Goal: Task Accomplishment & Management: Use online tool/utility

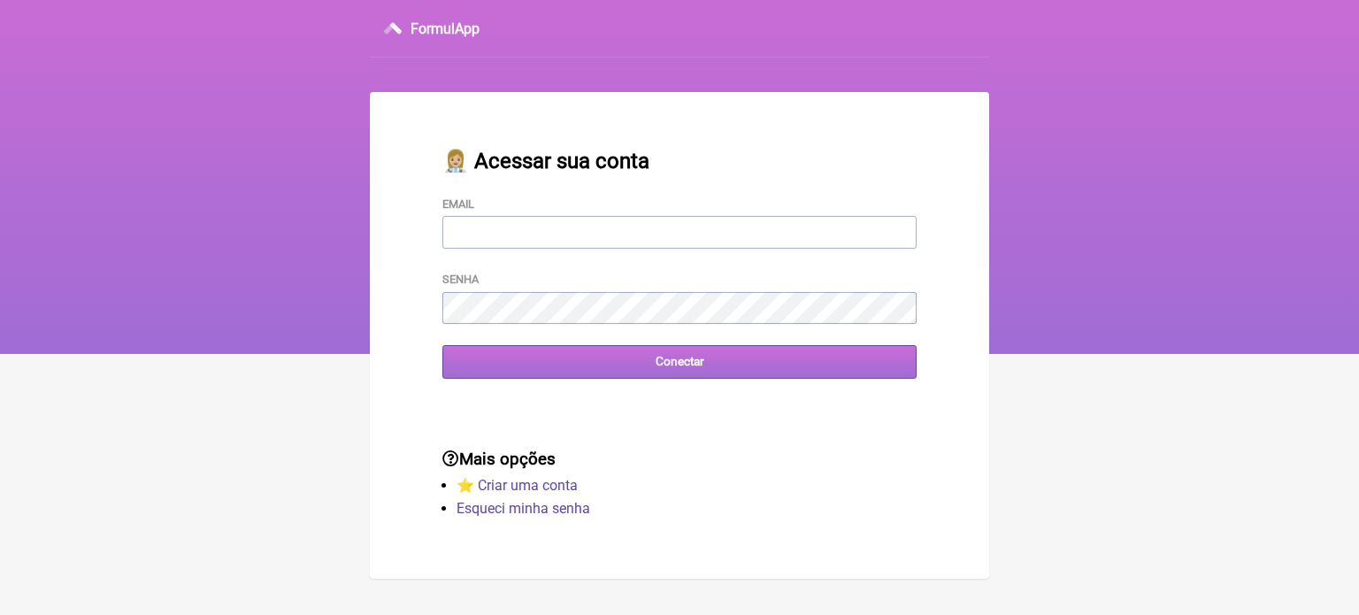
type input "[EMAIL_ADDRESS][DOMAIN_NAME]"
click at [669, 374] on input "Conectar" at bounding box center [679, 361] width 474 height 33
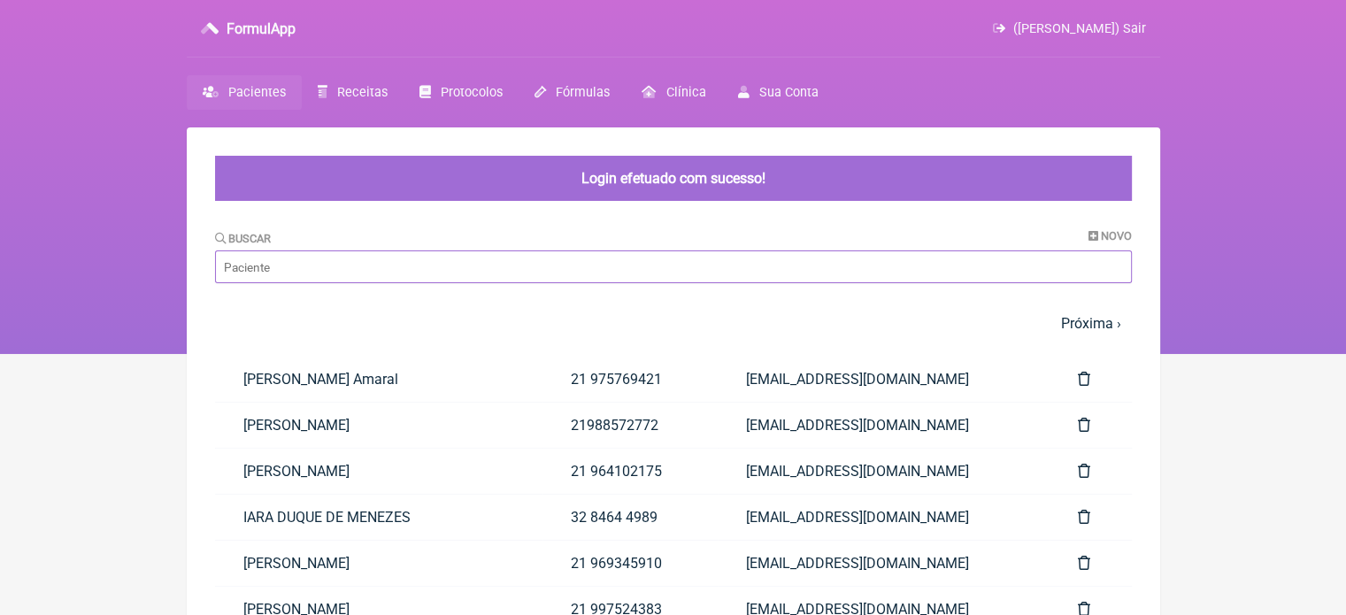
click at [435, 274] on input "Buscar" at bounding box center [673, 266] width 917 height 33
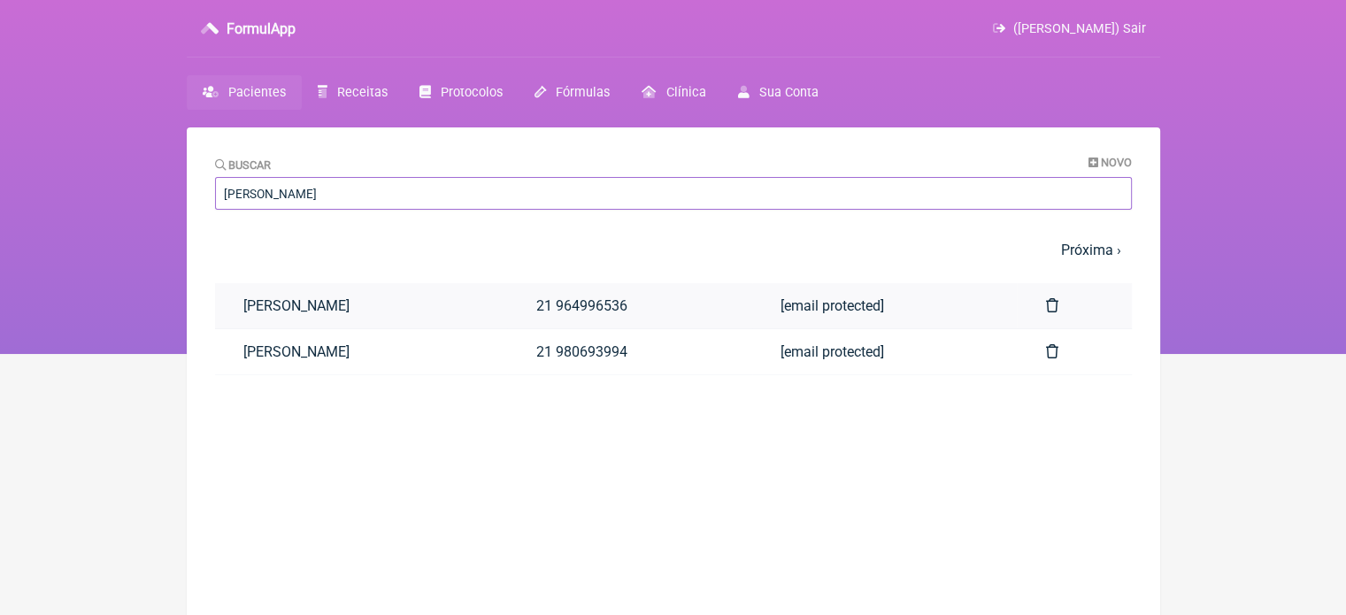
type input "[PERSON_NAME]"
click at [426, 320] on link "[PERSON_NAME]" at bounding box center [361, 305] width 293 height 45
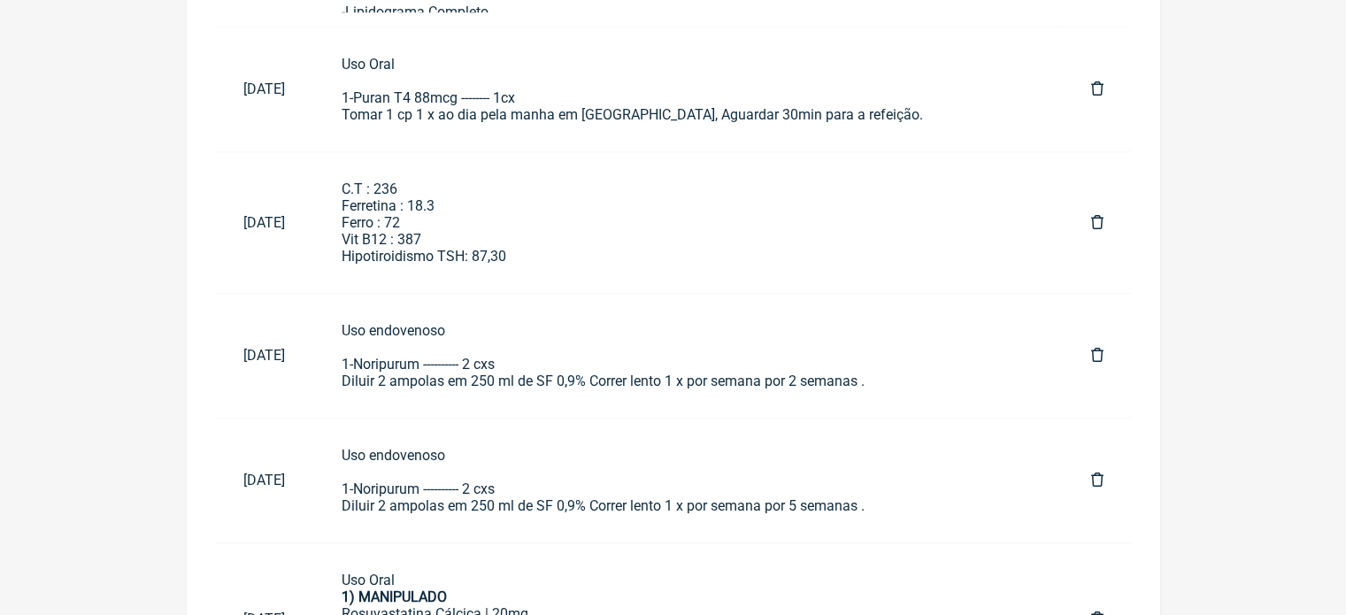
scroll to position [1202, 0]
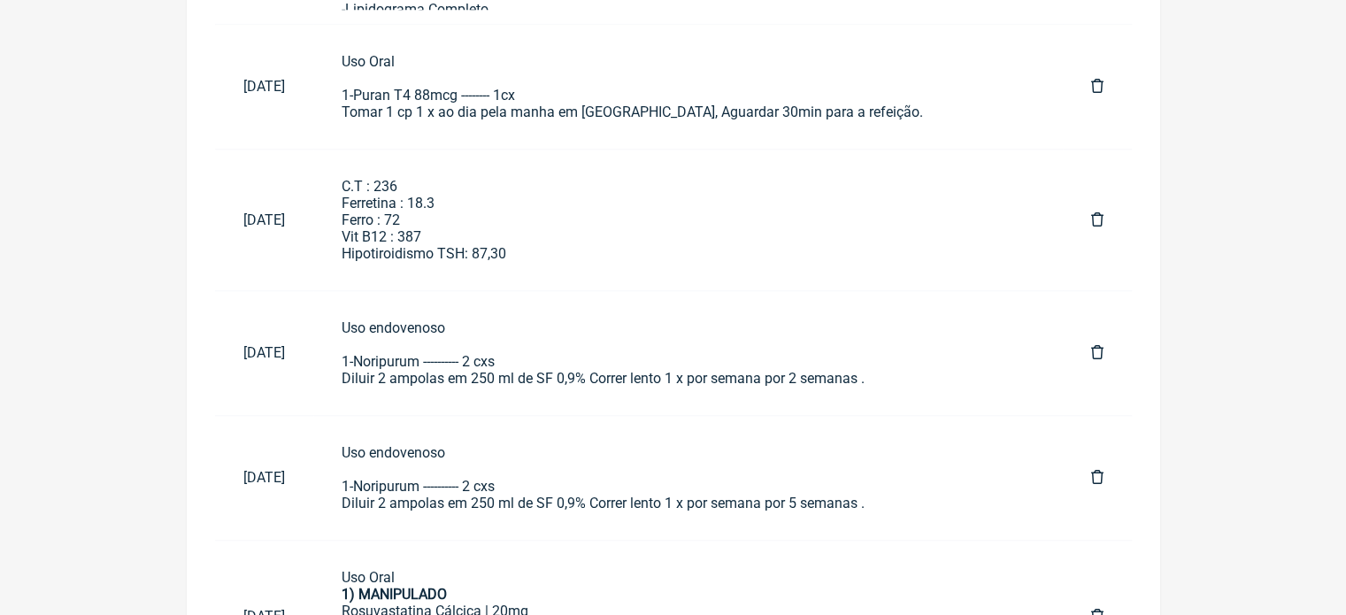
click at [825, 499] on div "Uso endovenoso 1-Noripurum ---------- 2 cxs Diluir 2 ampolas em 250 ml de SF 0,…" at bounding box center [688, 477] width 693 height 67
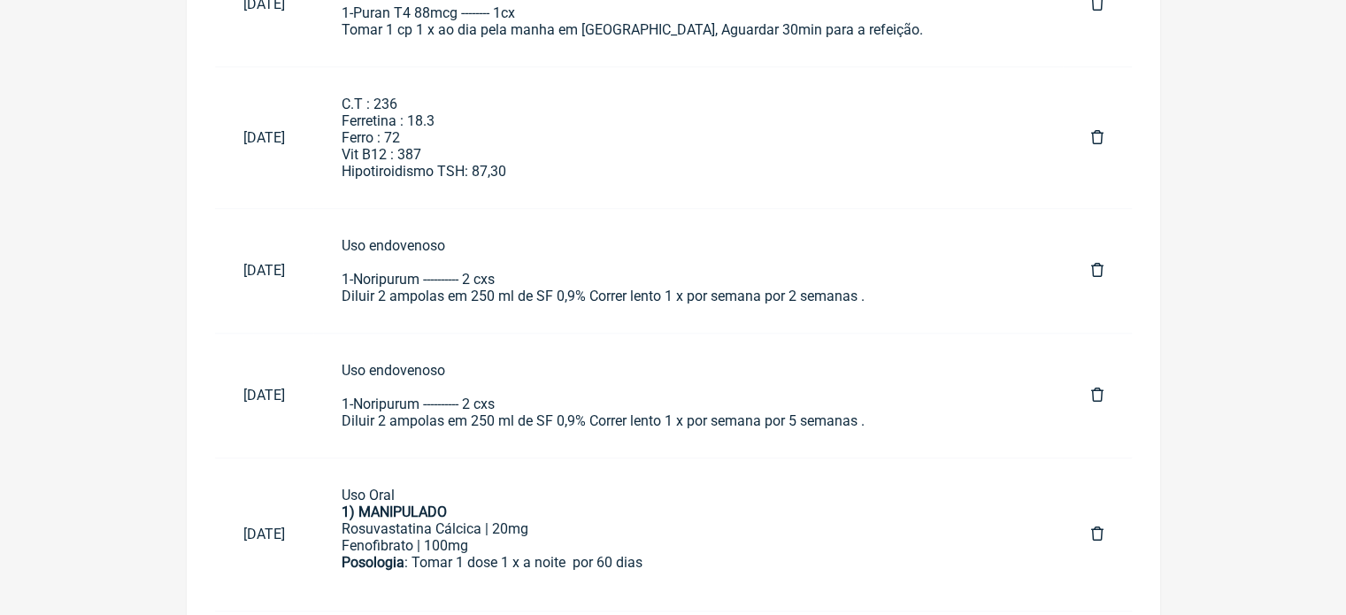
scroll to position [1478, 0]
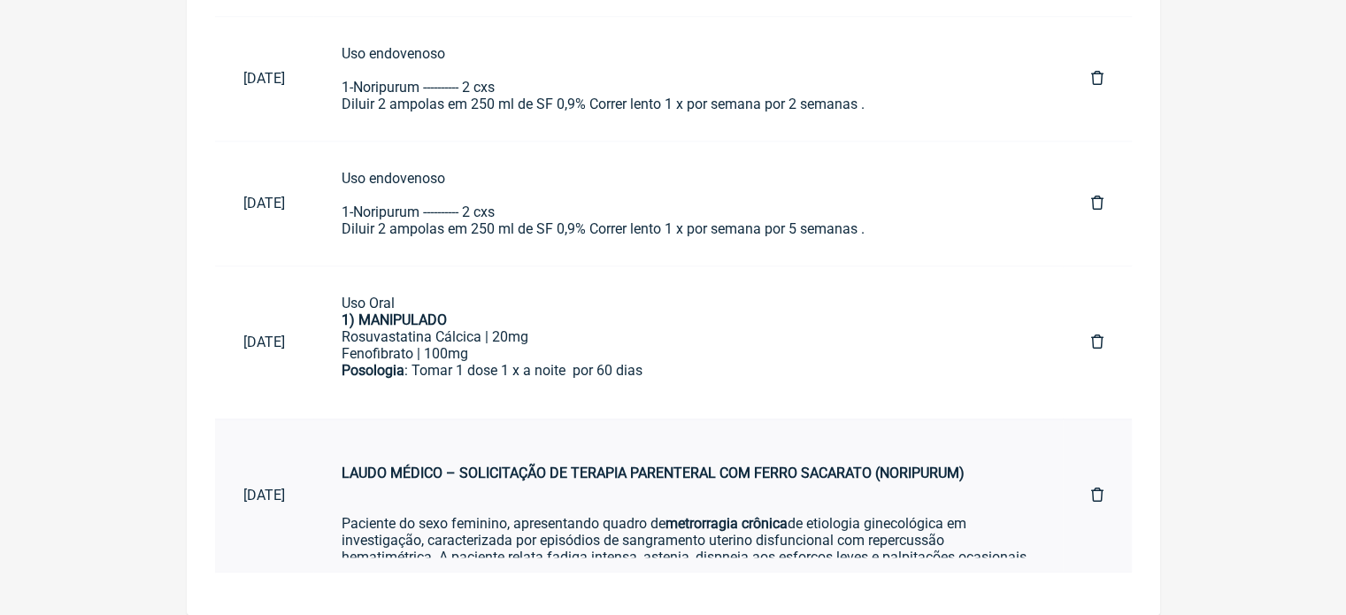
click at [831, 470] on strong "LAUDO MÉDICO – SOLICITAÇÃO DE TERAPIA PARENTERAL COM FERRO SACARATO (NORIPURUM)" at bounding box center [653, 473] width 623 height 17
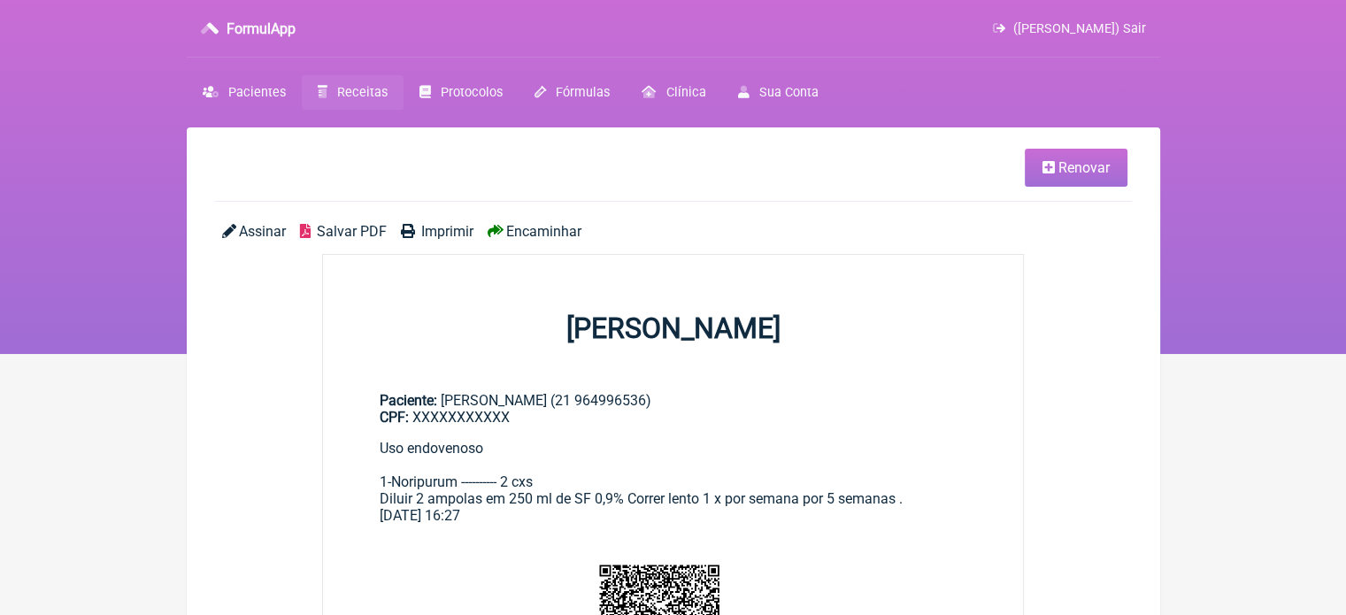
click at [1056, 149] on link "Renovar" at bounding box center [1076, 168] width 103 height 38
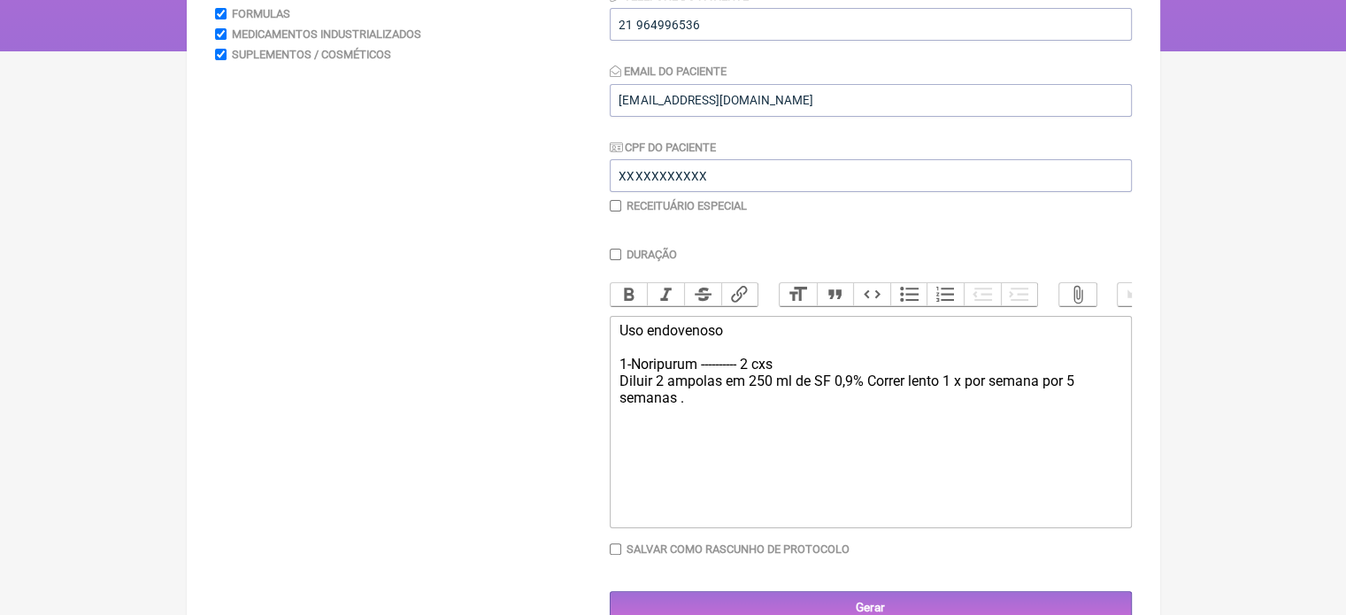
scroll to position [353, 0]
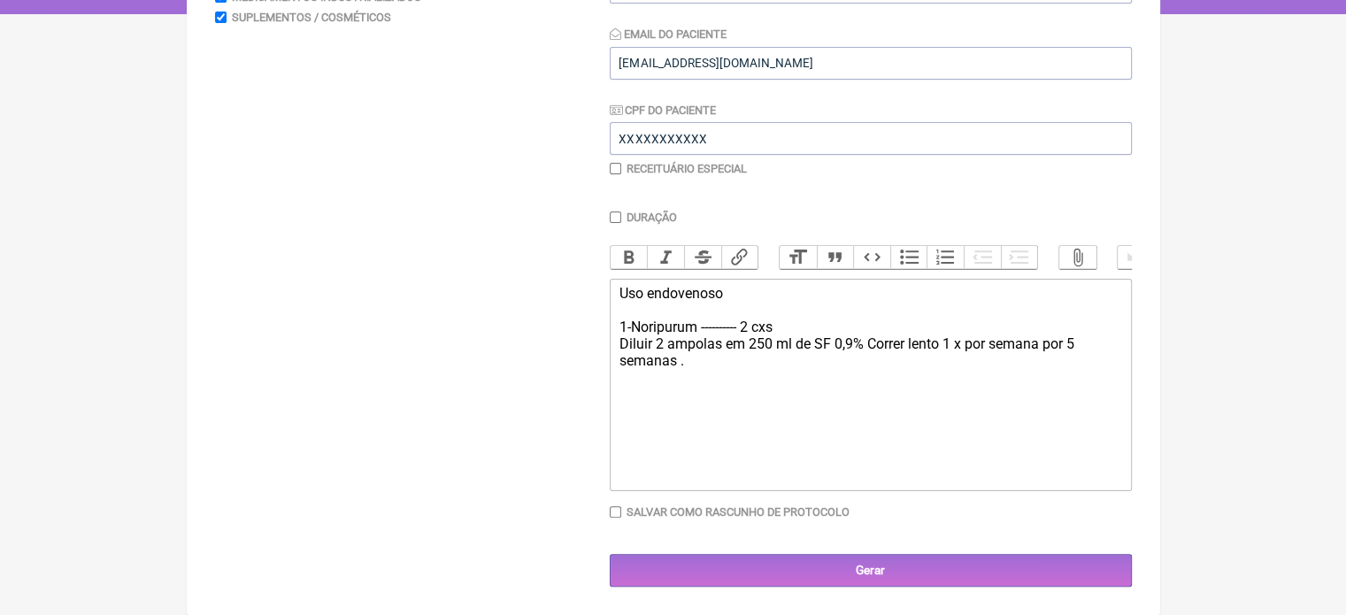
click at [701, 326] on div "Uso endovenoso 1-Noripurum ---------- 2 cxs Diluir 2 ampolas em 250 ml de SF 0,…" at bounding box center [869, 327] width 503 height 84
type trix-editor "<div>Uso endovenoso&nbsp;<br><br>1-Ferropurum---------- 2 cxs&nbsp;<br>Diluir 2…"
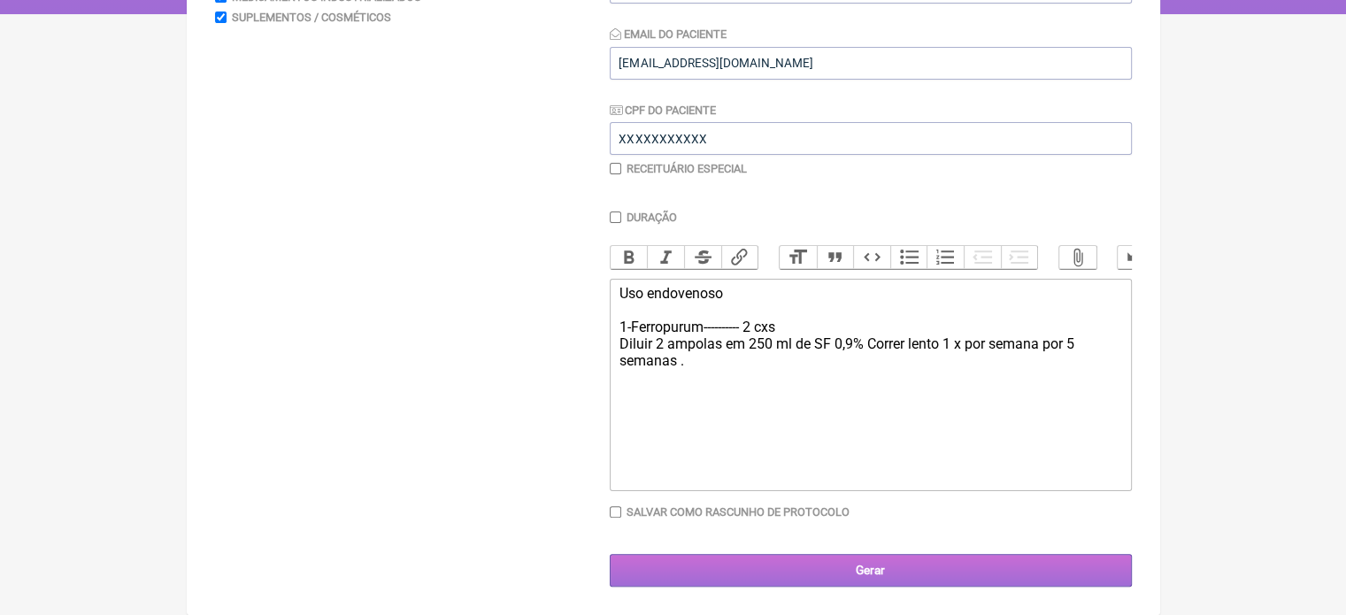
click at [931, 556] on input "Gerar" at bounding box center [871, 570] width 522 height 33
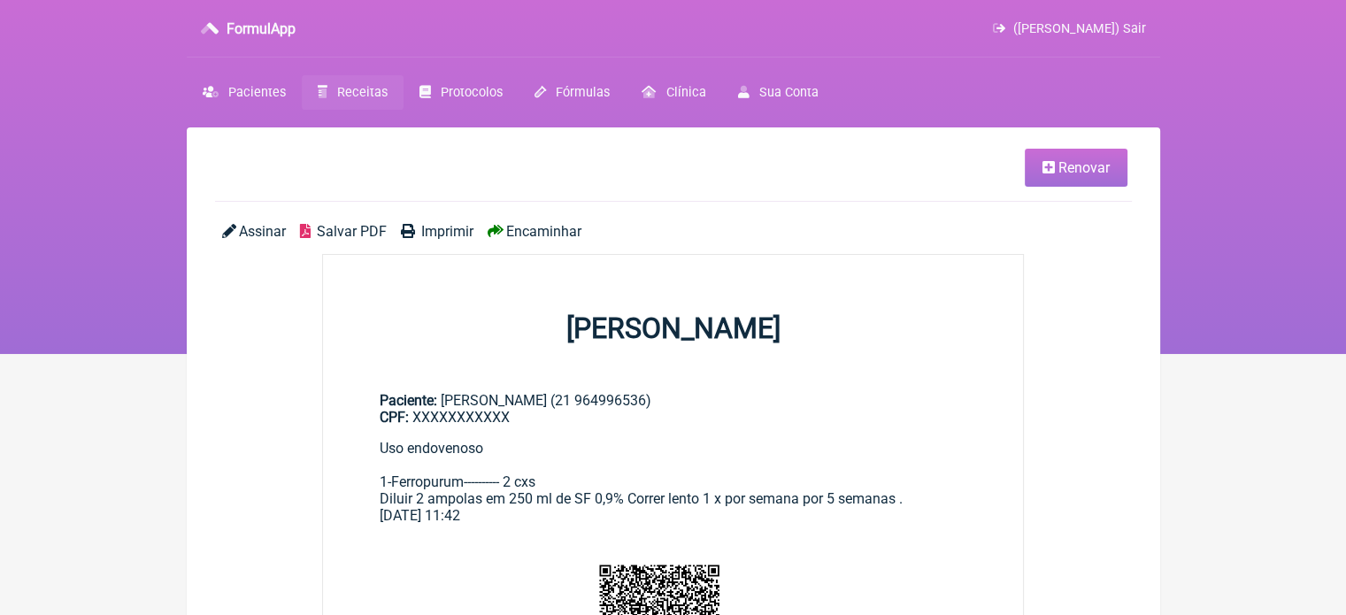
click at [545, 231] on span "Encaminhar" at bounding box center [543, 231] width 75 height 17
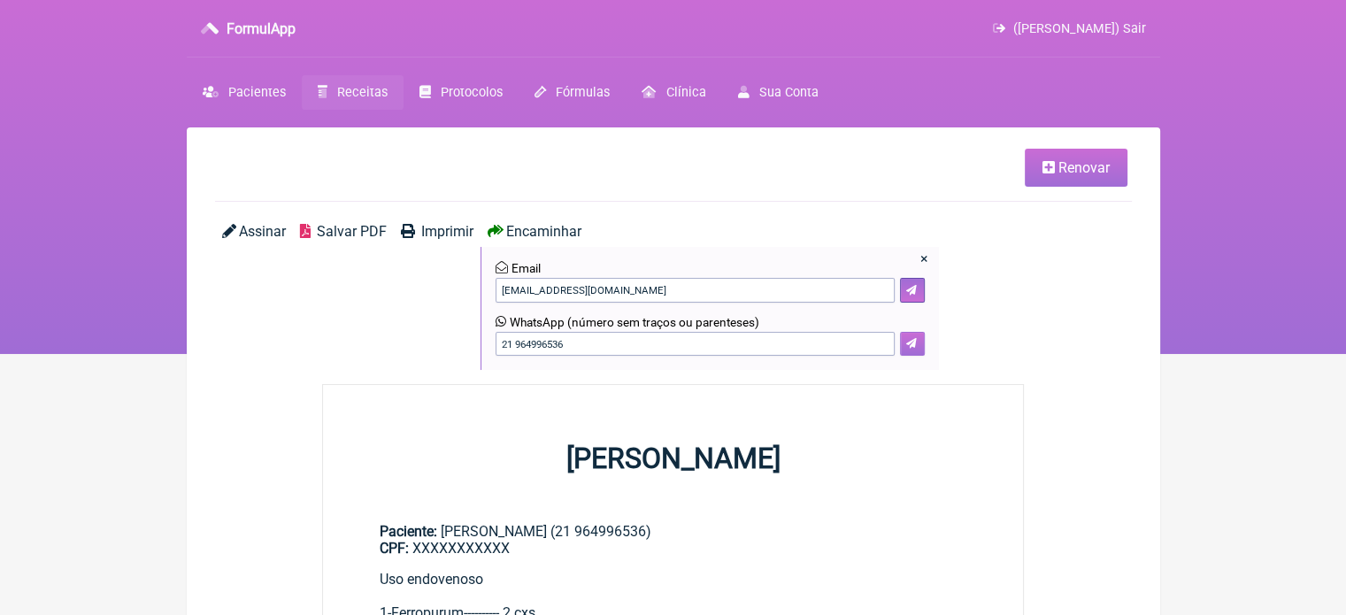
click at [903, 346] on button at bounding box center [912, 344] width 25 height 25
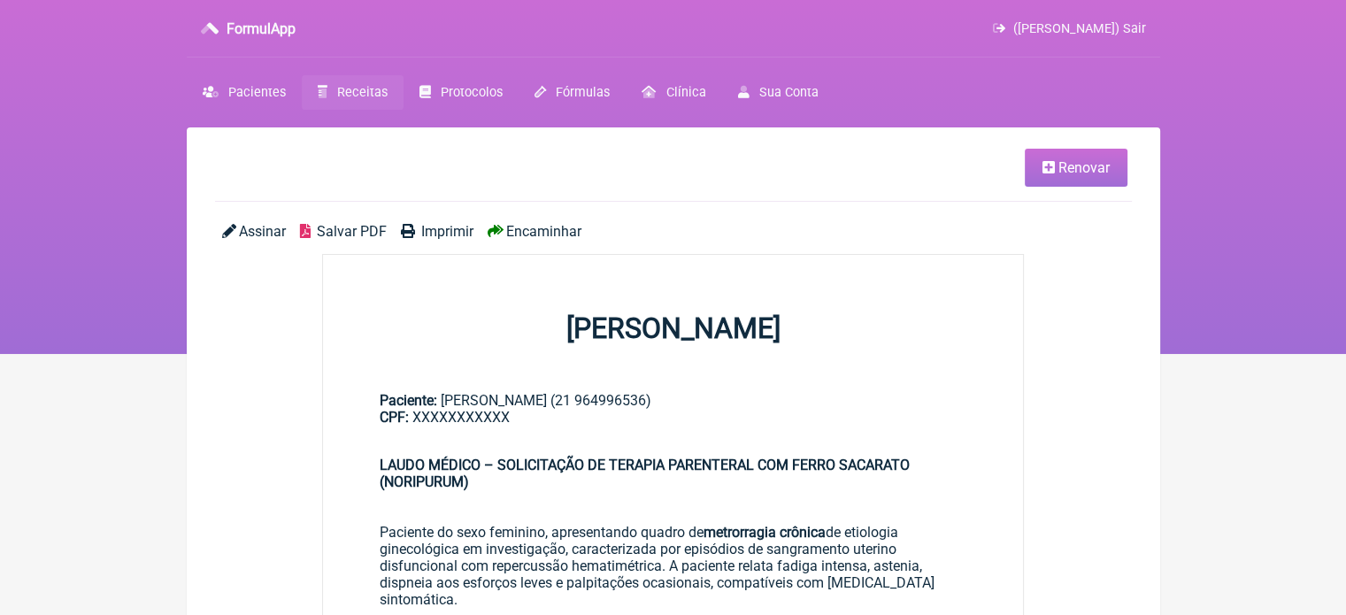
click at [1065, 178] on link "Renovar" at bounding box center [1076, 168] width 103 height 38
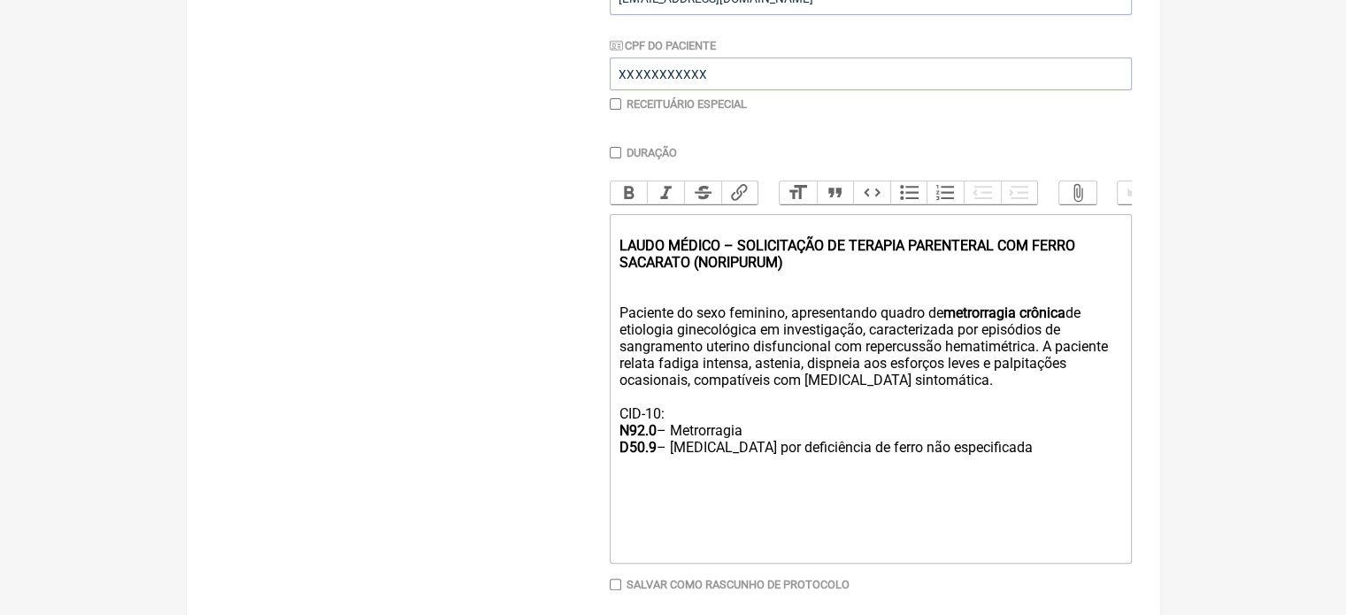
scroll to position [409, 0]
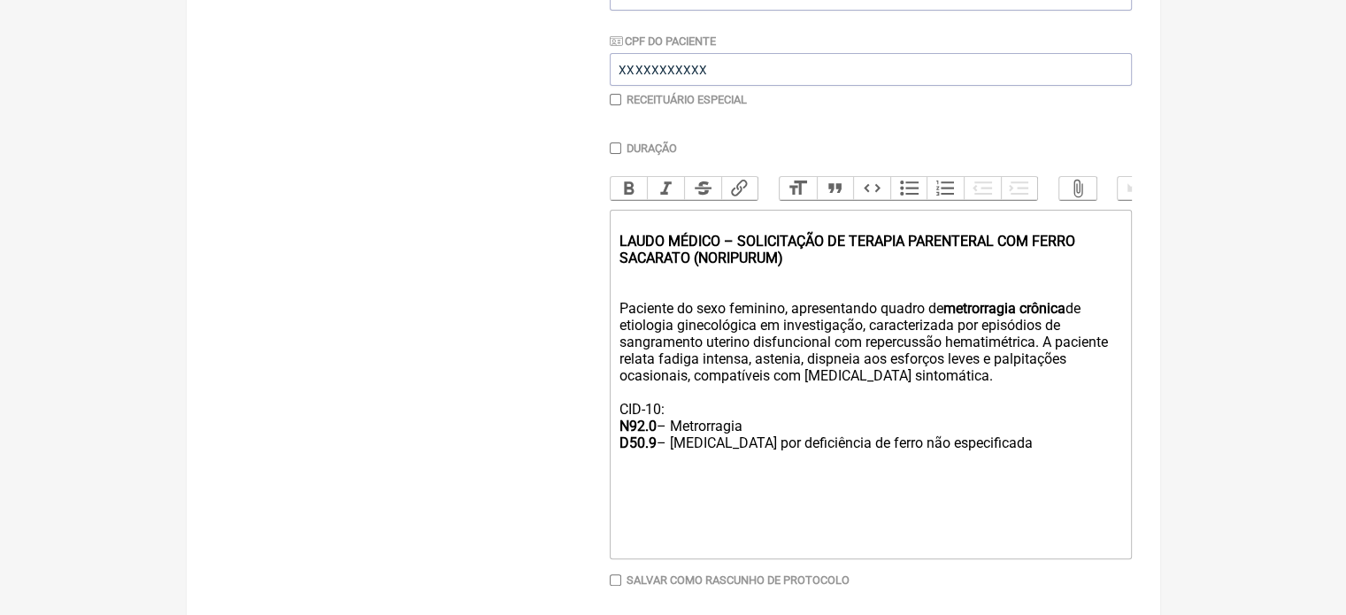
click at [732, 266] on strong "LAUDO MÉDICO – SOLICITAÇÃO DE TERAPIA PARENTERAL COM FERRO SACARATO (NORIPURUM)" at bounding box center [846, 250] width 456 height 34
type trix-editor "<div><strong><br>LAUDO MÉDICO – SOLICITAÇÃO DE TERAPIA PARENTERAL COM FERRO SAC…"
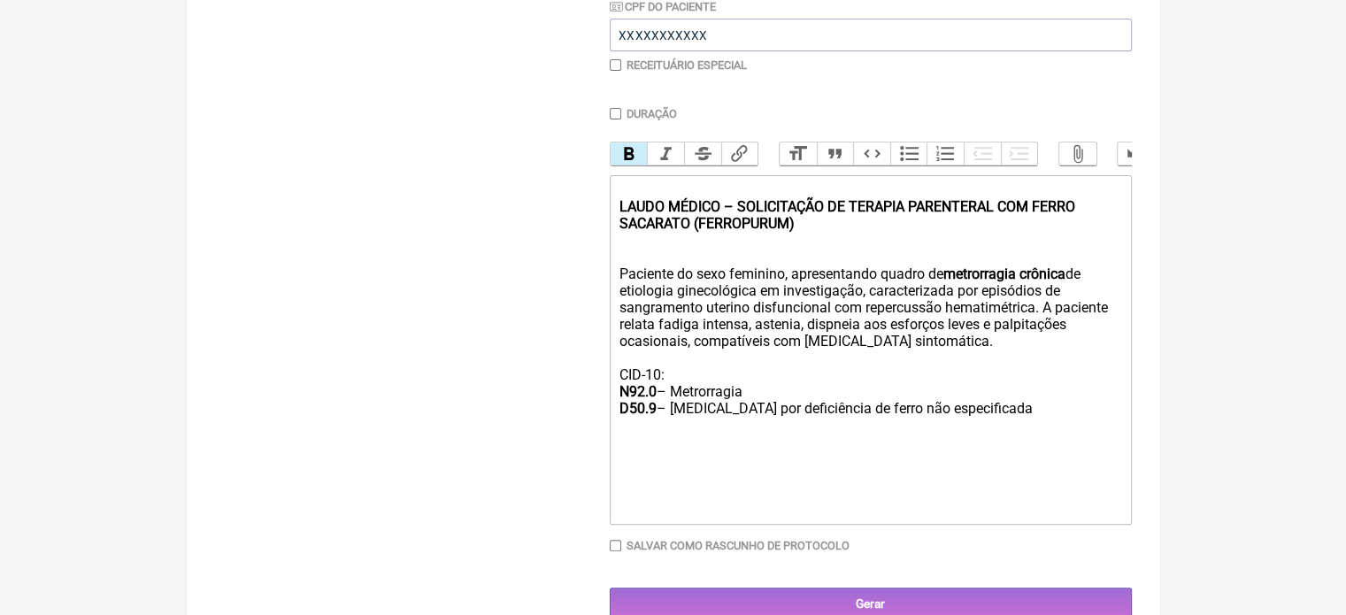
scroll to position [493, 0]
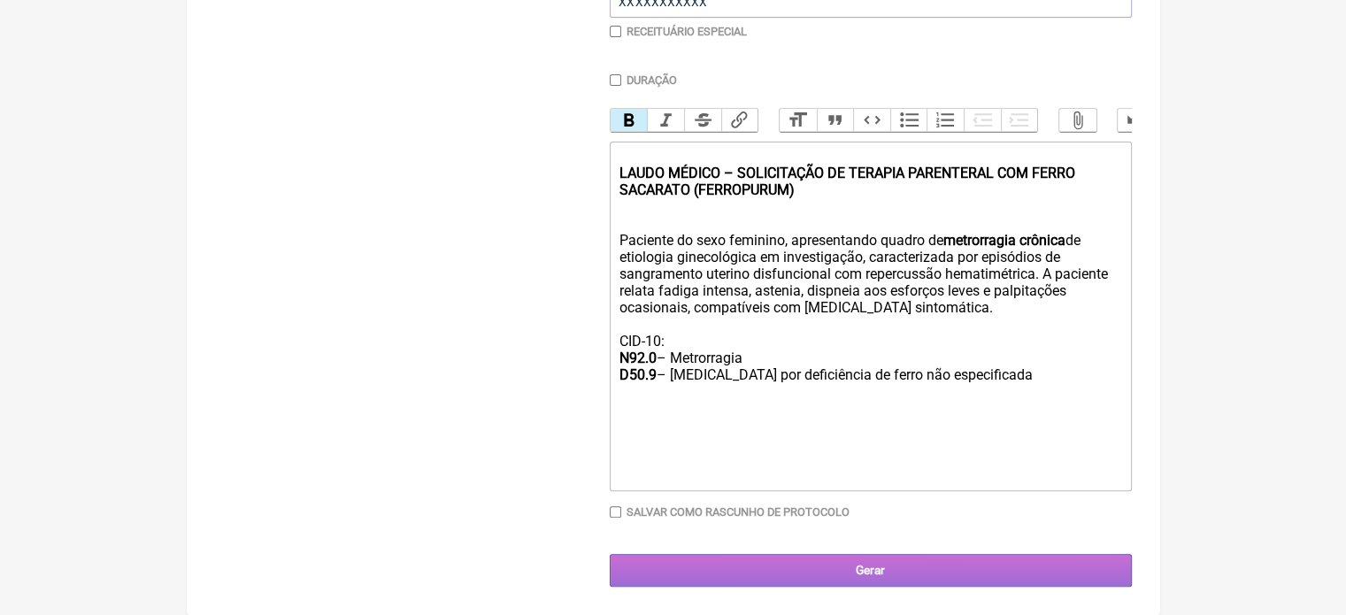
click at [703, 569] on input "Gerar" at bounding box center [871, 570] width 522 height 33
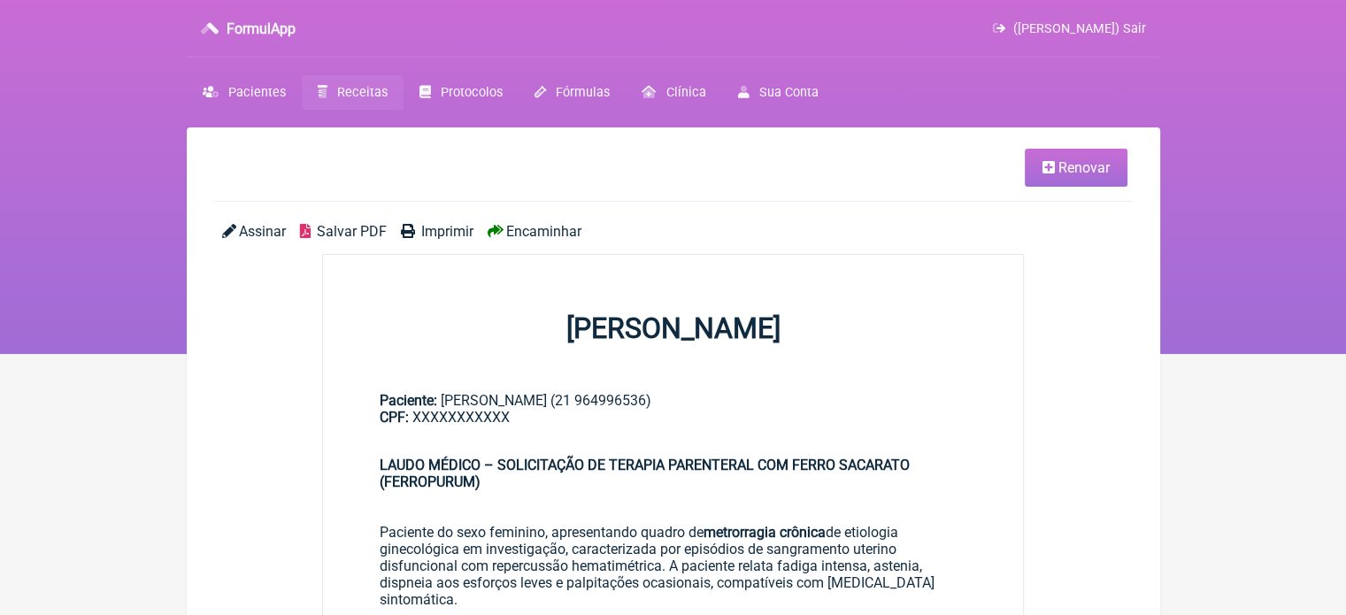
click at [550, 228] on span "Encaminhar" at bounding box center [543, 231] width 75 height 17
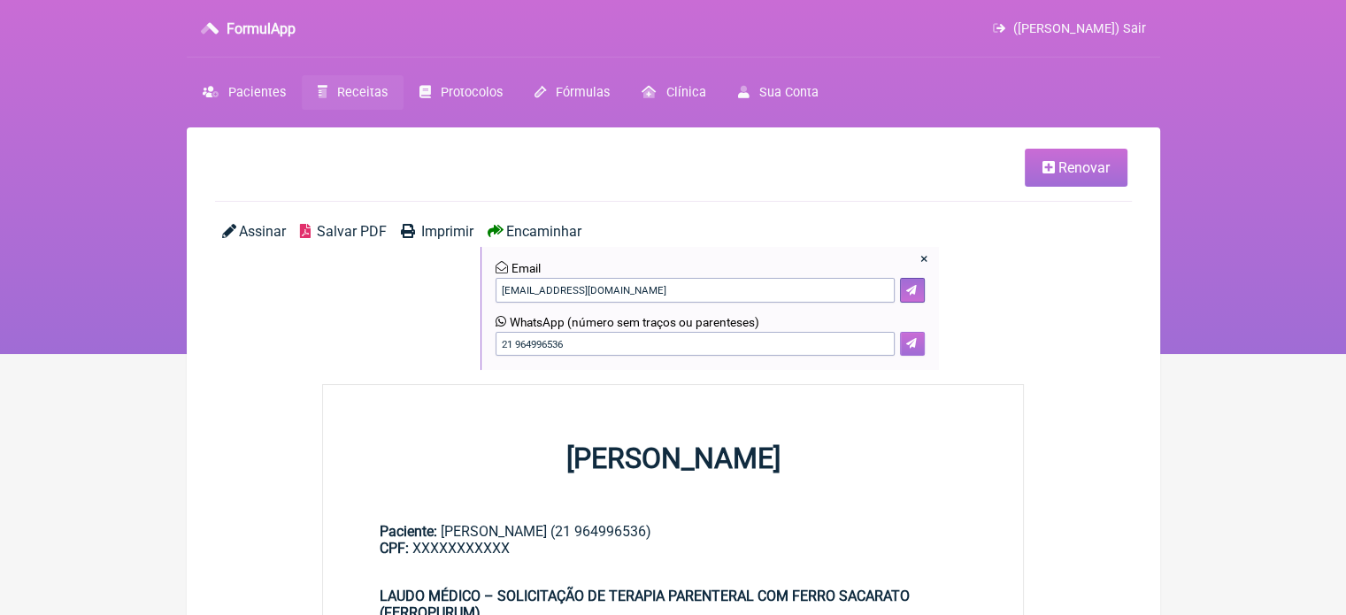
click at [912, 349] on button at bounding box center [912, 344] width 25 height 25
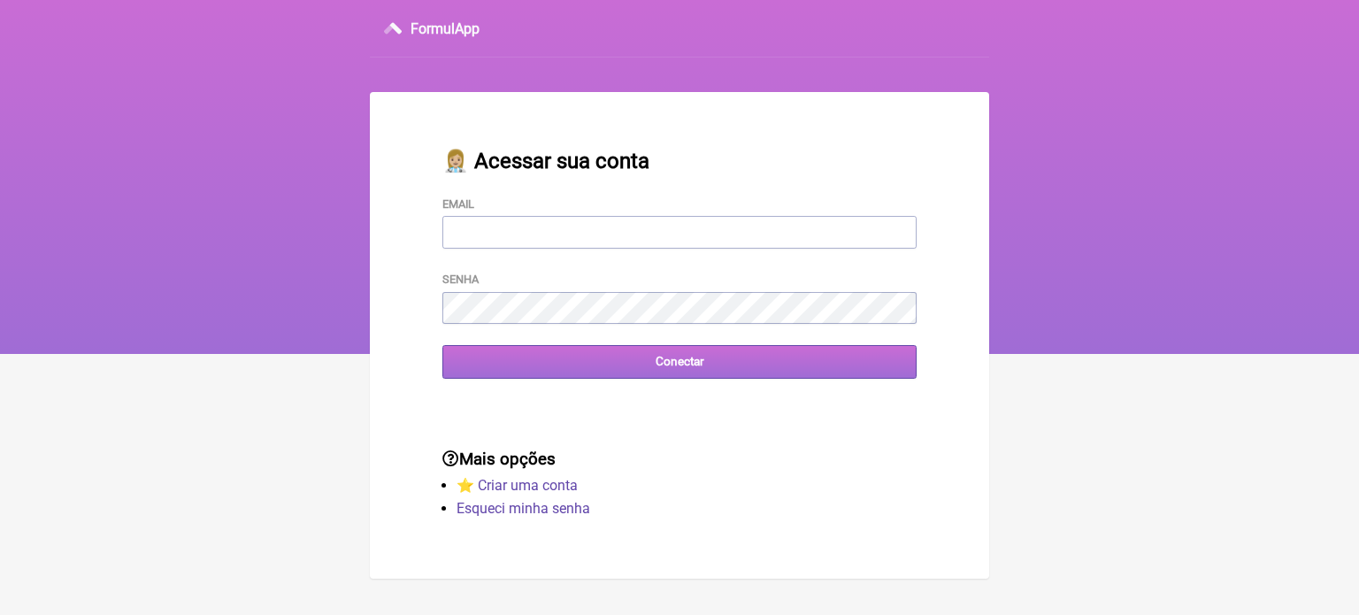
type input "[EMAIL_ADDRESS][DOMAIN_NAME]"
click at [580, 367] on input "Conectar" at bounding box center [679, 361] width 474 height 33
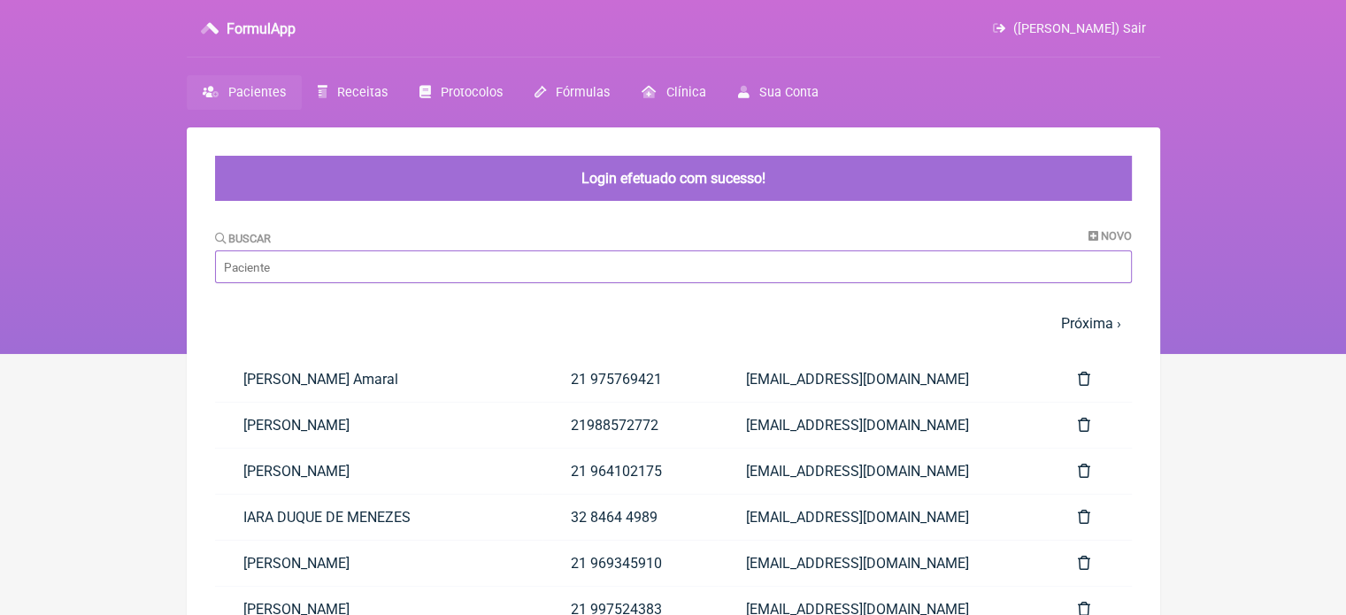
click at [485, 255] on input "Buscar" at bounding box center [673, 266] width 917 height 33
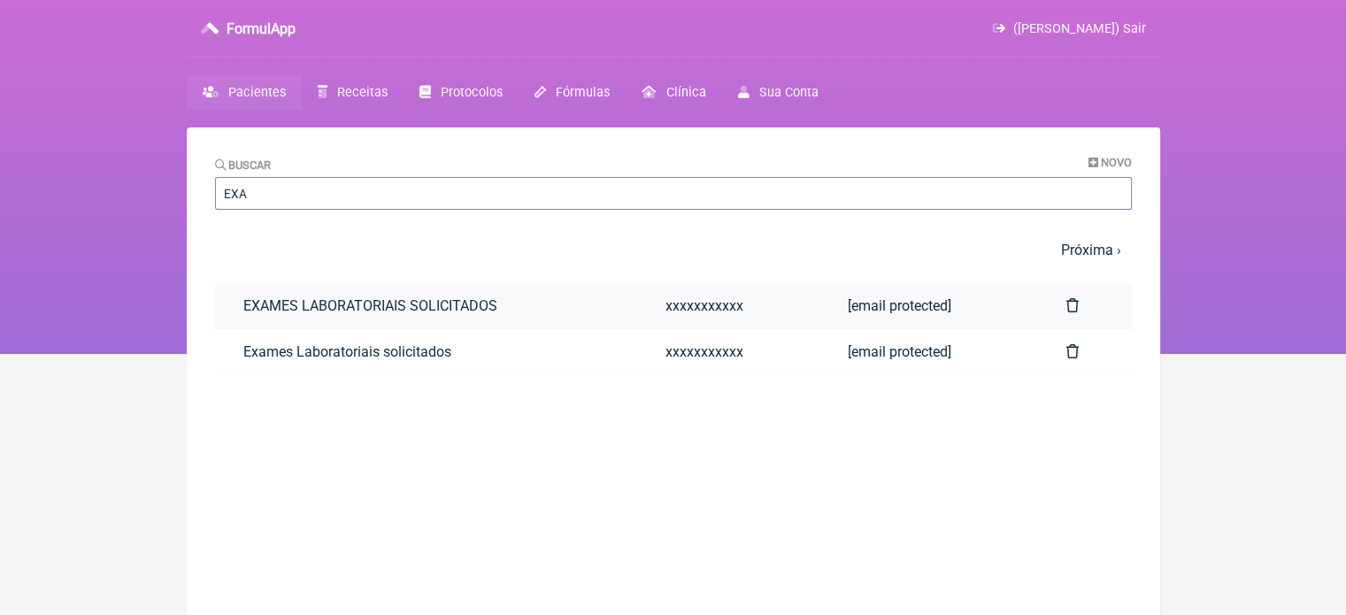
type input "EXA"
click at [503, 296] on link "EXAMES LABORATORIAIS SOLICITADOS" at bounding box center [426, 305] width 422 height 45
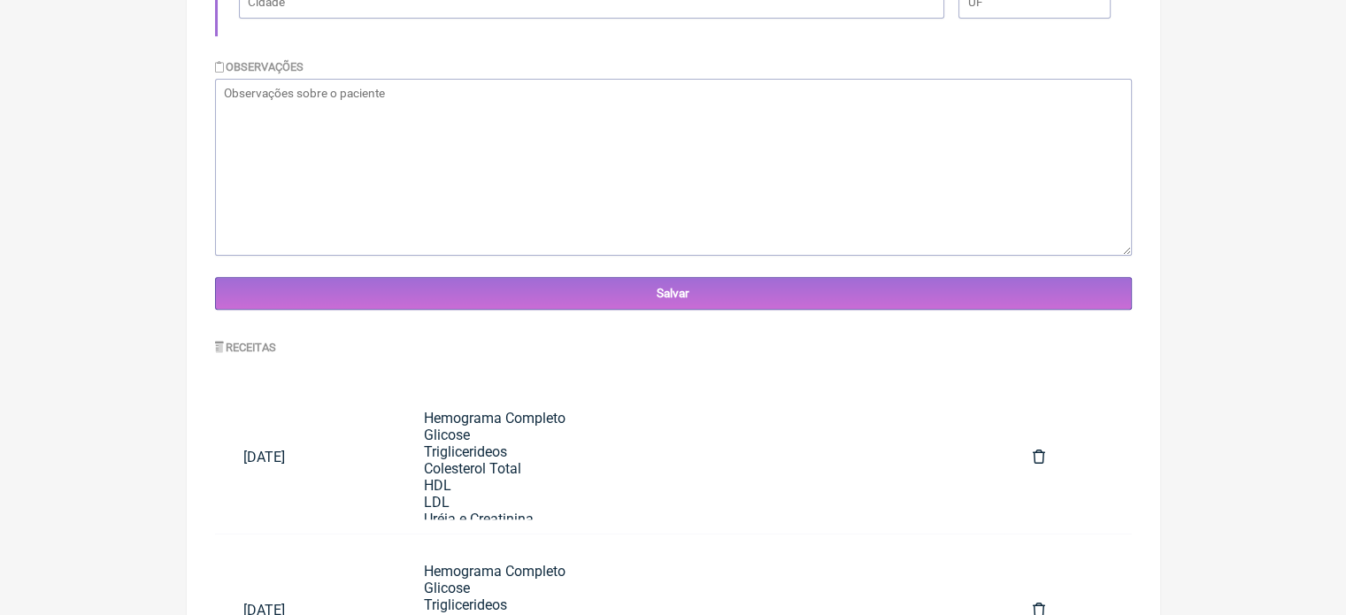
scroll to position [563, 0]
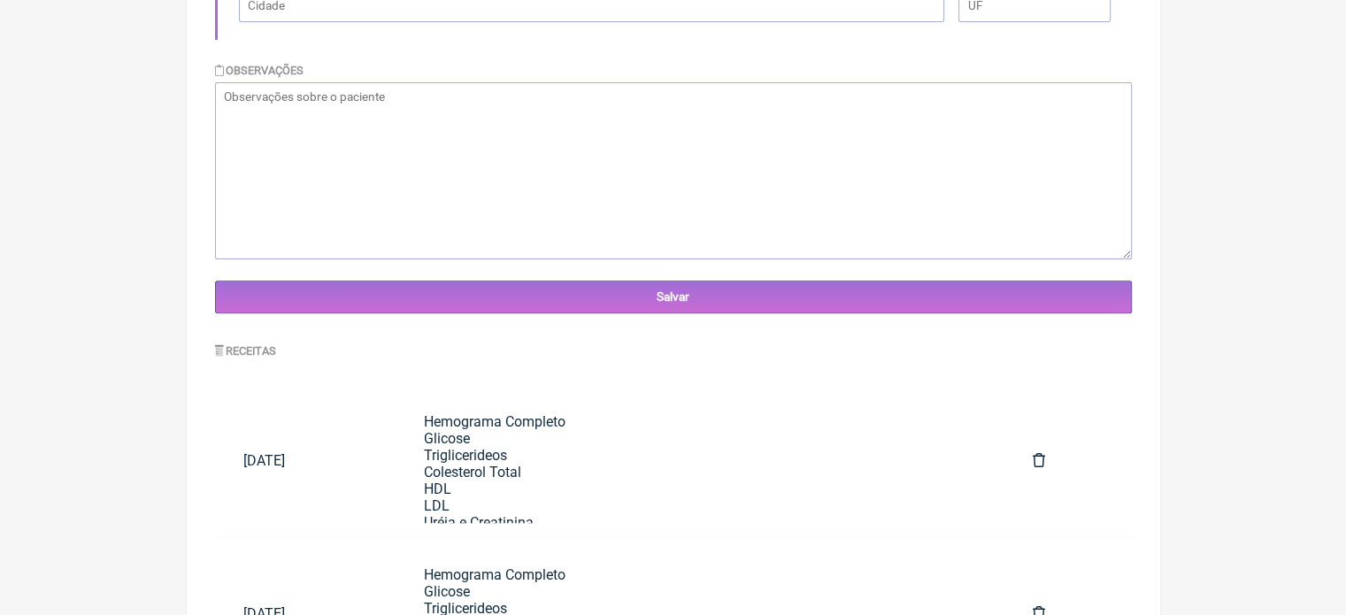
click at [781, 371] on div "Receitas Data Formulas 08/08/2025 Hemograma Completo Glicose Triglicerideos Col…" at bounding box center [673, 516] width 917 height 349
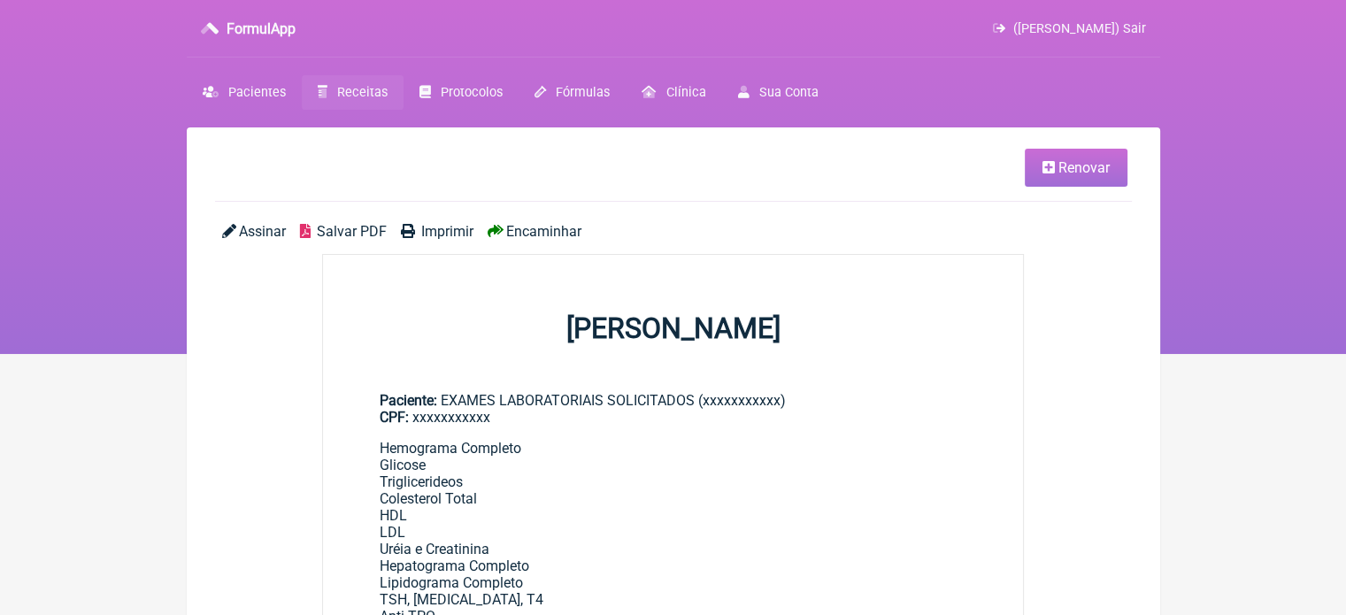
click at [1056, 169] on link "Renovar" at bounding box center [1076, 168] width 103 height 38
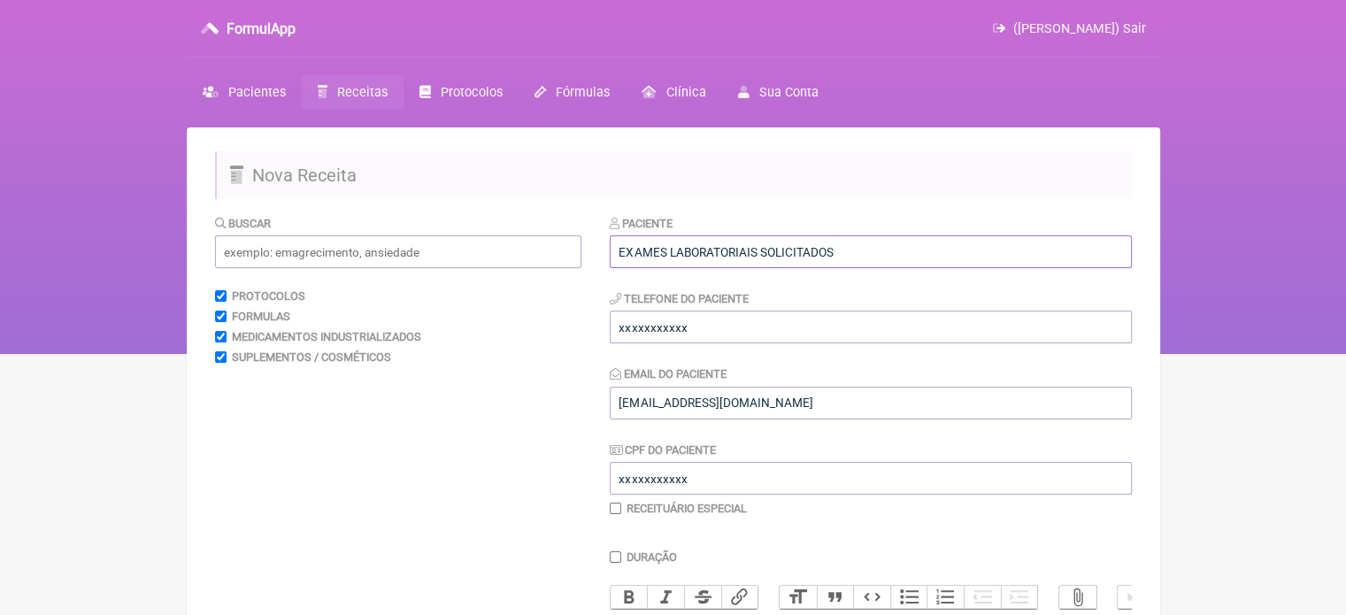
click at [880, 250] on input "EXAMES LABORATORIAIS SOLICITADOS" at bounding box center [871, 251] width 522 height 33
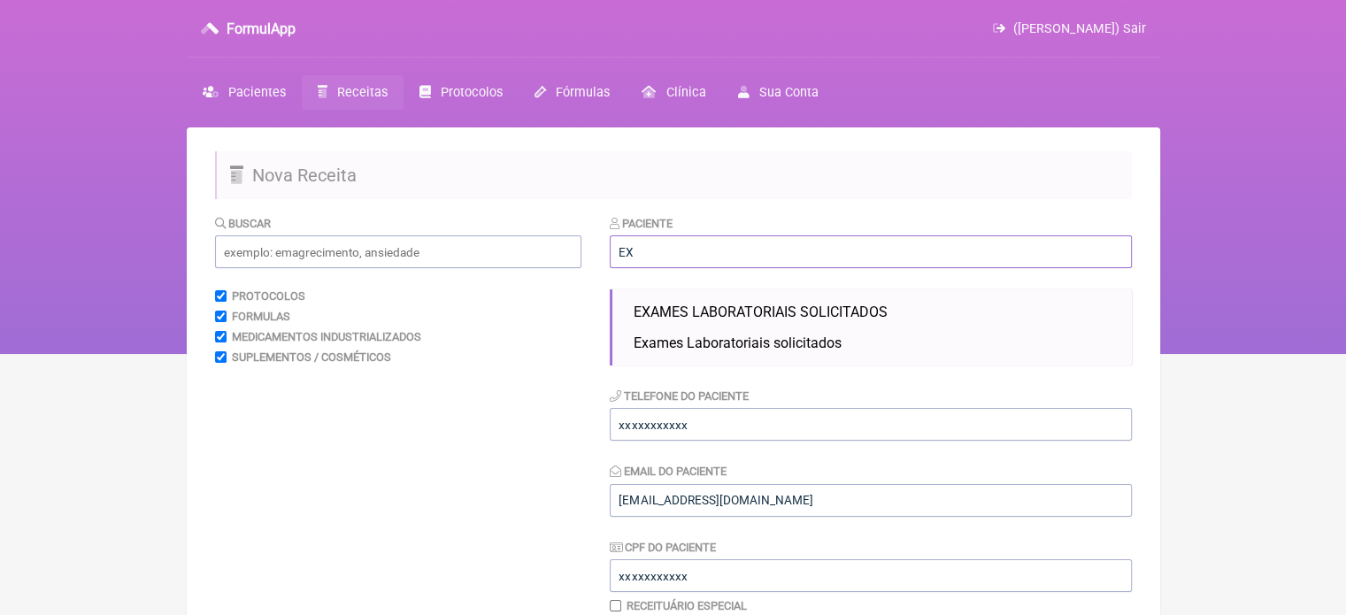
type input "E"
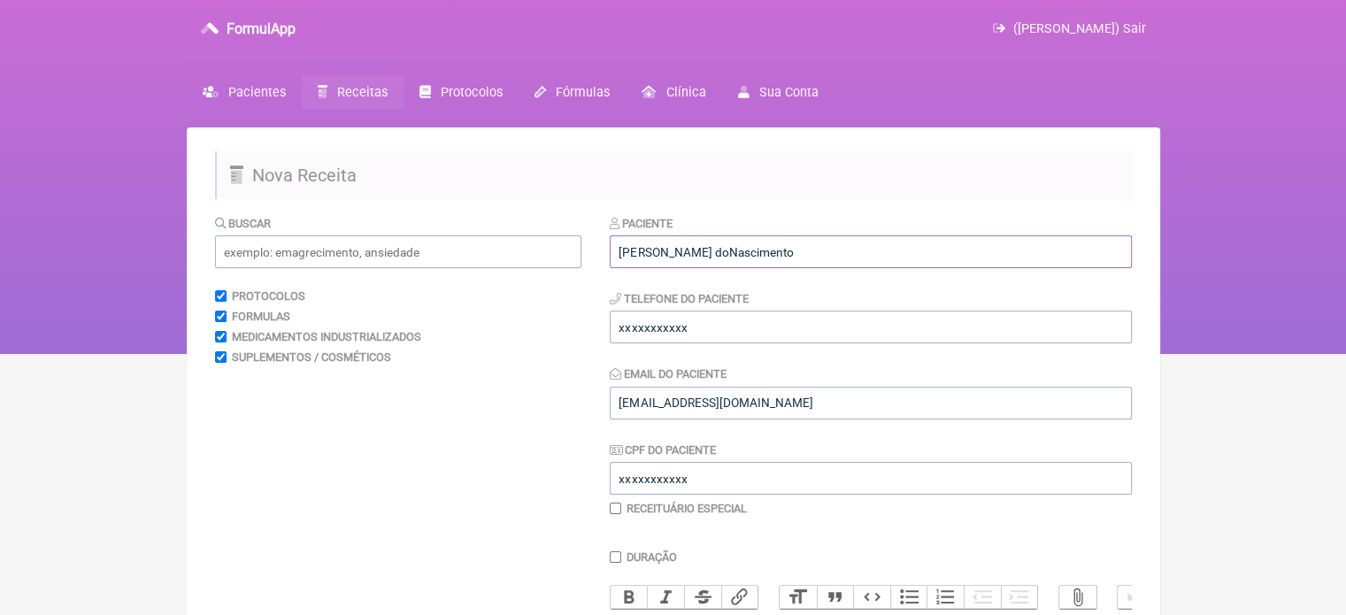
click at [719, 248] on input "[PERSON_NAME] doNascimento" at bounding box center [871, 251] width 522 height 33
click at [680, 250] on input "[PERSON_NAME]" at bounding box center [871, 251] width 522 height 33
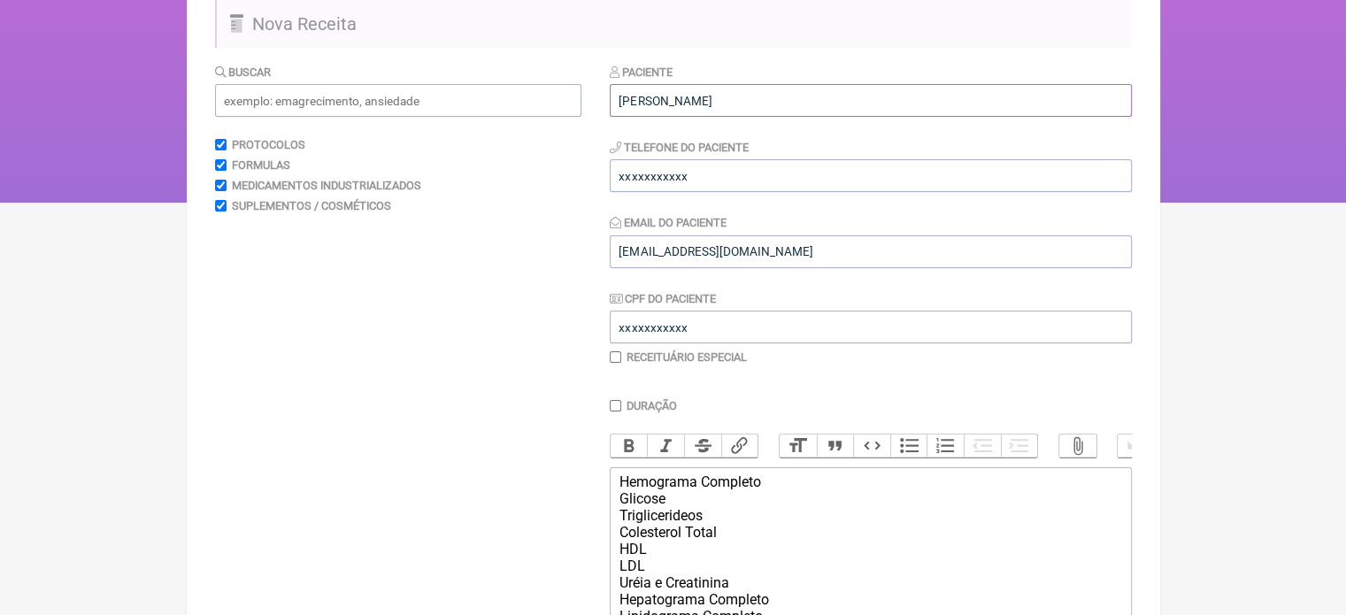
scroll to position [102, 0]
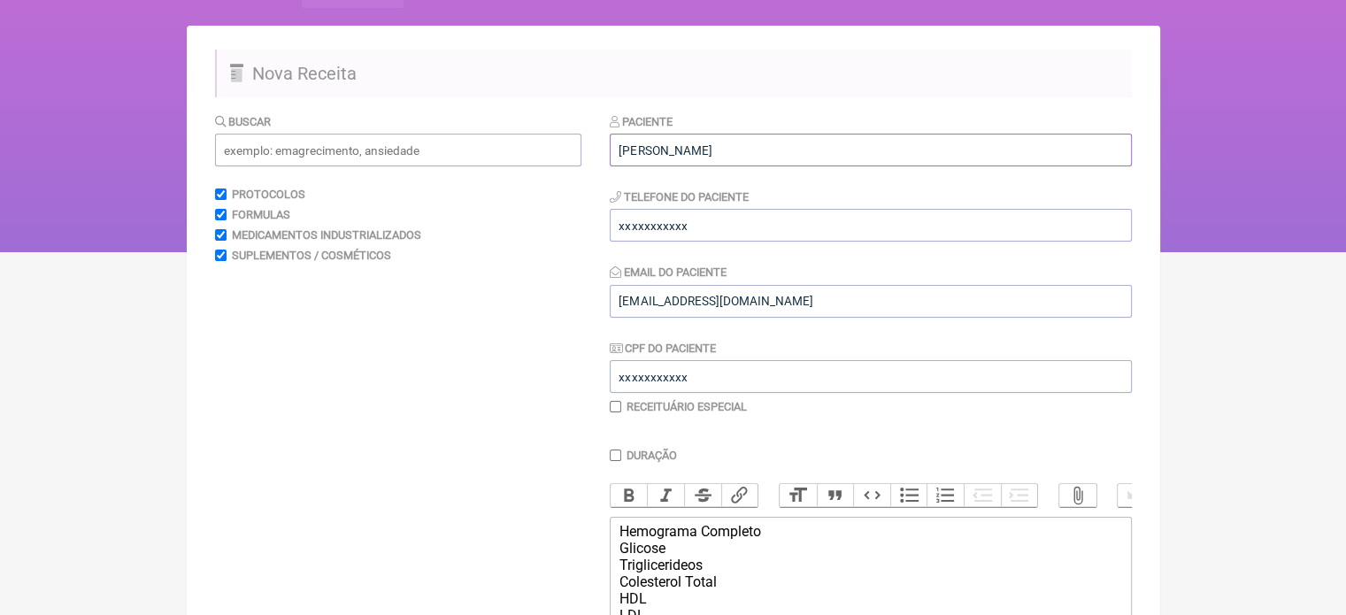
type input "[PERSON_NAME]"
click at [795, 229] on input "xxxxxxxxxxx" at bounding box center [871, 225] width 522 height 33
type input "x"
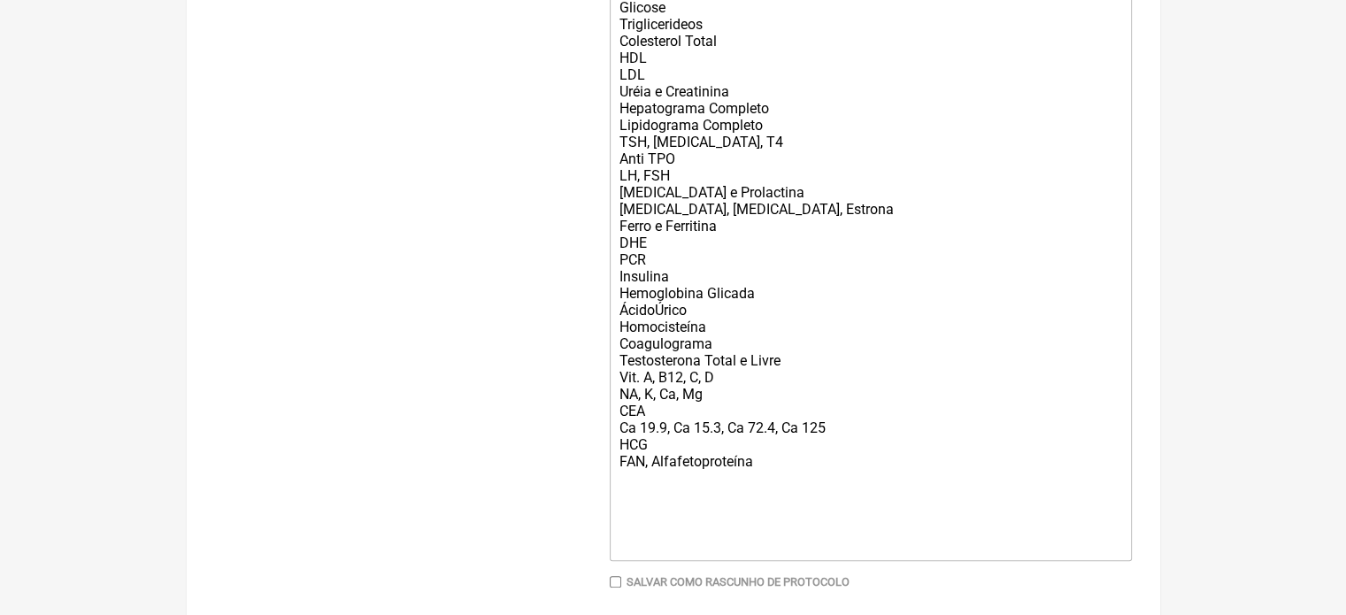
scroll to position [731, 0]
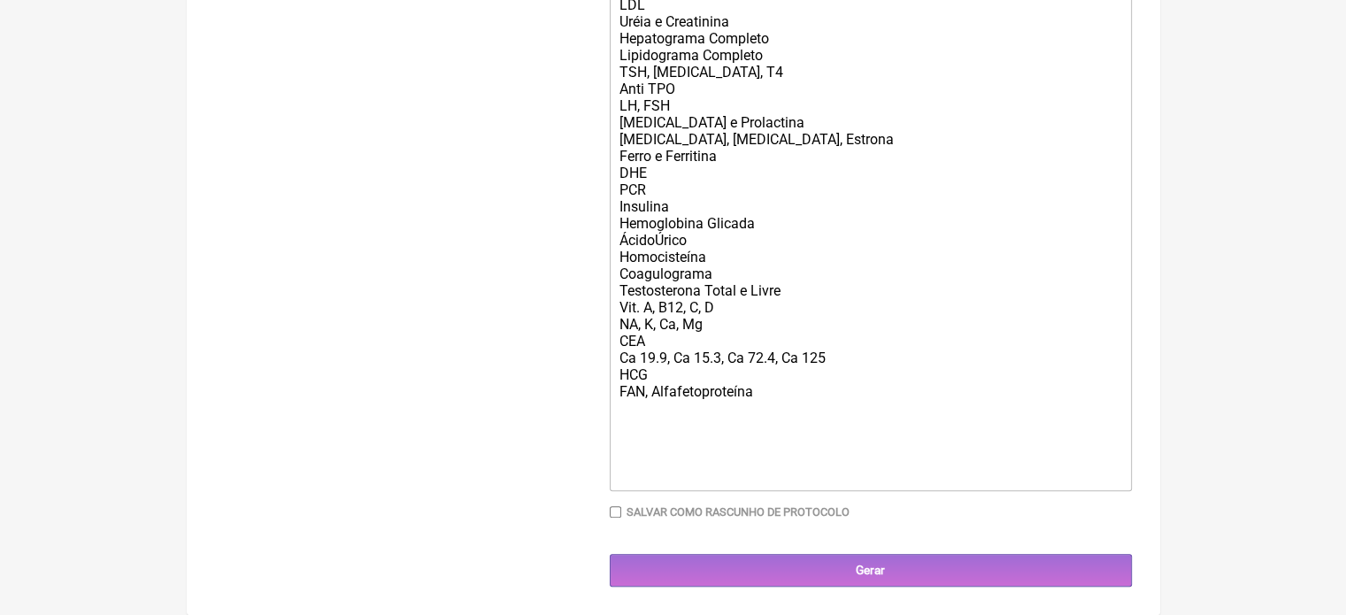
type input "21989548018"
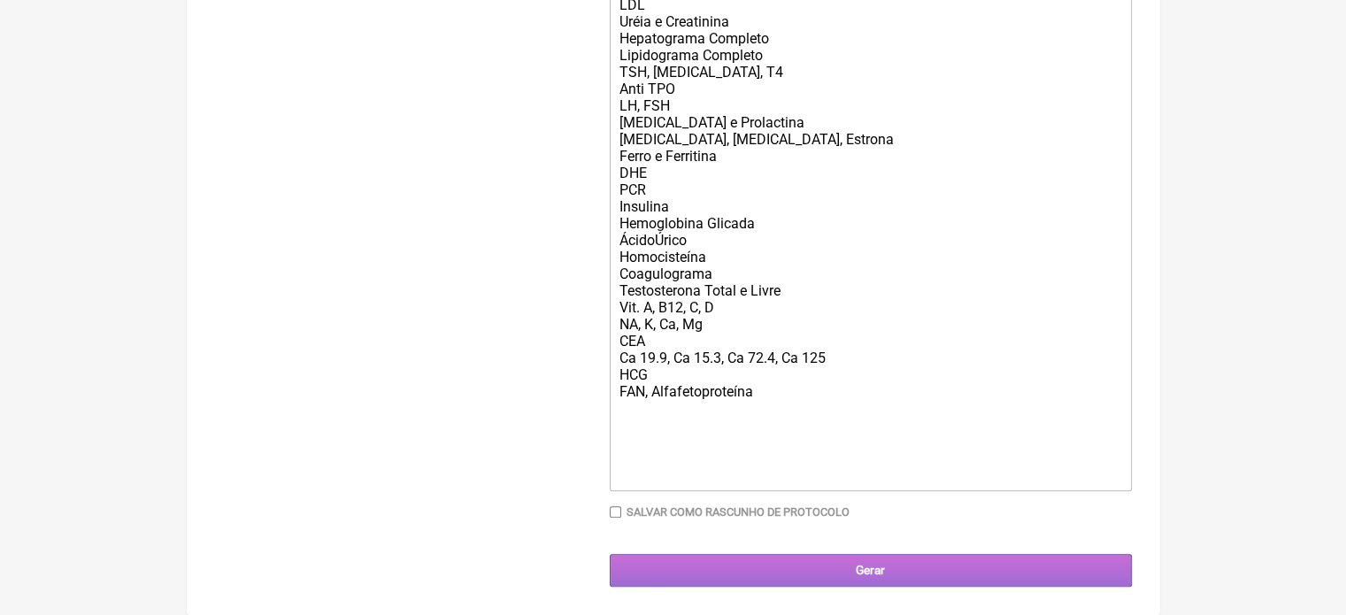
click at [695, 575] on input "Gerar" at bounding box center [871, 570] width 522 height 33
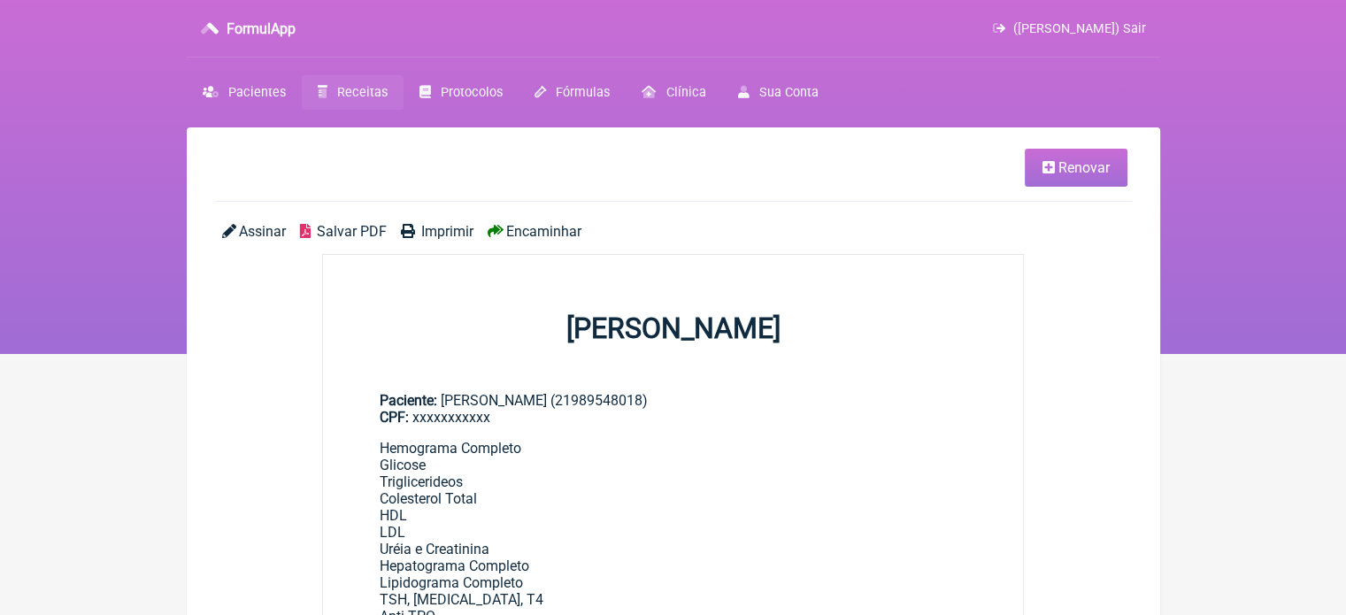
click at [534, 249] on div "Assinar Salvar PDF Imprimir Encaminhar" at bounding box center [673, 238] width 917 height 31
click at [534, 240] on div "Assinar Salvar PDF Imprimir Encaminhar" at bounding box center [673, 238] width 917 height 31
click at [533, 233] on span "Encaminhar" at bounding box center [543, 231] width 75 height 17
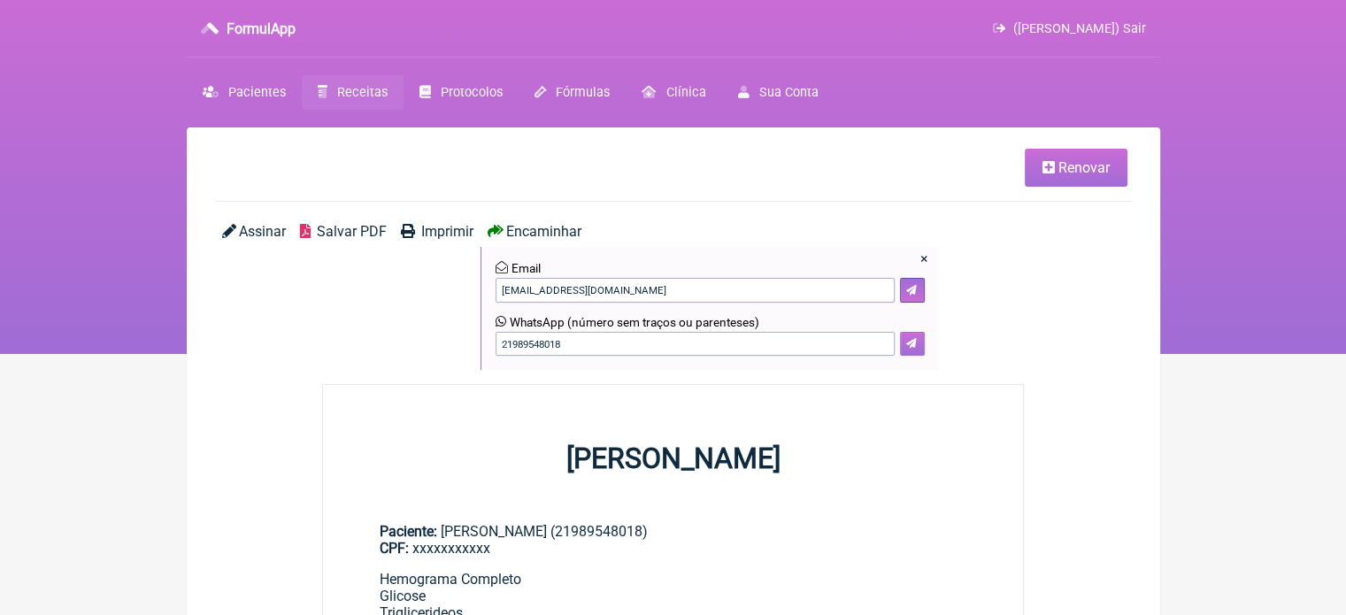
click at [911, 337] on button at bounding box center [912, 344] width 25 height 25
click at [1058, 168] on span "Renovar" at bounding box center [1083, 167] width 51 height 17
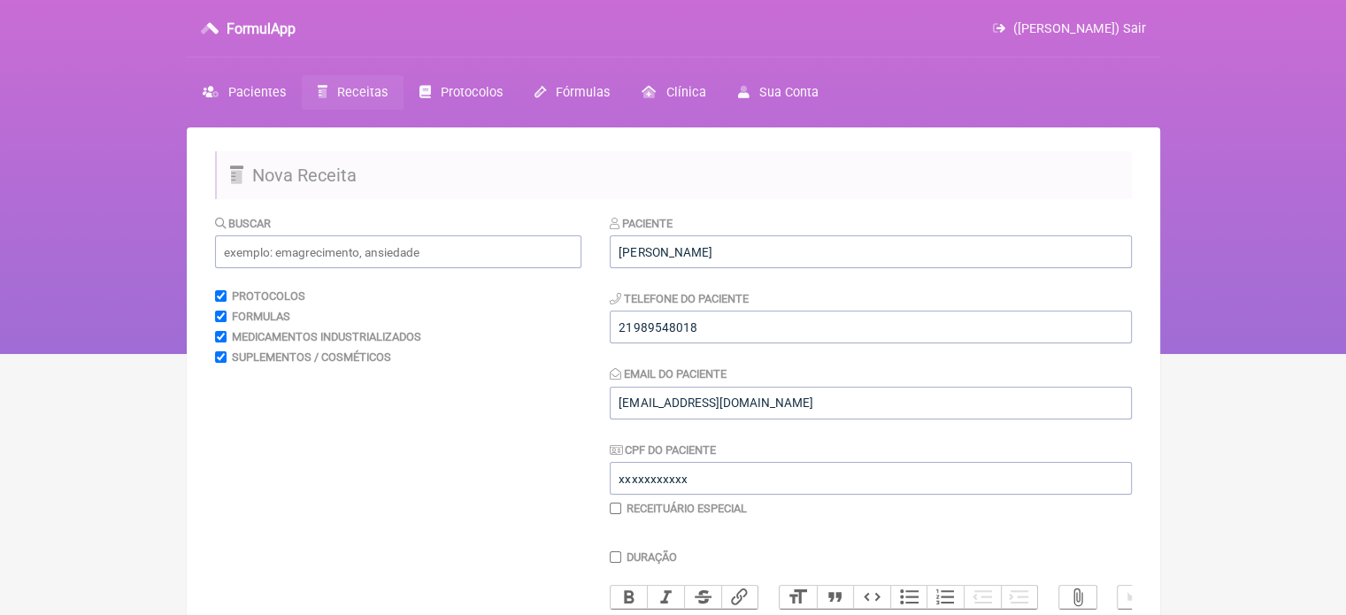
click at [893, 230] on div "Paciente Fernanda Souza do Nascimento" at bounding box center [871, 241] width 522 height 54
click at [858, 242] on input "Fernanda Souza do Nascimento" at bounding box center [871, 251] width 522 height 33
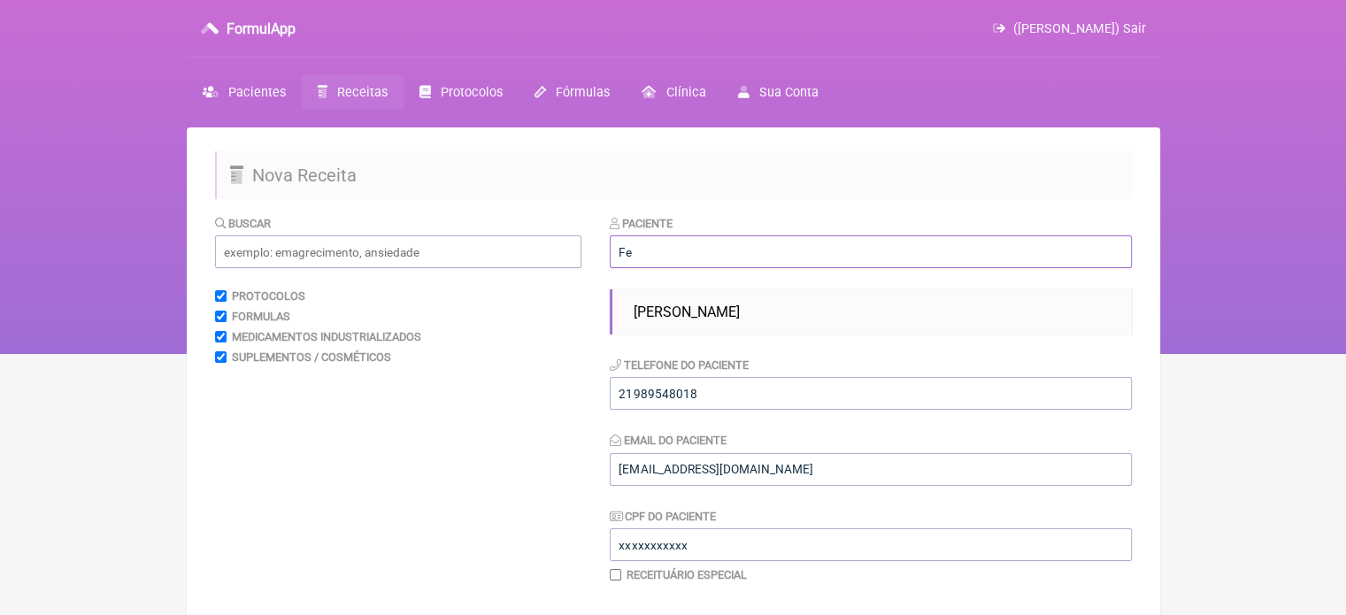
type input "F"
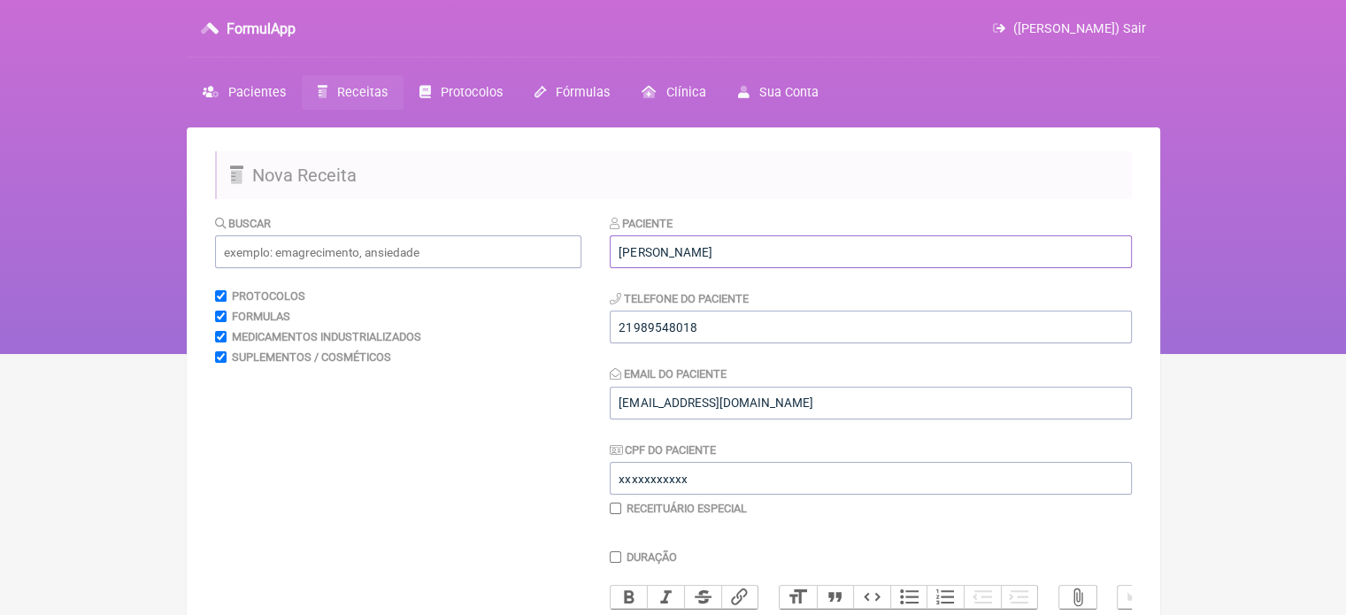
click at [659, 243] on input "Aline mariane" at bounding box center [871, 251] width 522 height 33
click at [704, 242] on input "Aline Mariane" at bounding box center [871, 251] width 522 height 33
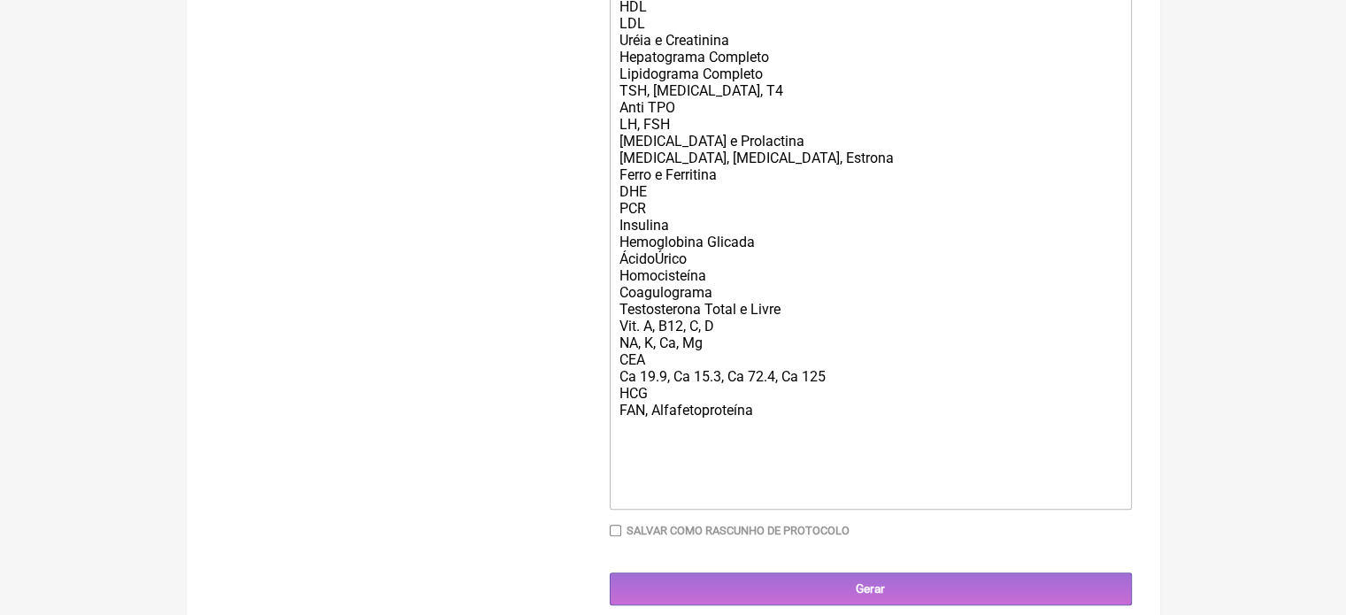
scroll to position [707, 0]
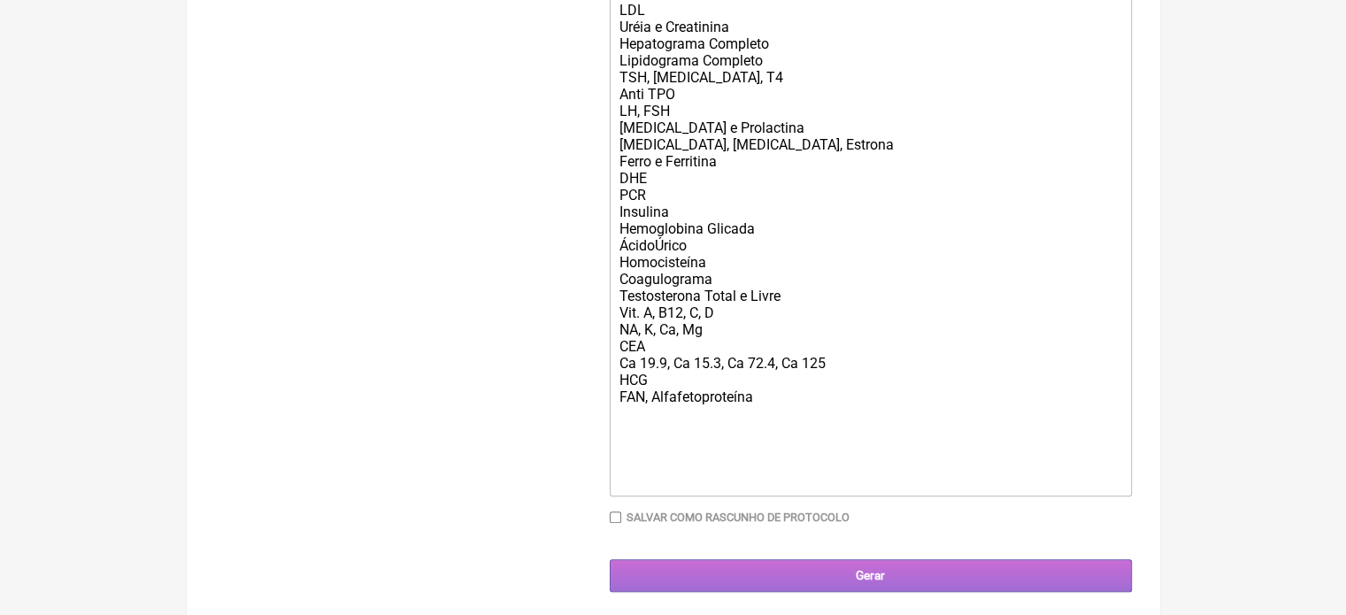
type input "Aline Mariane de Lemos Marques Cabeça"
click at [998, 592] on input "Gerar" at bounding box center [871, 575] width 522 height 33
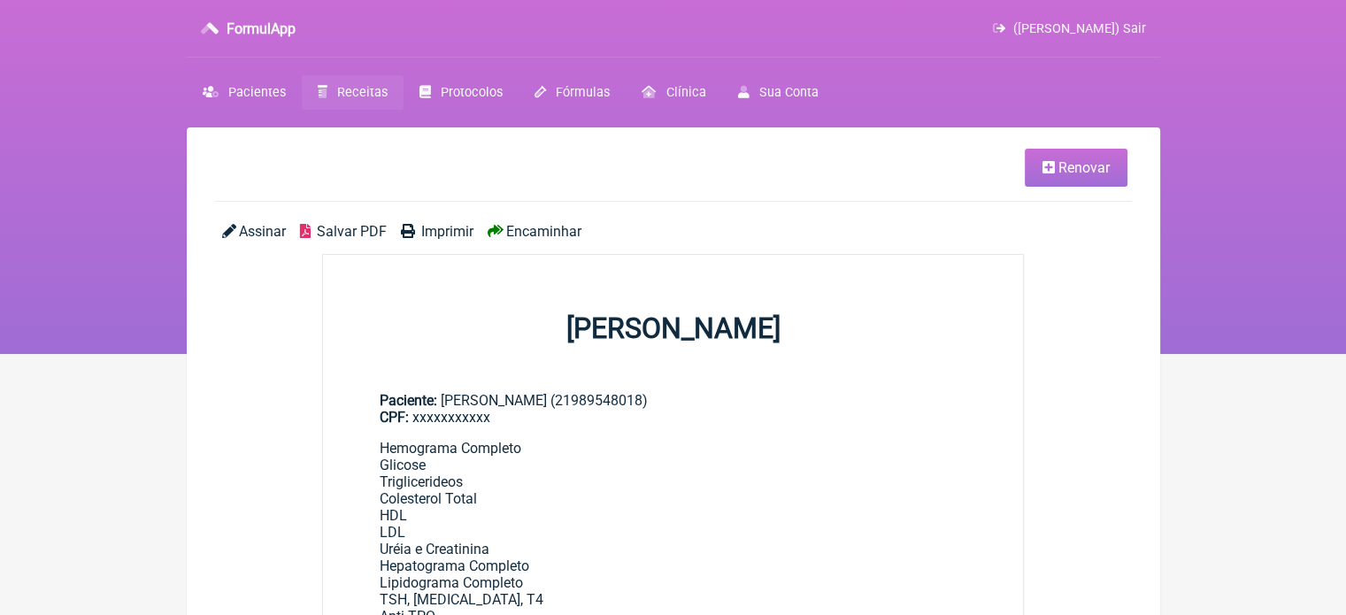
click at [582, 229] on div "Encaminhar" at bounding box center [709, 231] width 458 height 17
click at [516, 227] on span "Encaminhar" at bounding box center [543, 231] width 75 height 17
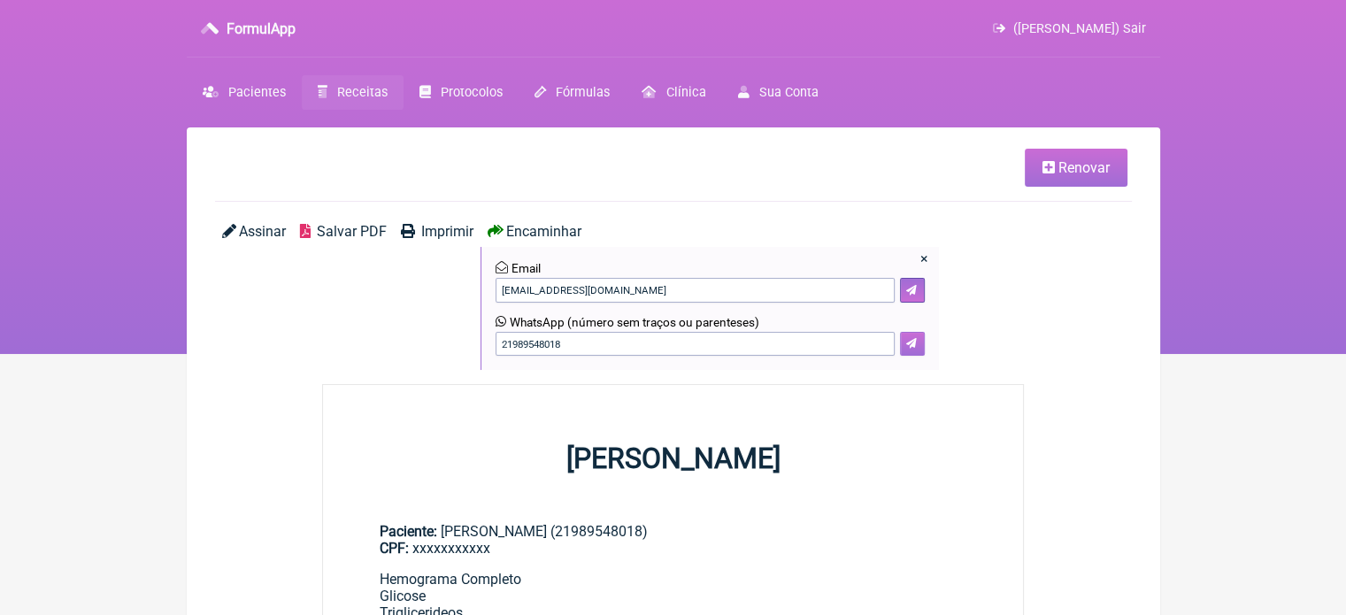
click at [902, 346] on button at bounding box center [912, 344] width 25 height 25
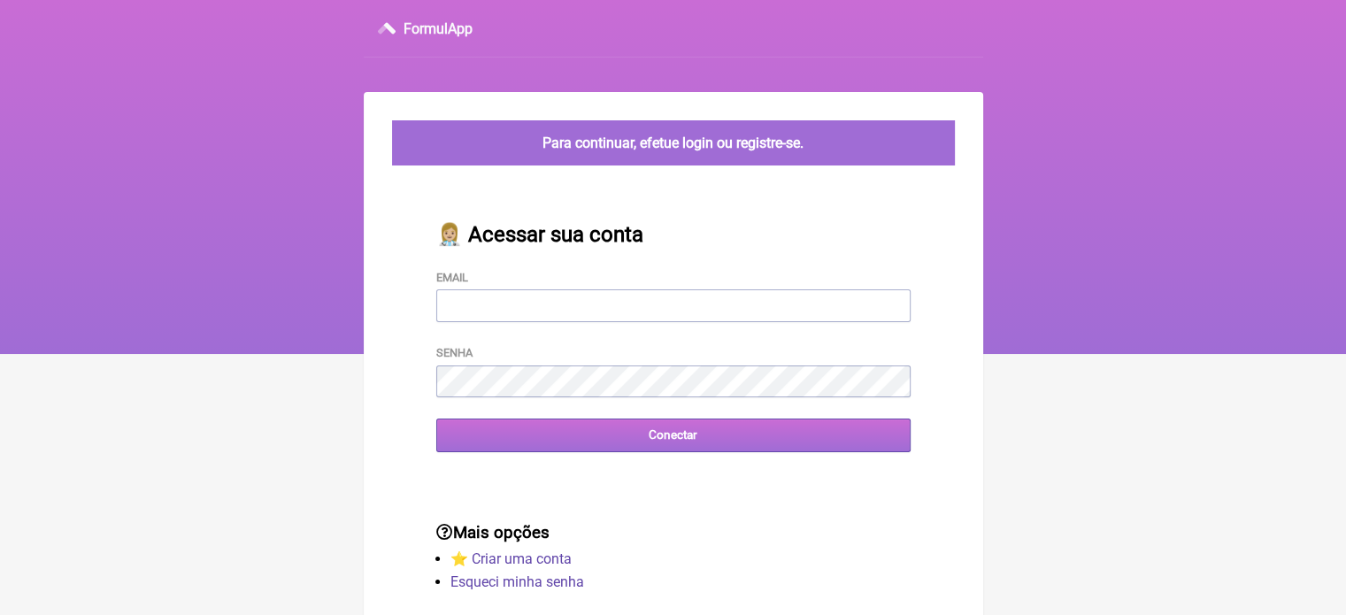
type input "[EMAIL_ADDRESS][DOMAIN_NAME]"
click at [597, 451] on input "Conectar" at bounding box center [673, 434] width 474 height 33
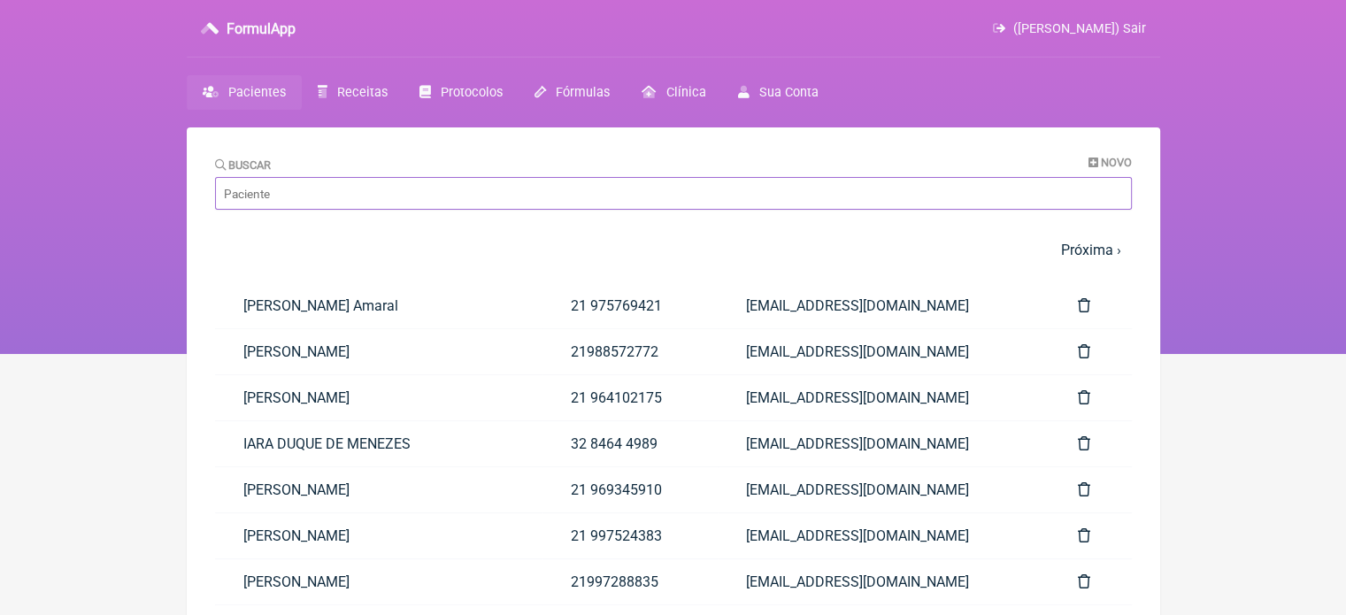
click at [306, 180] on input "Buscar" at bounding box center [673, 193] width 917 height 33
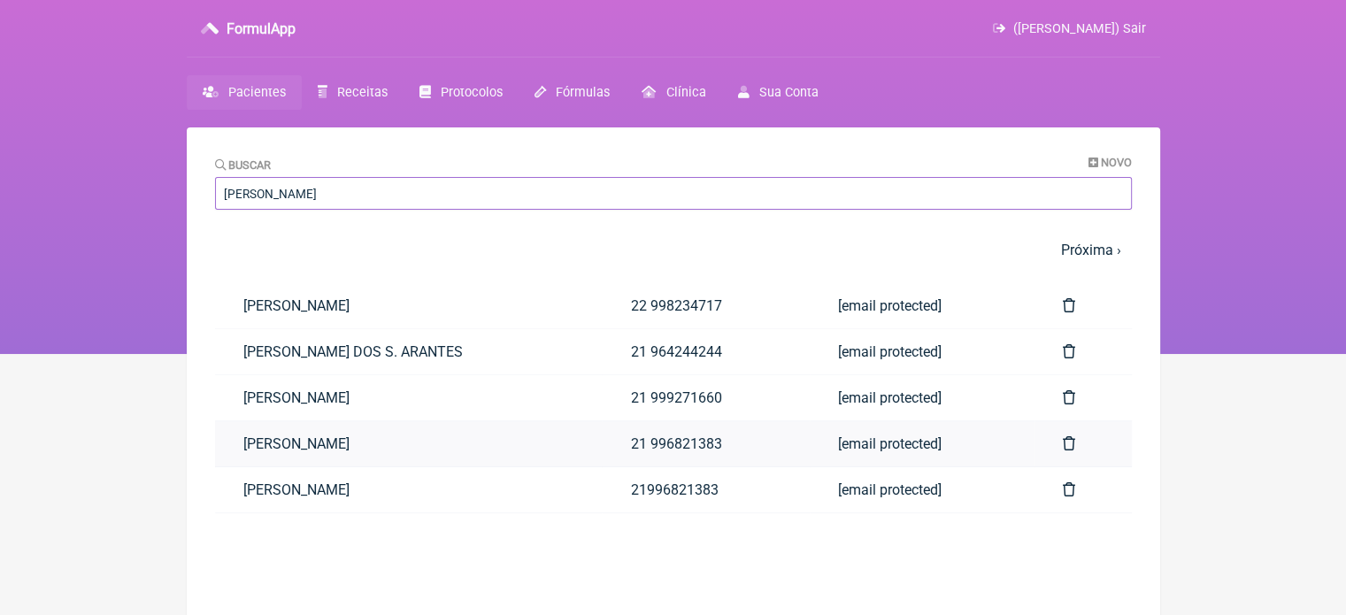
type input "[PERSON_NAME]"
click at [230, 450] on link "[PERSON_NAME]" at bounding box center [409, 443] width 388 height 45
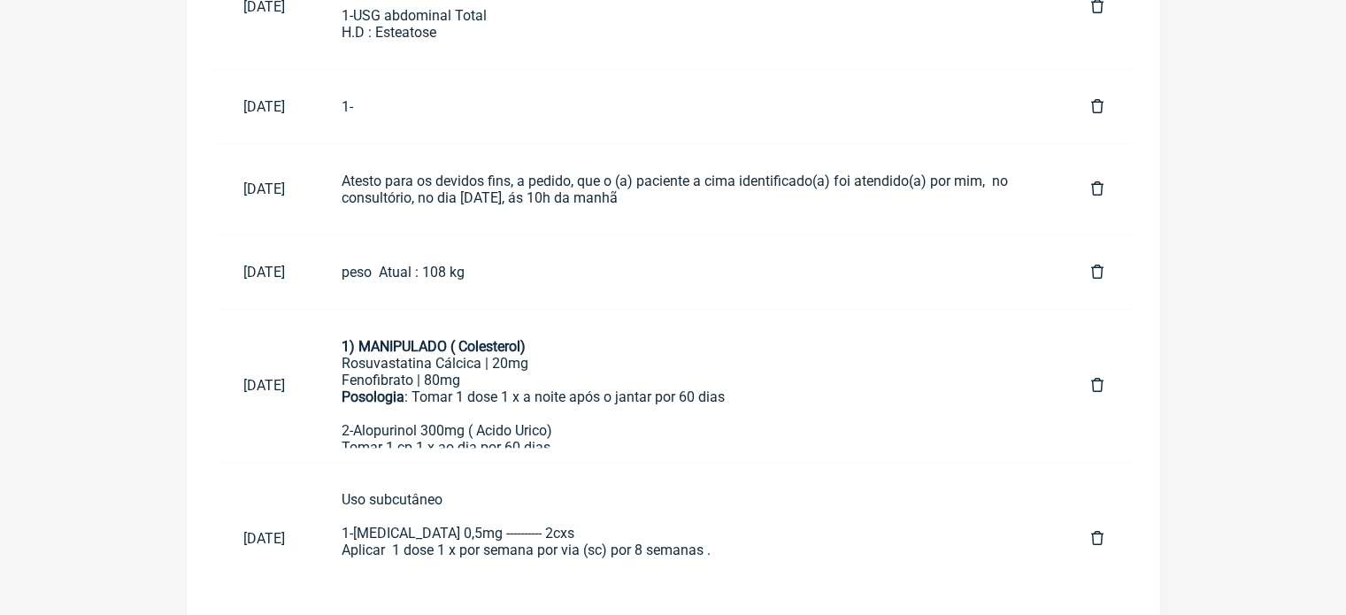
scroll to position [1060, 0]
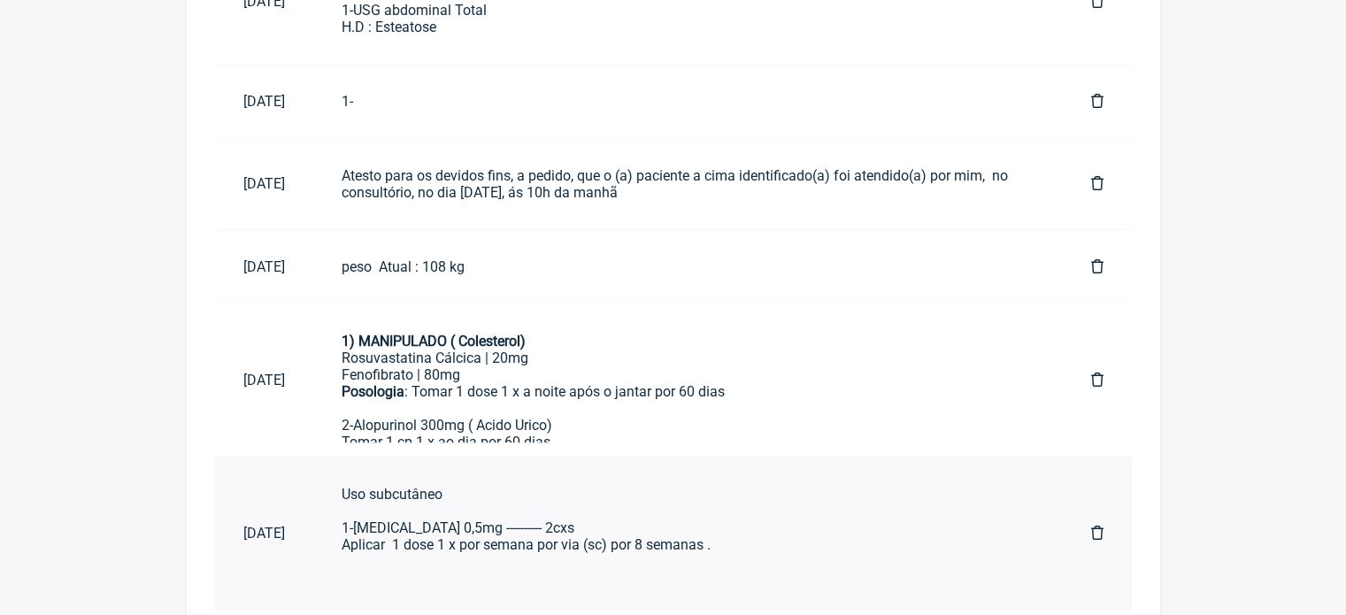
click at [465, 516] on div "Uso subcutâneo 1-[MEDICAL_DATA] 0,5mg ---------- 2cxs Aplicar 1 dose 1 x por se…" at bounding box center [688, 545] width 693 height 119
click at [637, 520] on div "Uso subcutâneo 1-[MEDICAL_DATA] 0,5mg ---------- 2cxs Aplicar 1 dose 1 x por se…" at bounding box center [688, 545] width 693 height 119
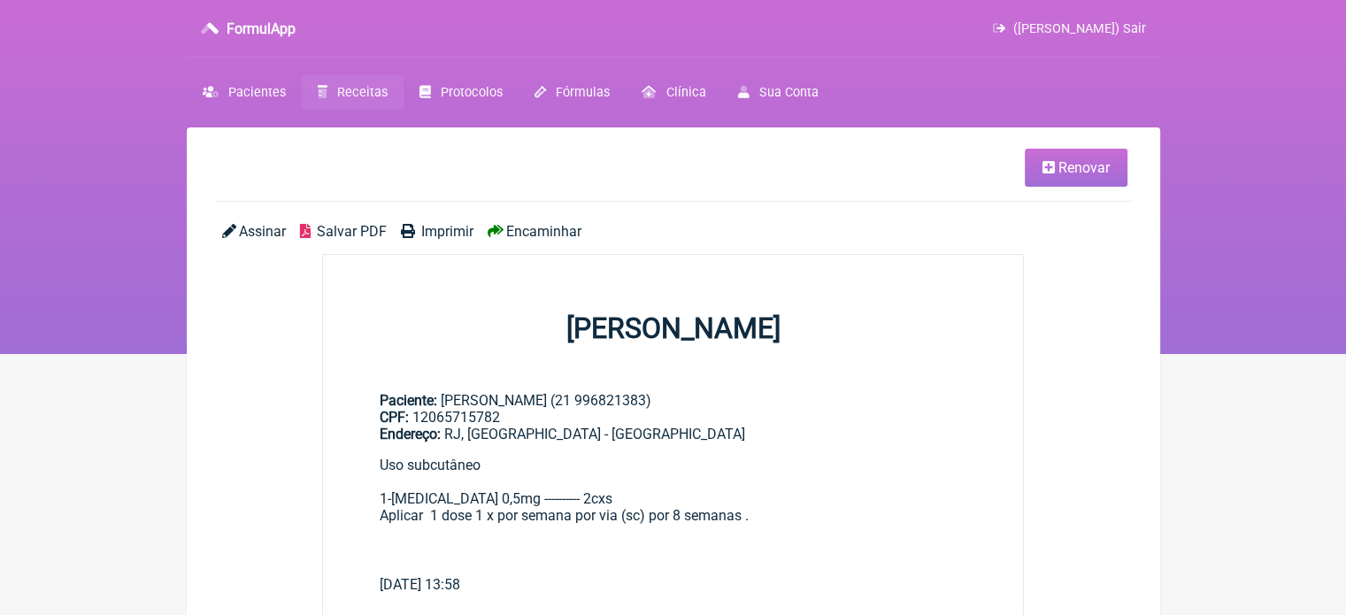
click at [1064, 173] on span "Renovar" at bounding box center [1083, 167] width 51 height 17
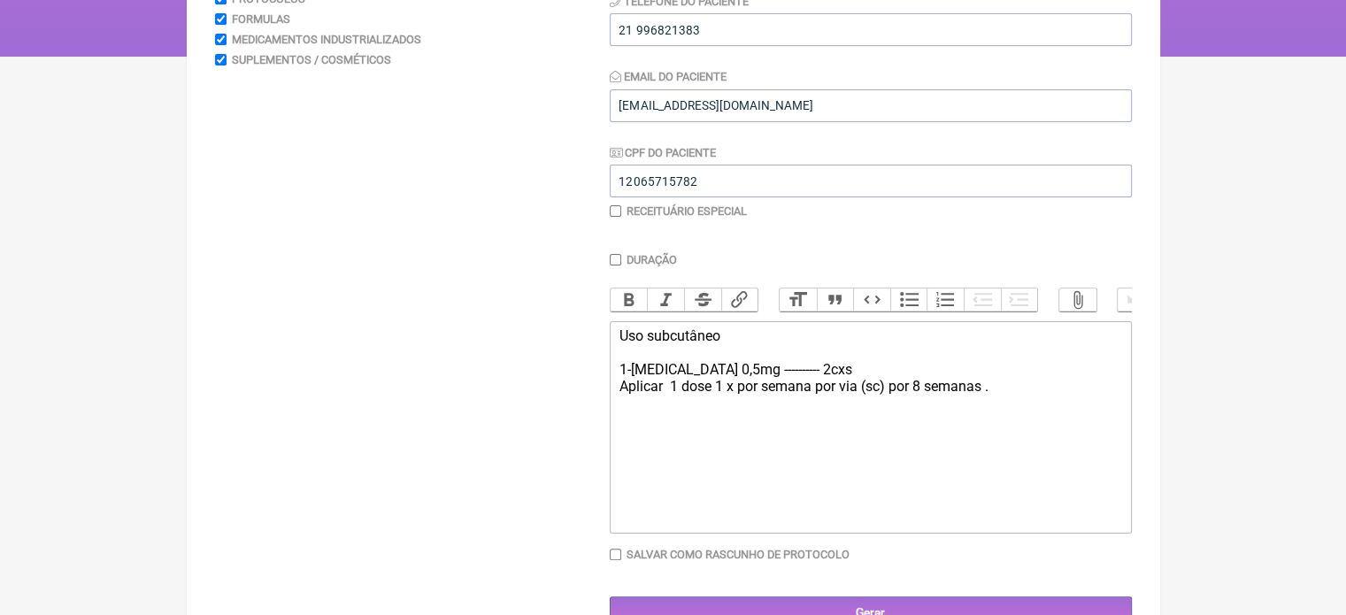
scroll to position [353, 0]
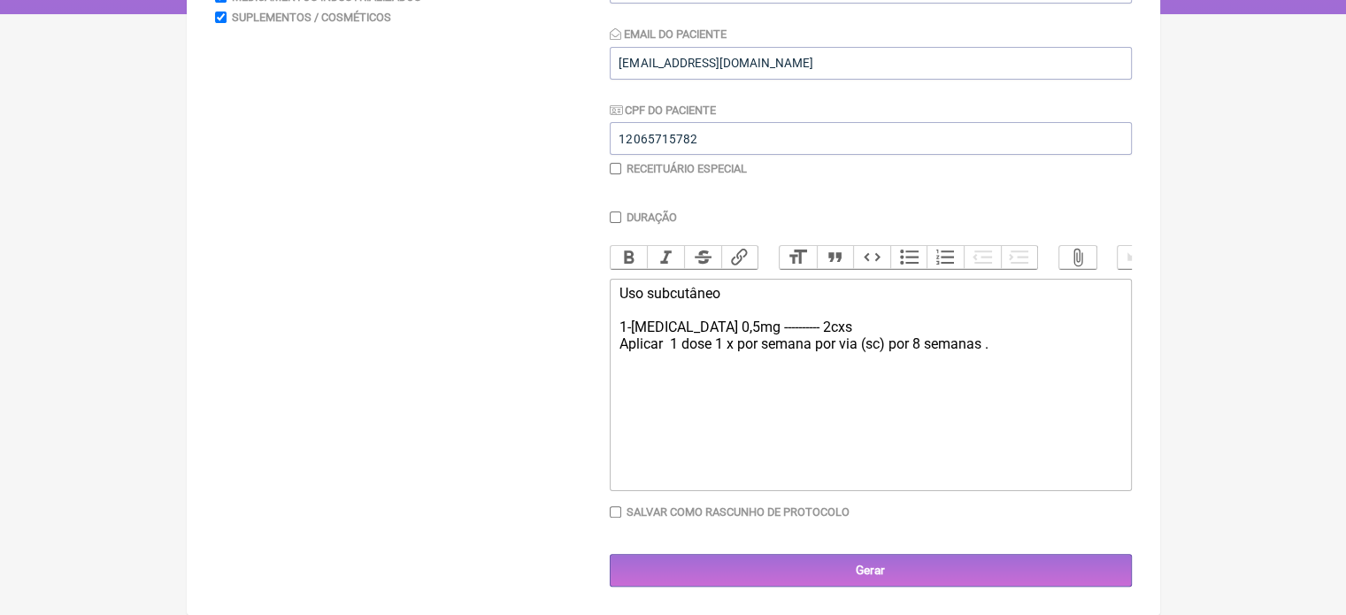
click at [701, 325] on div "Uso subcutâneo 1-[MEDICAL_DATA] 0,5mg ---------- 2cxs Aplicar 1 dose 1 x por se…" at bounding box center [869, 344] width 503 height 119
type trix-editor "<div>Uso subcutâneo<br><br>1-[MEDICAL_DATA] 1mg ---------- 2cxs&nbsp;<br>Aplica…"
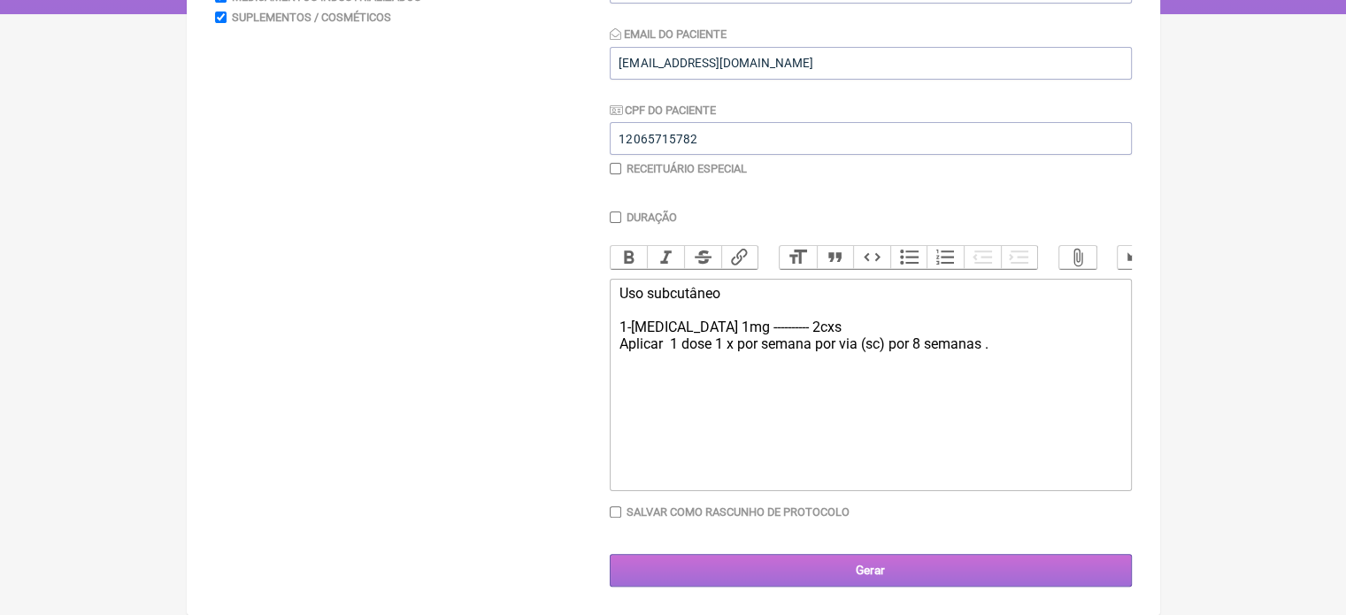
click at [857, 564] on input "Gerar" at bounding box center [871, 570] width 522 height 33
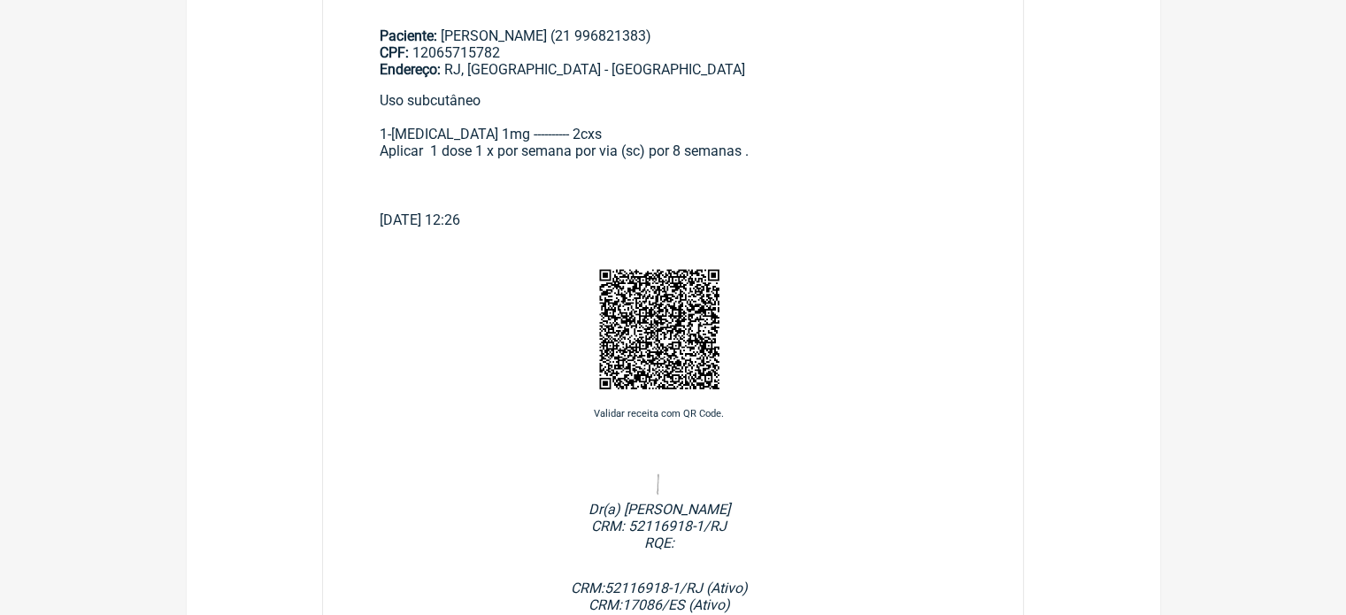
scroll to position [368, 0]
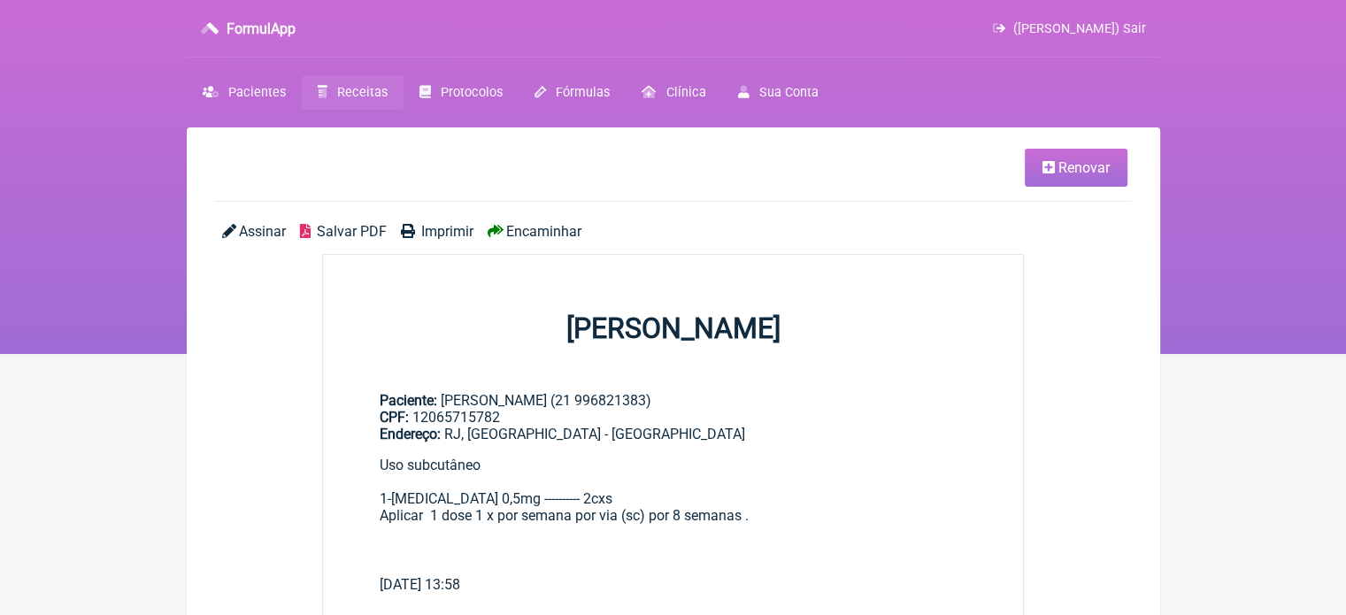
click at [465, 494] on div "Uso subcutâneo 1-[MEDICAL_DATA] 0,5mg ---------- 2cxs Aplicar 1 dose 1 x por se…" at bounding box center [673, 516] width 587 height 119
click at [460, 497] on div "Uso subcutâneo 1-Wegovy 0,5mg ---------- 2cxs Aplicar 1 dose 1 x por semana por…" at bounding box center [673, 516] width 587 height 119
click at [462, 491] on div "Uso subcutâneo 1-Wegovy 0,5mg ---------- 2cxs Aplicar 1 dose 1 x por semana por…" at bounding box center [673, 516] width 587 height 119
drag, startPoint x: 462, startPoint y: 491, endPoint x: 782, endPoint y: 272, distance: 388.2
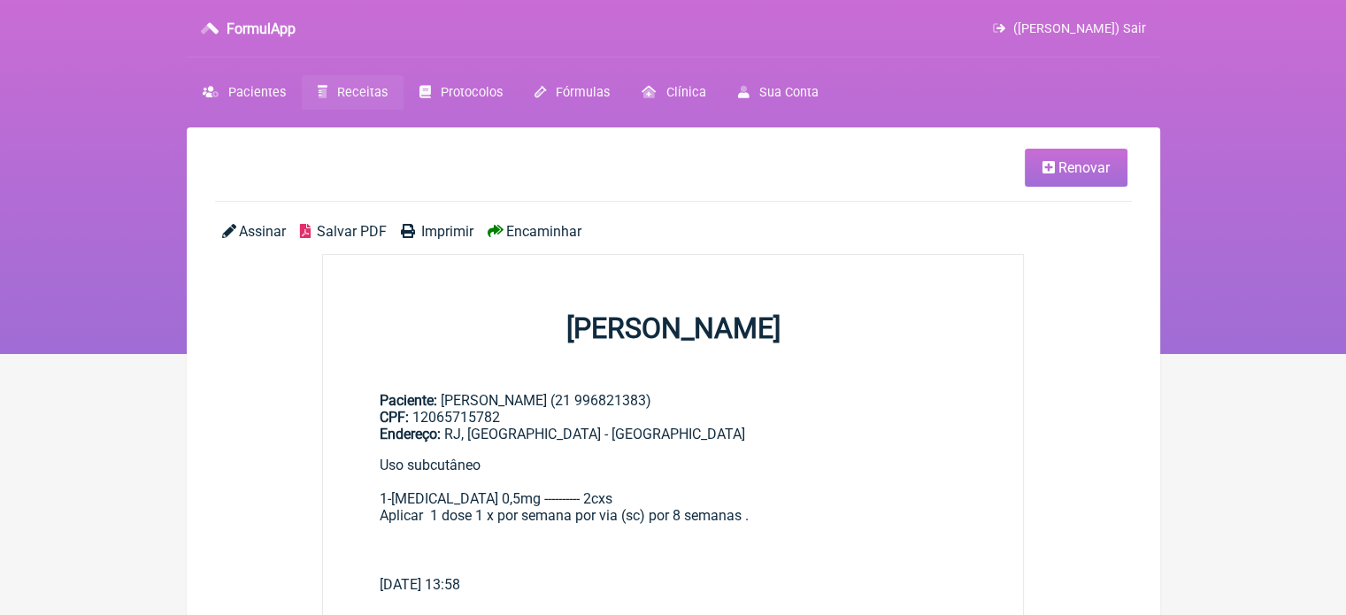
click at [938, 247] on div "Assinar Salvar PDF Imprimir Encaminhar" at bounding box center [673, 238] width 917 height 31
click at [459, 495] on div "Uso subcutâneo 1-Wegovy 0,5mg ---------- 2cxs Aplicar 1 dose 1 x por semana por…" at bounding box center [673, 516] width 587 height 119
click at [474, 496] on div "Uso subcutâneo 1-Wegovy 0,5mg ---------- 2cxs Aplicar 1 dose 1 x por semana por…" at bounding box center [673, 516] width 587 height 119
click at [460, 501] on div "Uso subcutâneo 1-Wegovy 0,5mg ---------- 2cxs Aplicar 1 dose 1 x por semana por…" at bounding box center [673, 516] width 587 height 119
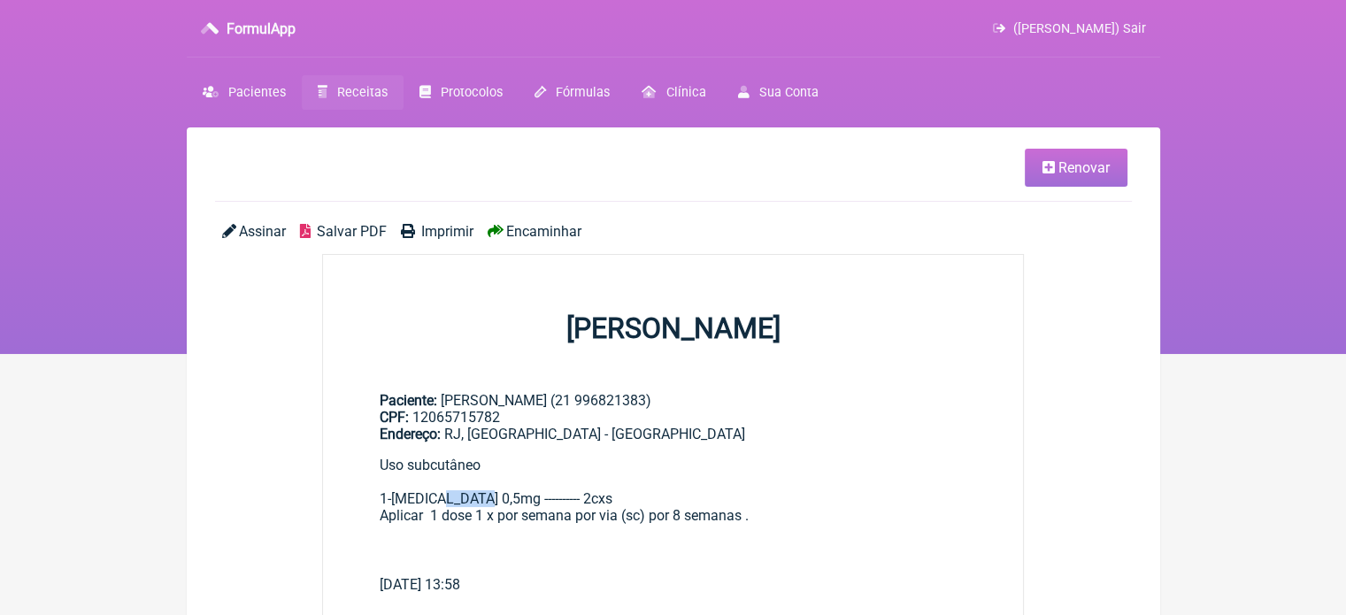
click at [460, 501] on div "Uso subcutâneo 1-Wegovy 0,5mg ---------- 2cxs Aplicar 1 dose 1 x por semana por…" at bounding box center [673, 516] width 587 height 119
click at [460, 502] on div "Uso subcutâneo 1-Wegovy 0,5mg ---------- 2cxs Aplicar 1 dose 1 x por semana por…" at bounding box center [673, 516] width 587 height 119
click at [1047, 158] on link "Renovar" at bounding box center [1076, 168] width 103 height 38
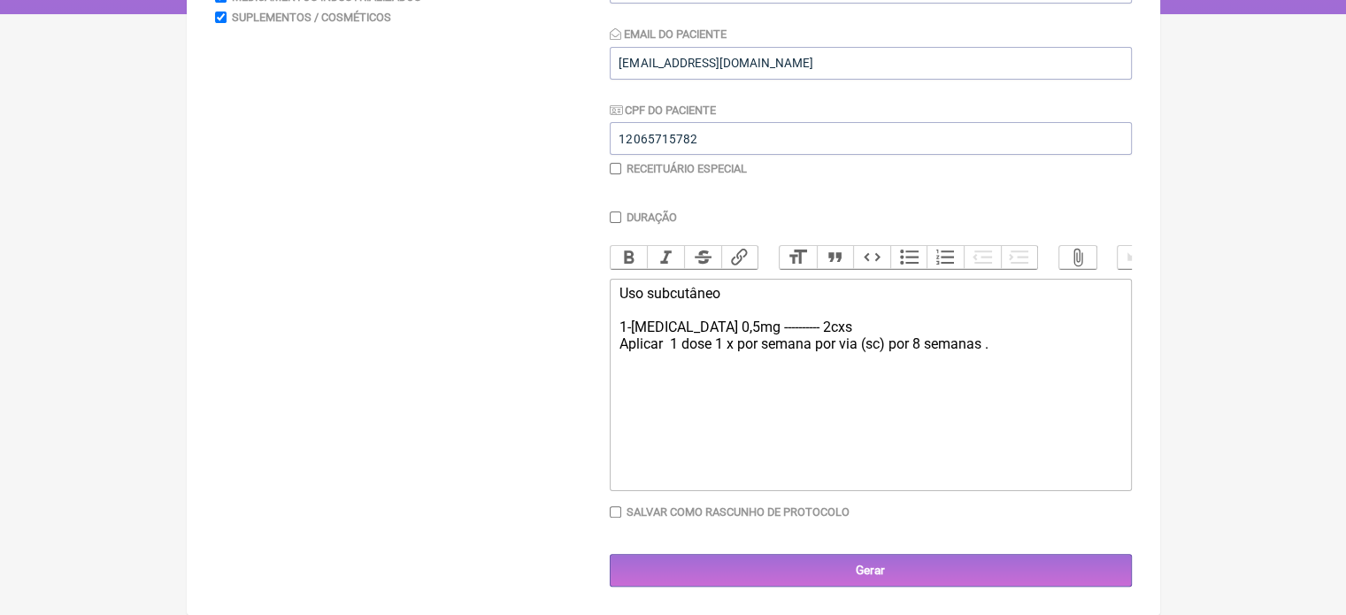
scroll to position [350, 0]
click at [703, 325] on div "Uso subcutâneo 1-Wegovy 0,5mg ---------- 2cxs Aplicar 1 dose 1 x por semana por…" at bounding box center [869, 344] width 503 height 119
click at [1027, 345] on div "Uso subcutâneo 1-Wegovy 1mg ---------- 2cxs Aplicar 1 dose 1 x por semana por v…" at bounding box center [869, 344] width 503 height 119
click at [680, 346] on div "Uso subcutâneo 1-Wegovy 1mg ---------- 2cxs Aplicar 1 dose 1 x por semana por v…" at bounding box center [869, 353] width 503 height 136
click at [763, 342] on div "Uso subcutâneo 1-Wegovy 1mg ---------- 2cxs Aplicar 20 cliques dose 1 x por sem…" at bounding box center [869, 353] width 503 height 136
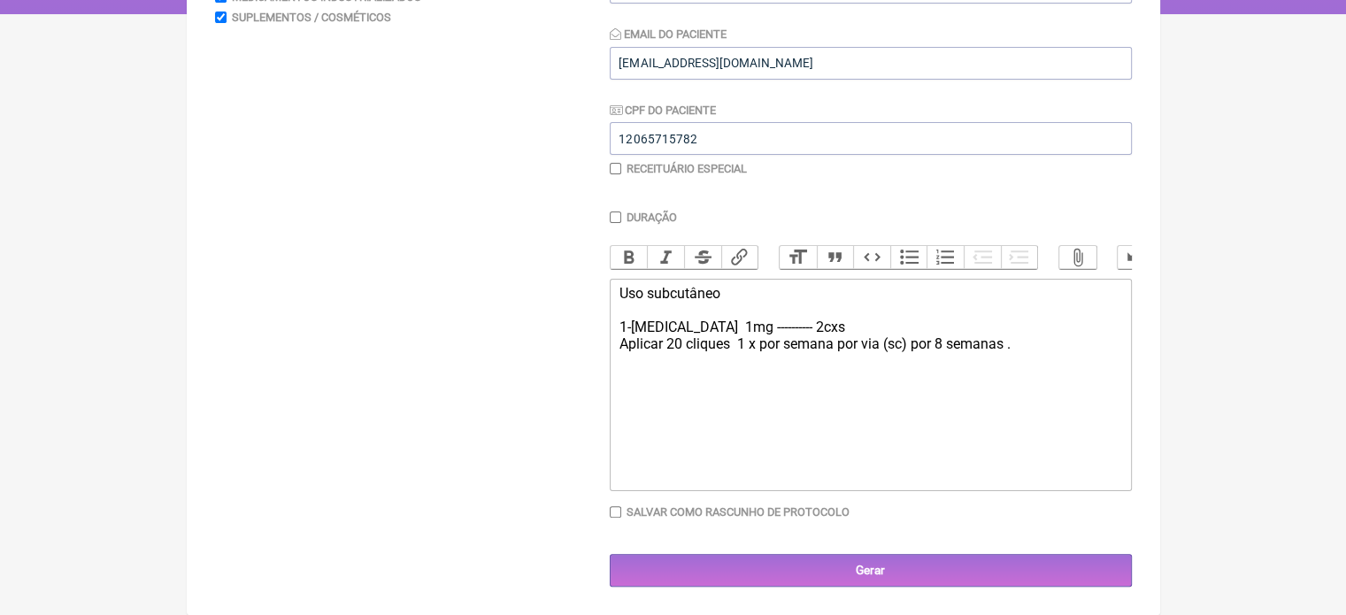
click at [904, 349] on div "Uso subcutâneo 1-Wegovy 1mg ---------- 2cxs Aplicar 20 cliques 1 x por semana p…" at bounding box center [869, 353] width 503 height 136
click at [933, 342] on div "Uso subcutâneo 1-Wegovy 1mg ---------- 2cxs Aplicar 20 cliques 1 x por semana p…" at bounding box center [869, 353] width 503 height 136
click at [920, 343] on div "Uso subcutâneo 1-Wegovy 1mg ---------- 2cxs Aplicar 20 cliques 1 x por semana p…" at bounding box center [869, 353] width 503 height 136
click at [832, 342] on div "Uso subcutâneo 1-Wegovy 1mg ---------- 2cxs Aplicar 20 cliques 1 x por semana p…" at bounding box center [869, 353] width 503 height 136
click at [911, 341] on div "Uso subcutâneo 1-Wegovy 1mg ---------- 2cxs Aplicar 20 cliques 1 x por semana, …" at bounding box center [869, 353] width 503 height 136
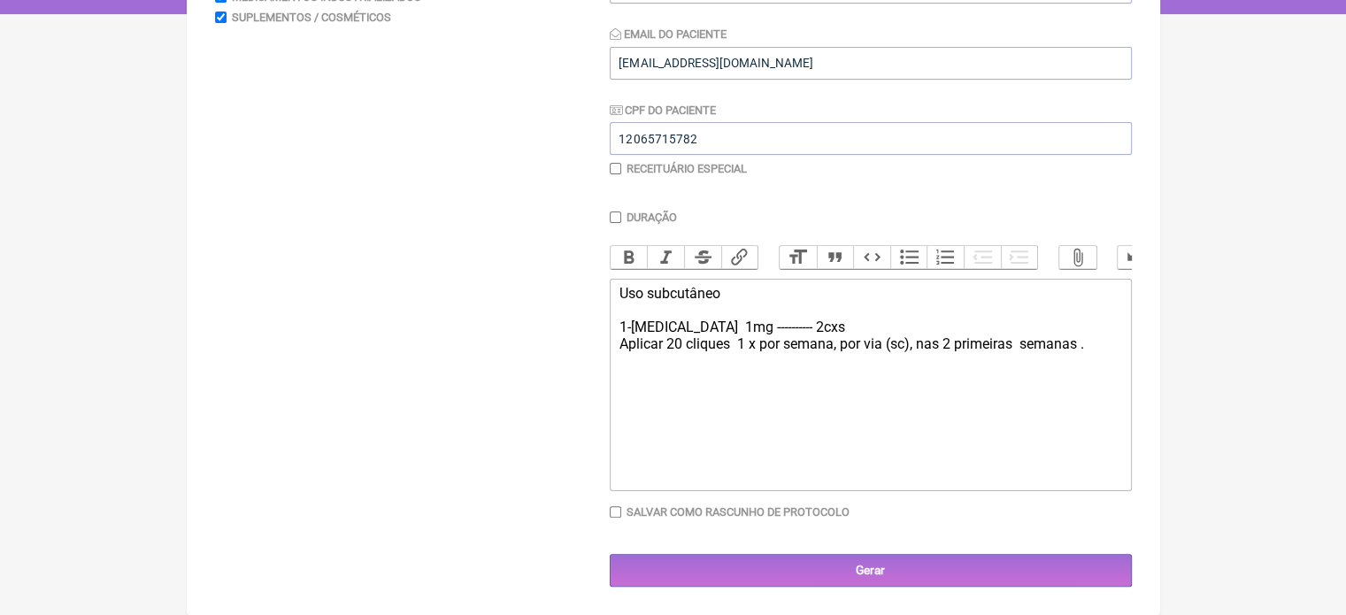
click at [1092, 346] on div "Uso subcutâneo 1-Wegovy 1mg ---------- 2cxs Aplicar 20 cliques 1 x por semana, …" at bounding box center [869, 353] width 503 height 136
click at [946, 339] on div "Uso subcutâneo 1-Wegovy 1mg ---------- 2cxs Aplicar 20 cliques 1 x por semana, …" at bounding box center [869, 353] width 503 height 136
click at [952, 342] on div "Uso subcutâneo 1-Wegovy 1mg ---------- 2cxs Aplicar 20 cliques 1 x por semana, …" at bounding box center [869, 353] width 503 height 136
click at [1017, 337] on div "Uso subcutâneo 1-Wegovy 1mg ---------- 2cxs Aplicar 20 cliques 1 x por semana, …" at bounding box center [869, 353] width 503 height 136
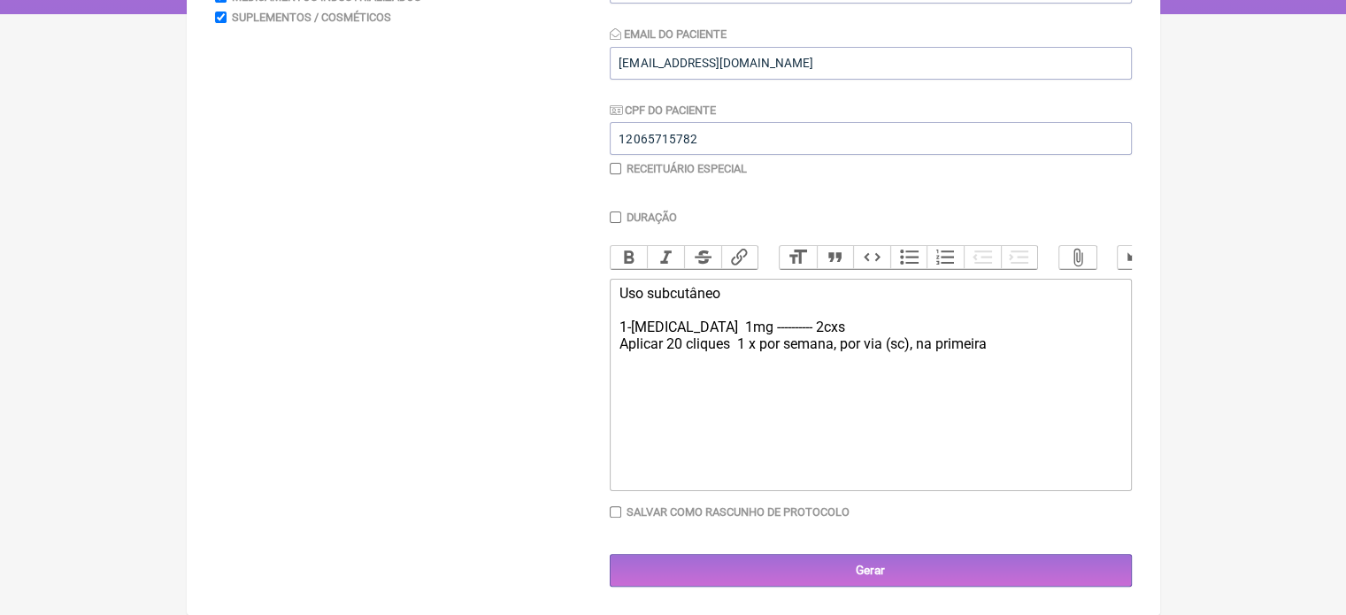
click at [1002, 349] on div "Uso subcutâneo 1-Wegovy 1mg ---------- 2cxs Aplicar 20 cliques 1 x por semana, …" at bounding box center [869, 353] width 503 height 136
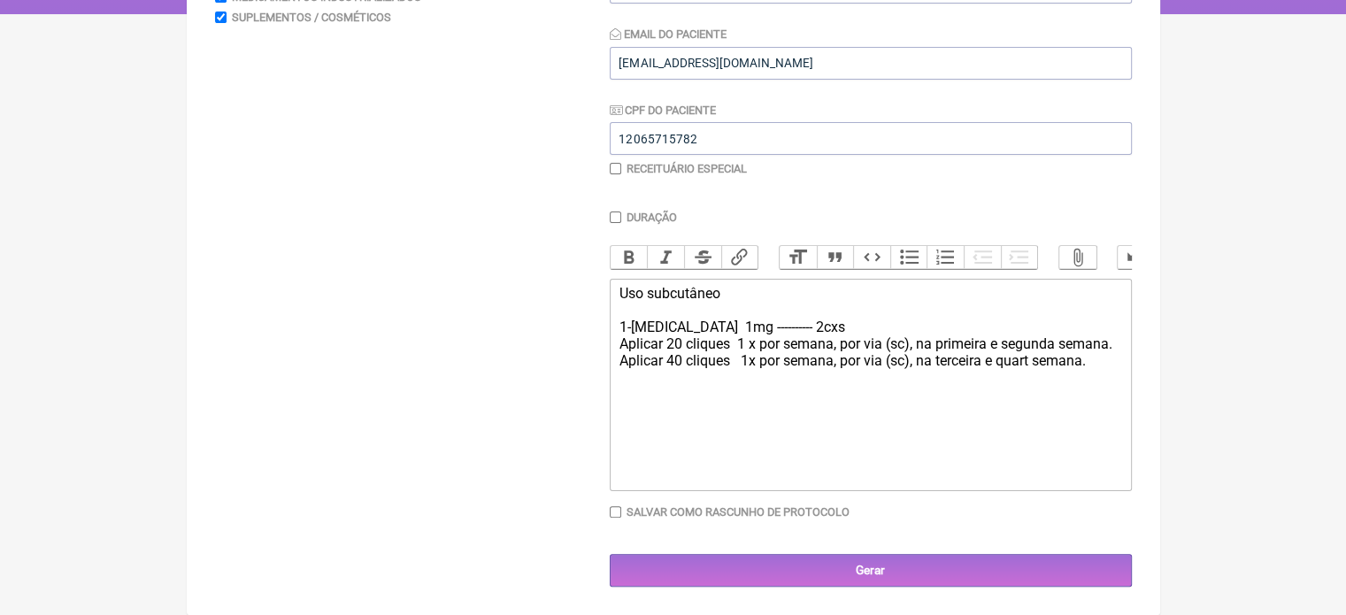
click at [1030, 359] on div "Uso subcutâneo 1-Wegovy 1mg ---------- 2cxs Aplicar 20 cliques 1 x por semana, …" at bounding box center [869, 361] width 503 height 153
click at [1101, 372] on div "Uso subcutâneo 1-Wegovy 1mg ---------- 2cxs Aplicar 20 cliques 1 x por semana, …" at bounding box center [869, 361] width 503 height 153
click at [694, 381] on div "Uso subcutâneo 1-Wegovy 1mg ---------- 2cxs Aplicar 20 cliques 1 x por semana, …" at bounding box center [869, 361] width 503 height 153
click at [795, 383] on div "Uso subcutâneo 1-Wegovy 1mg ---------- 2cxs Aplicar 20 cliques 1 x por semana, …" at bounding box center [869, 361] width 503 height 153
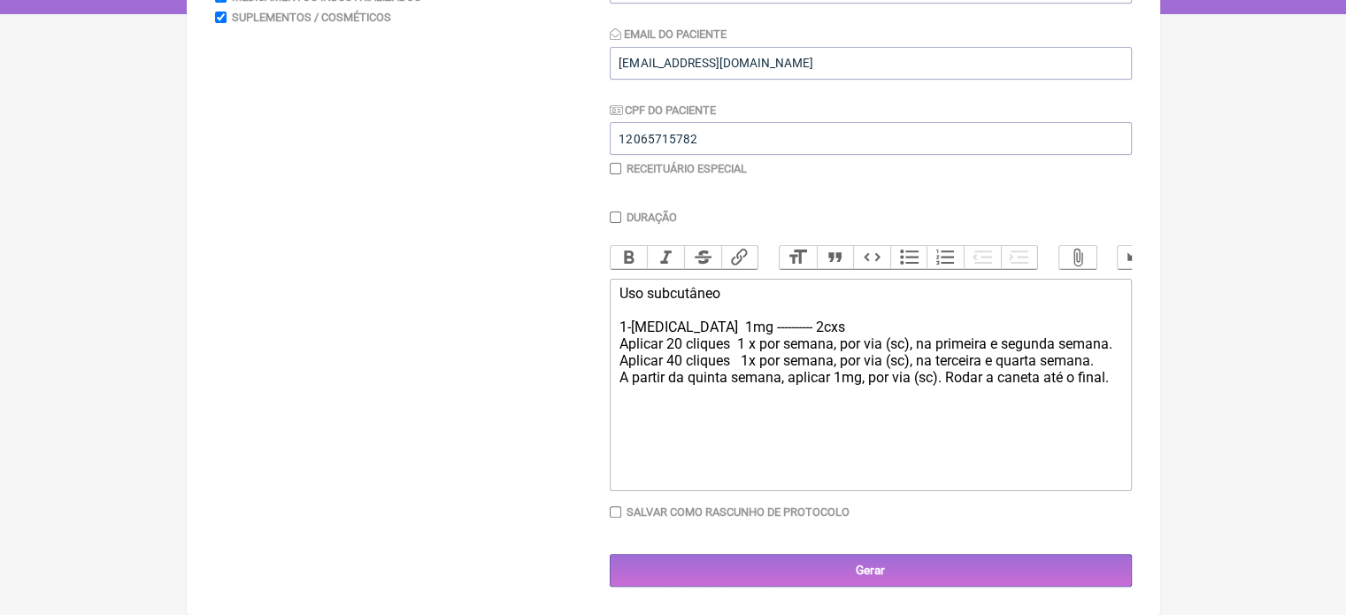
click at [952, 380] on div "Uso subcutâneo 1-Wegovy 1mg ---------- 2cxs Aplicar 20 cliques 1 x por semana, …" at bounding box center [869, 361] width 503 height 153
type trix-editor "<div>Uso subcutâneo<br><br>1-Wegovy&nbsp; 1mg ---------- 2cxs&nbsp;<br>Aplicar …"
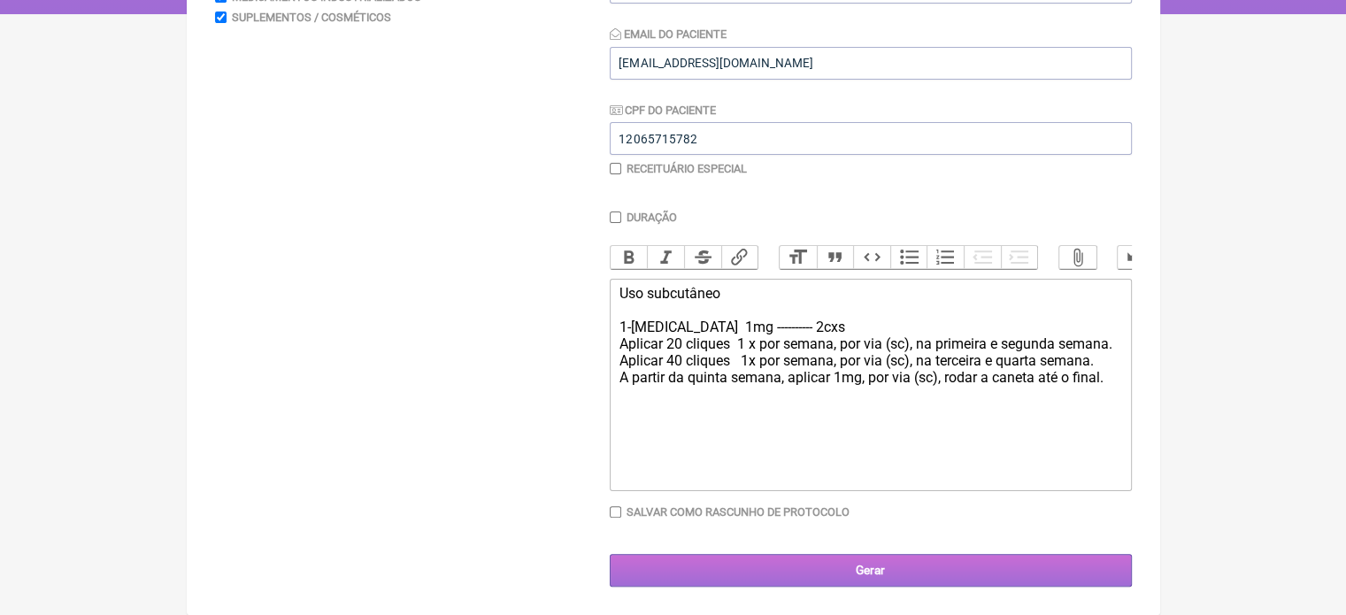
click at [835, 574] on input "Gerar" at bounding box center [871, 570] width 522 height 33
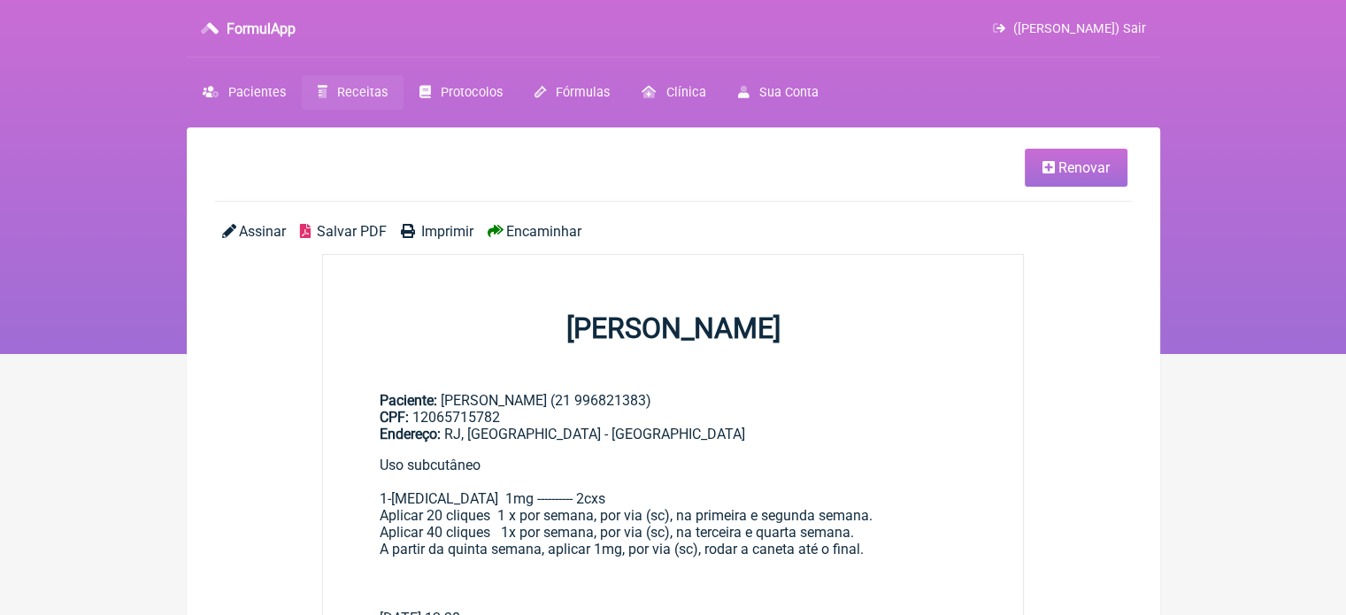
click at [547, 236] on span "Encaminhar" at bounding box center [543, 231] width 75 height 17
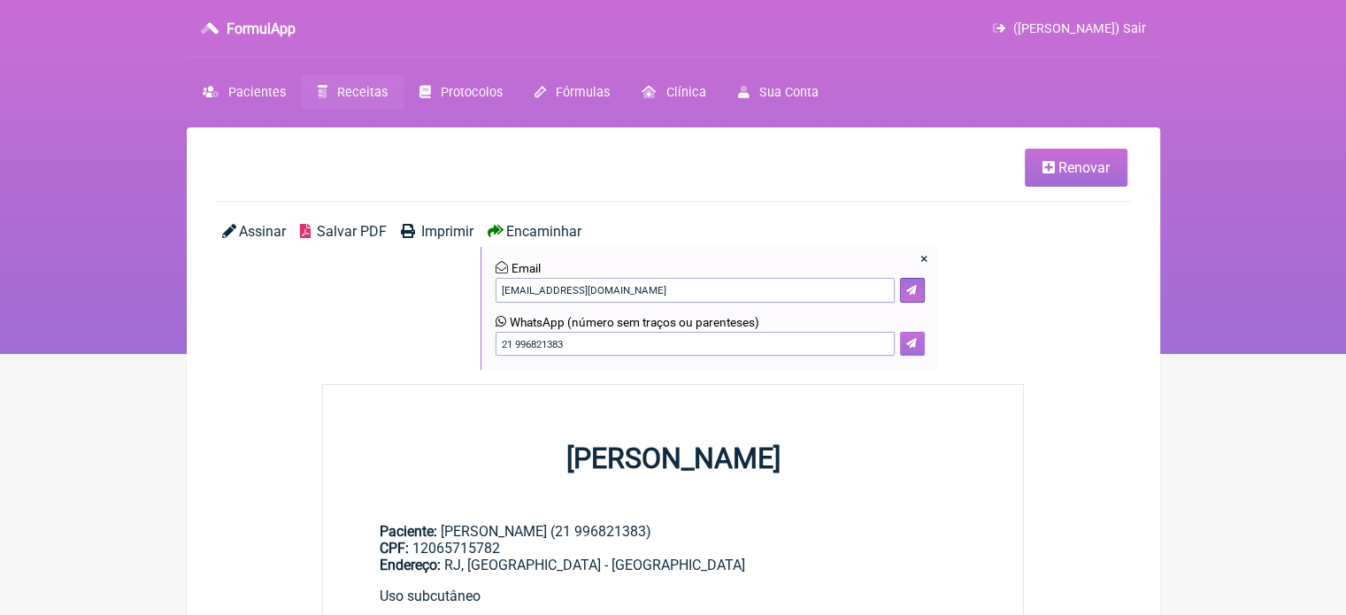
click at [910, 348] on icon at bounding box center [911, 343] width 11 height 11
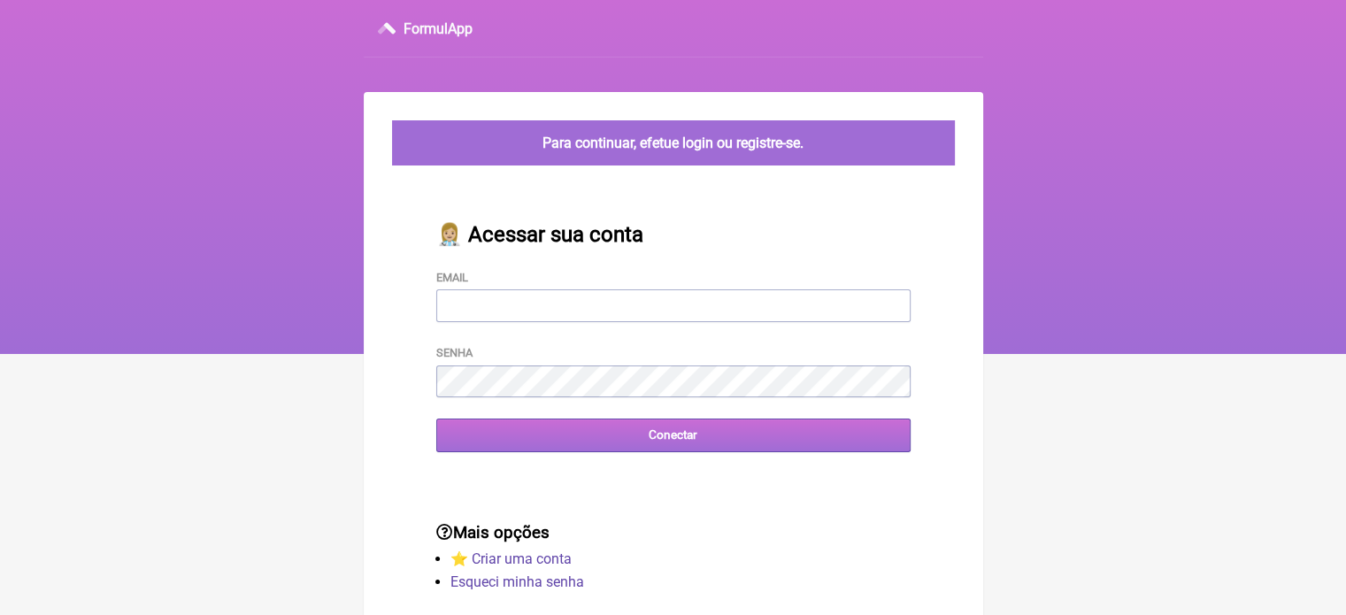
type input "[EMAIL_ADDRESS][DOMAIN_NAME]"
click at [588, 441] on input "Conectar" at bounding box center [673, 434] width 474 height 33
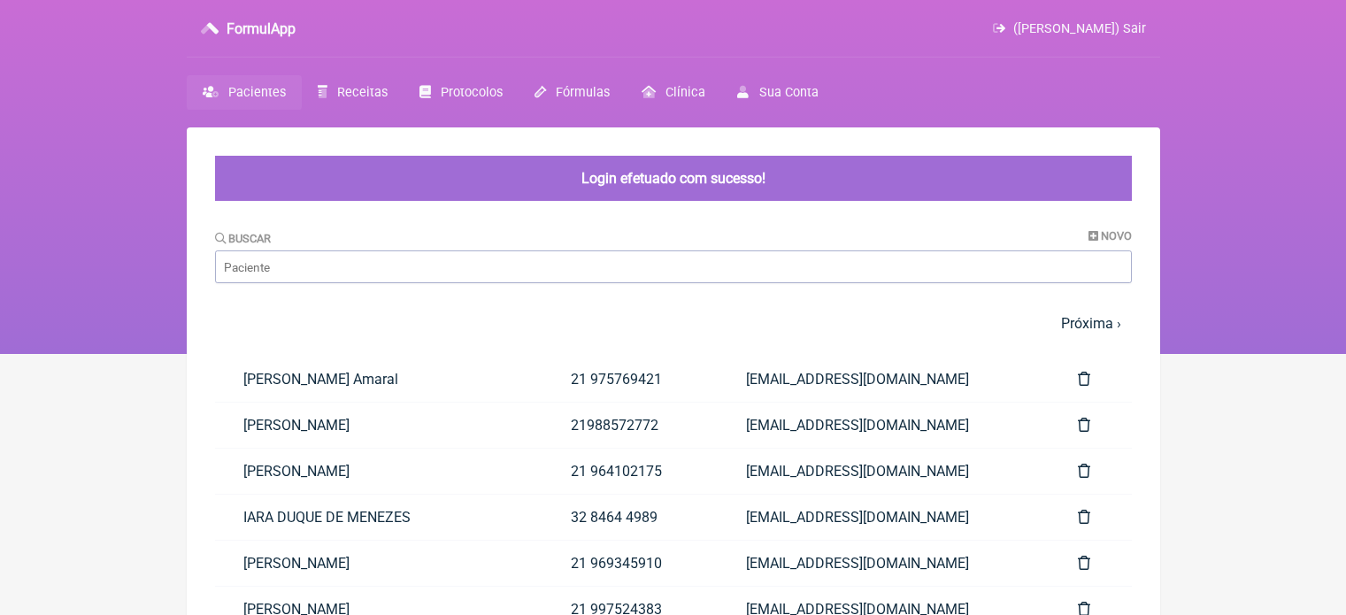
click at [588, 441] on link "21988572772" at bounding box center [629, 425] width 175 height 45
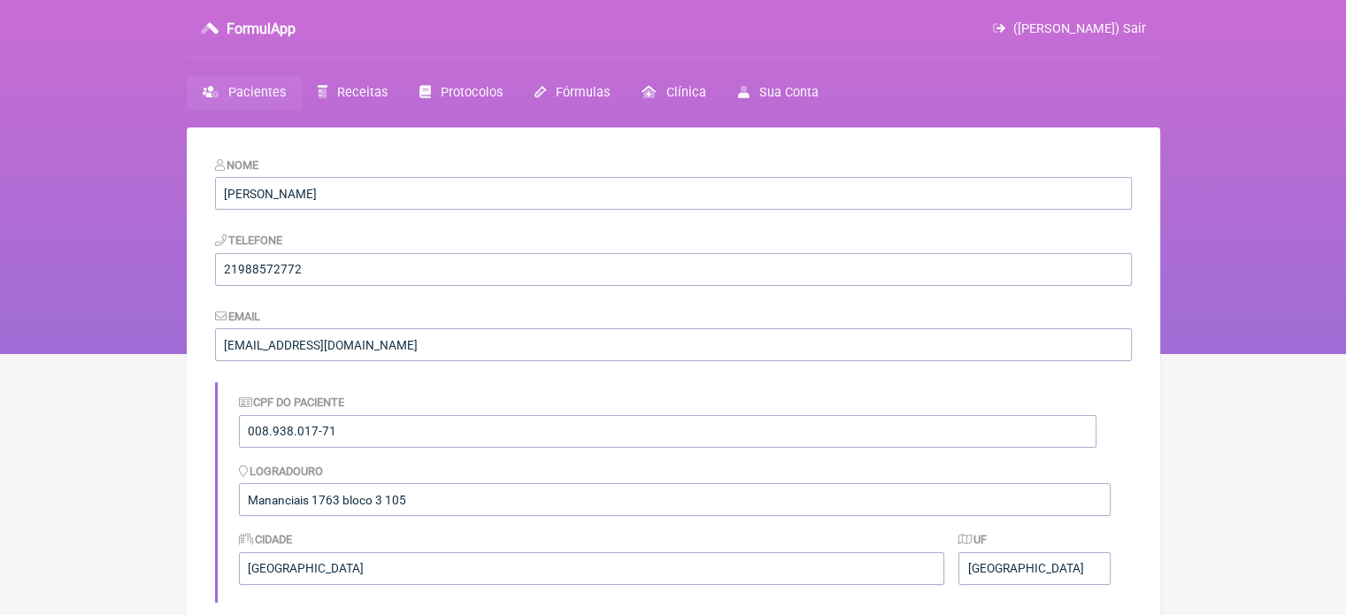
click at [291, 86] on link "Pacientes" at bounding box center [244, 92] width 115 height 35
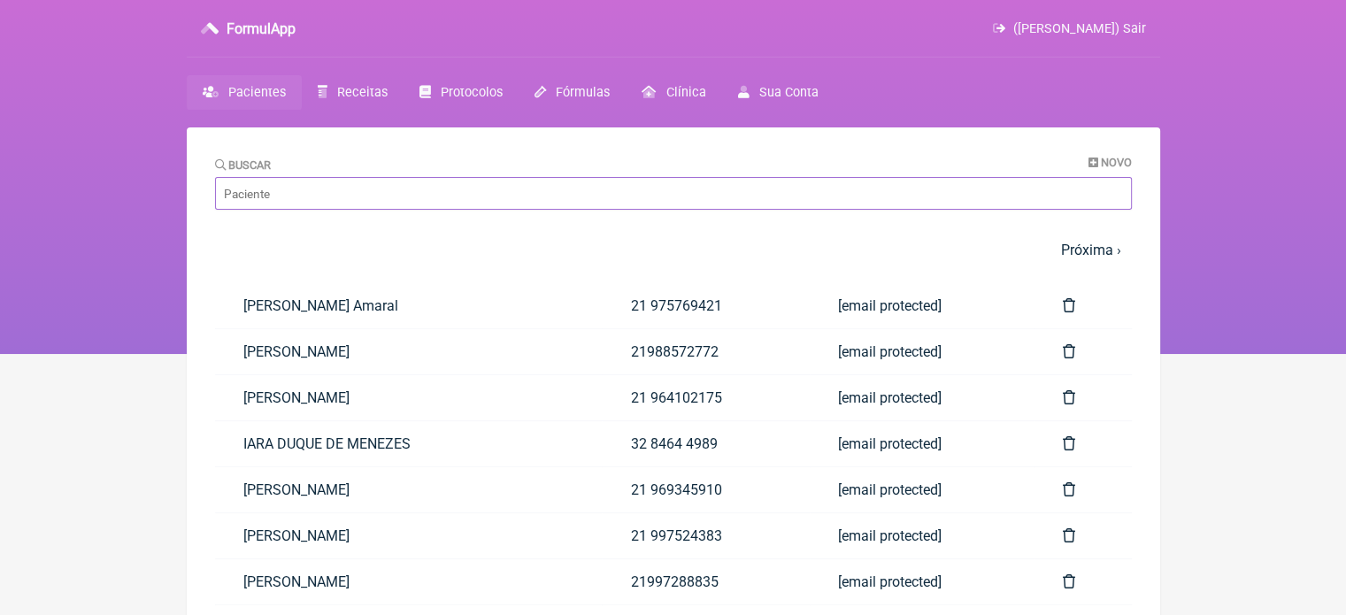
click at [356, 194] on input "Buscar" at bounding box center [673, 193] width 917 height 33
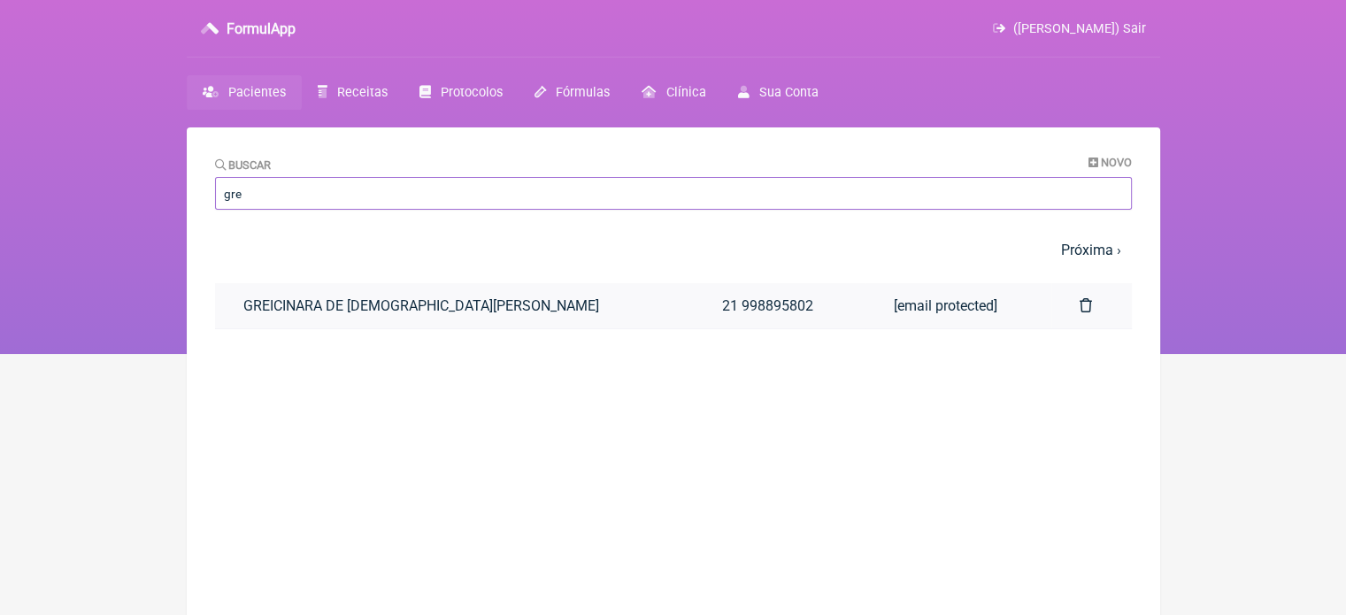
type input "gre"
click at [357, 303] on link "GREICINARA DE FREITAS VIEIRA" at bounding box center [454, 305] width 479 height 45
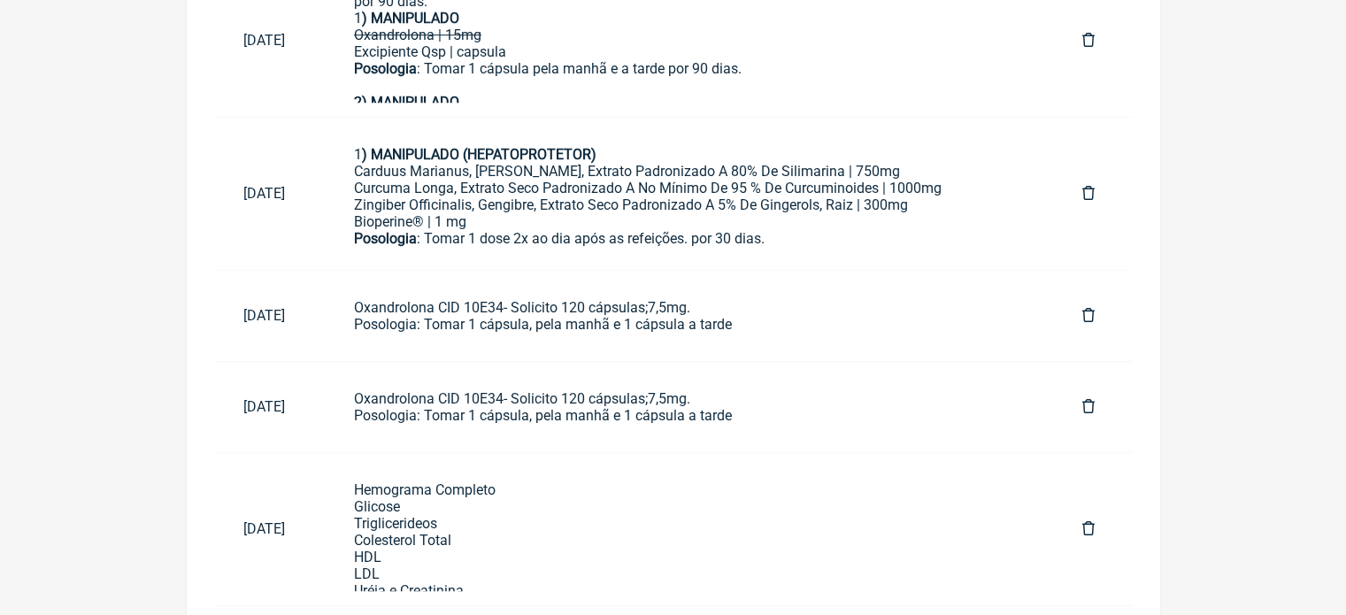
scroll to position [1016, 0]
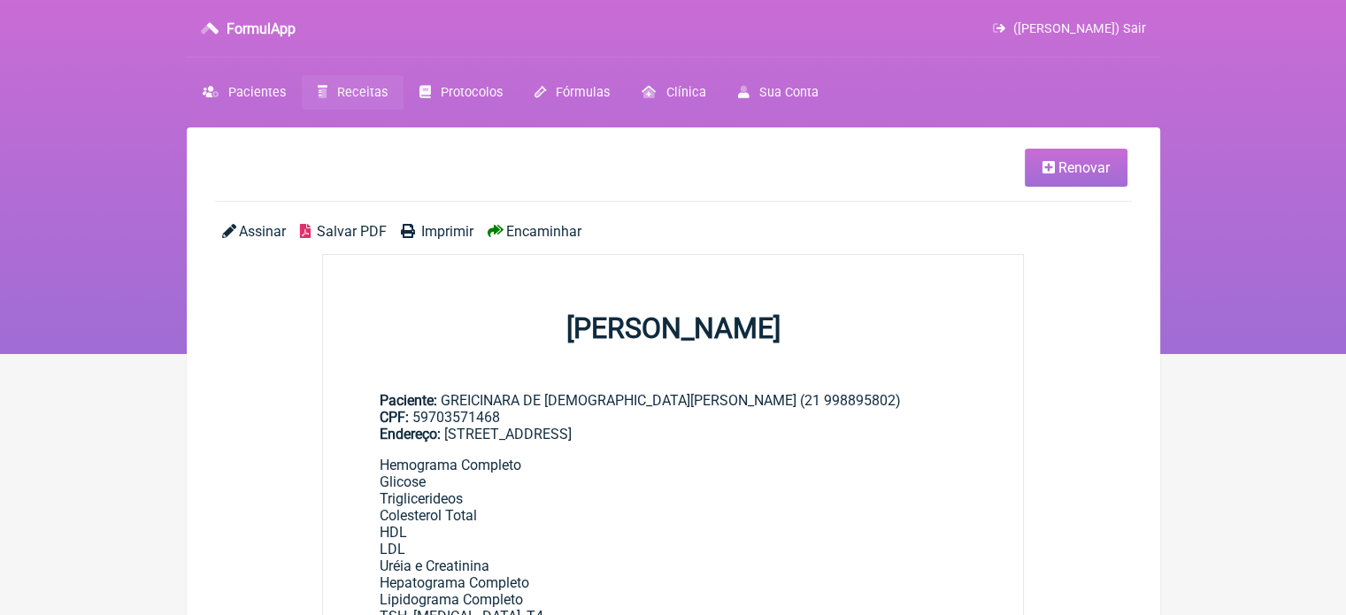
click at [440, 233] on span "Imprimir" at bounding box center [447, 231] width 52 height 17
click at [1076, 159] on span "Renovar" at bounding box center [1083, 167] width 51 height 17
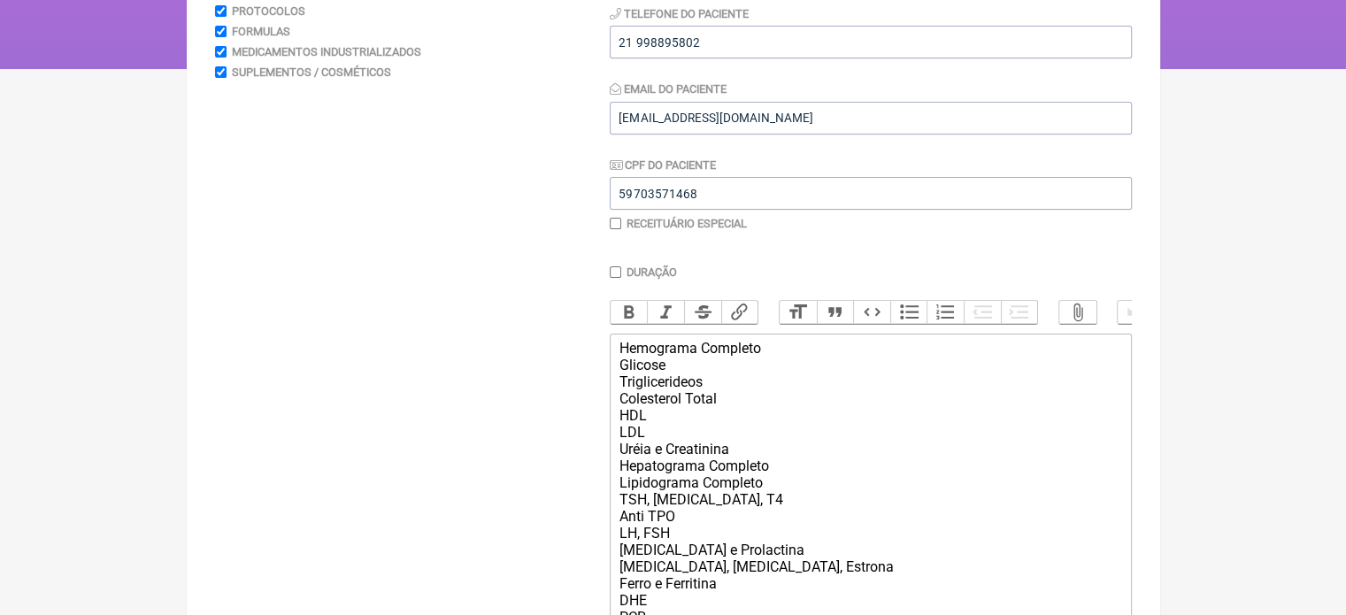
scroll to position [291, 0]
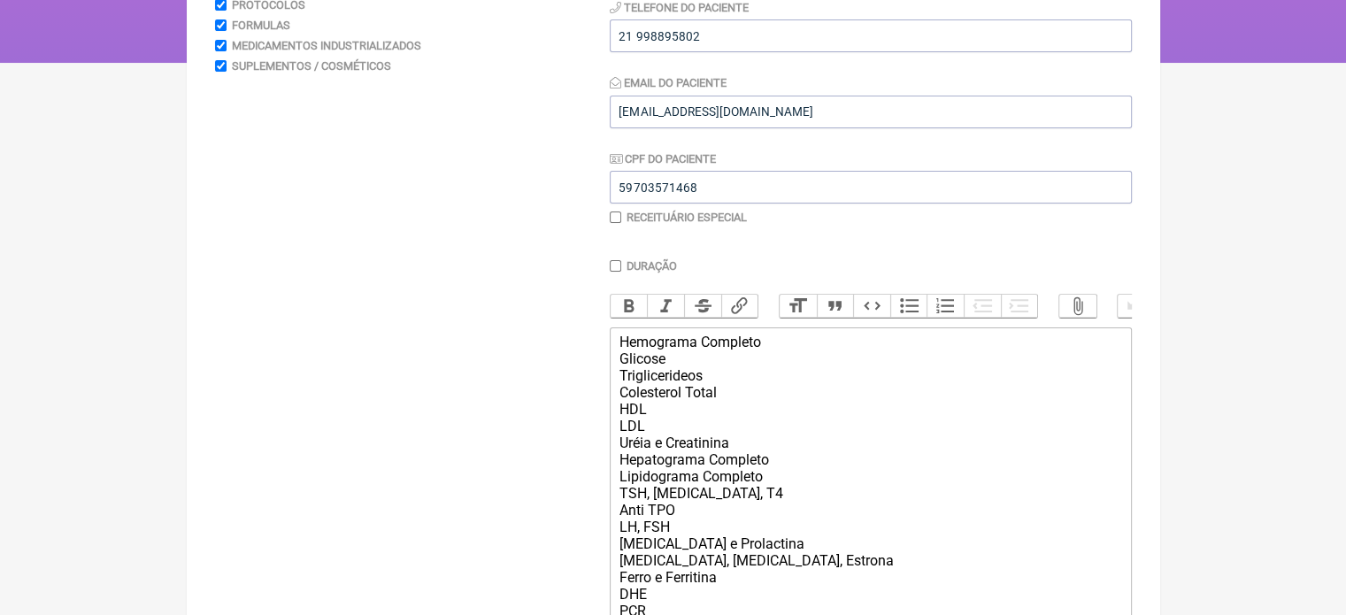
click at [624, 343] on trix-editor "Hemograma Completo Glicose Triglicerideos Colesterol Total HDL LDL Uréia e Crea…" at bounding box center [871, 577] width 522 height 501
click at [610, 343] on trix-editor "Hemograma Completo Glicose Triglicerideos Colesterol Total HDL LDL Uréia e Crea…" at bounding box center [871, 577] width 522 height 501
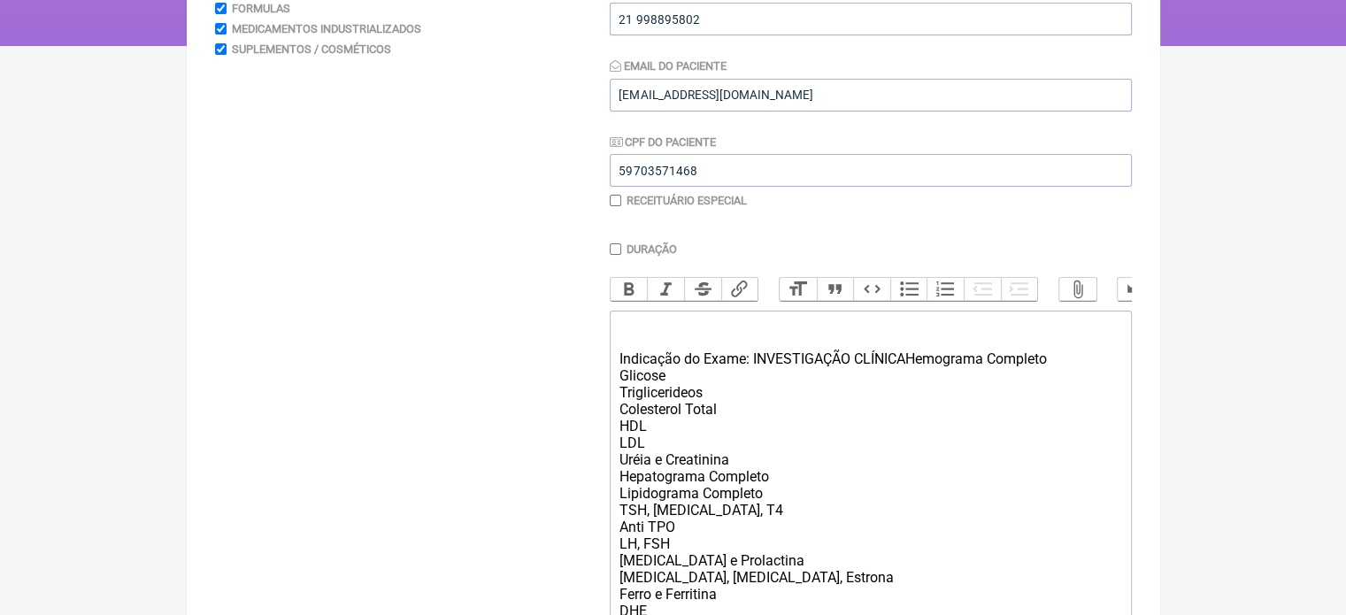
click at [1056, 367] on div "Indicação do Exame: INVESTIGAÇÃO CLÍNICAHemograma Completo Glicose Trigliceride…" at bounding box center [869, 577] width 503 height 521
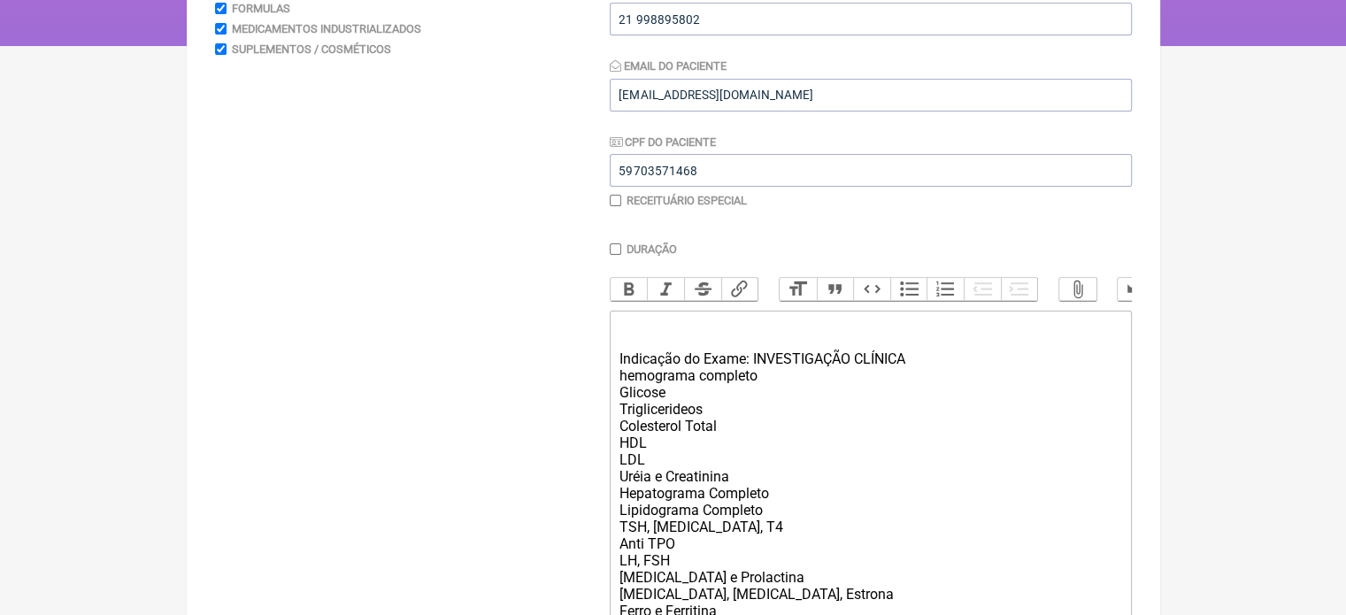
click at [626, 388] on div "Indicação do Exame: INVESTIGAÇÃO CLÍNICA hemograma completo Glicose Triglicerid…" at bounding box center [869, 586] width 503 height 538
click at [709, 381] on div "Indicação do Exame: INVESTIGAÇÃO CLÍNICA Hemograma completo Glicose Triglicerid…" at bounding box center [869, 586] width 503 height 538
click at [616, 371] on trix-editor "Indicação do Exame: INVESTIGAÇÃO CLÍNICA Hemograma Completo Glicose Triglicerid…" at bounding box center [871, 586] width 522 height 551
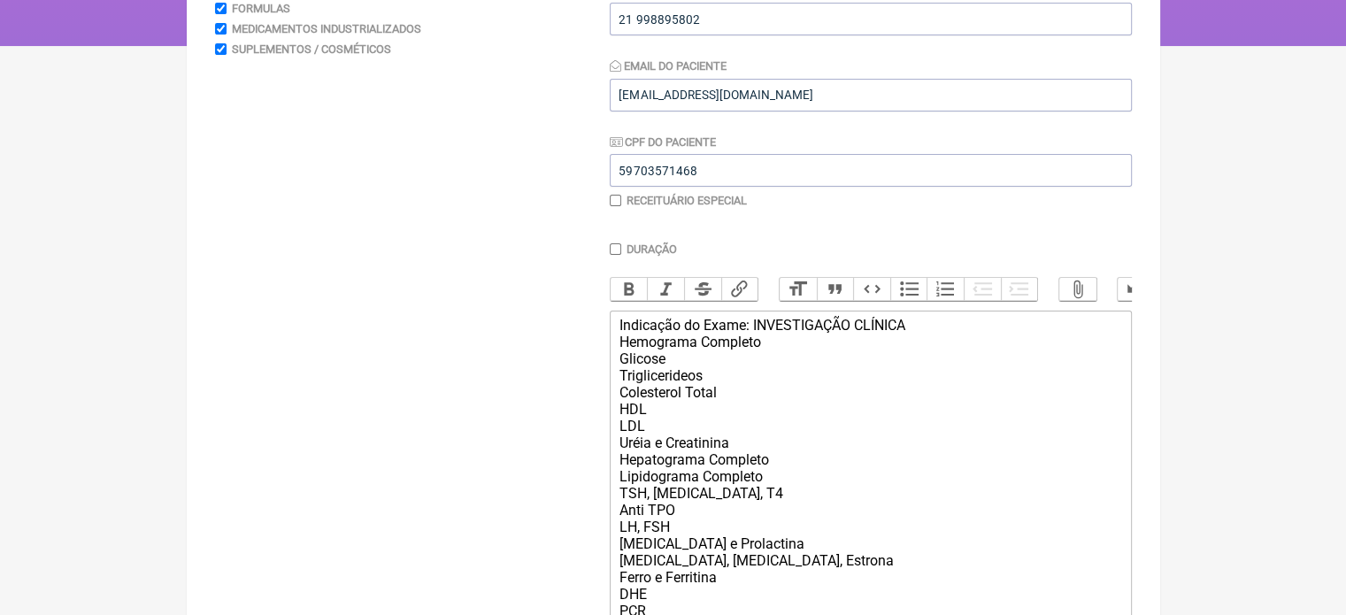
click at [917, 340] on div "Indicação do Exame: INVESTIGAÇÃO CLÍNICA Hemograma Completo Glicose Triglicerid…" at bounding box center [869, 569] width 503 height 504
type trix-editor "<div>Indicação do Exame: INVESTIGAÇÃO CLÍNICA<br><br>Hemograma Completo<br>Glic…"
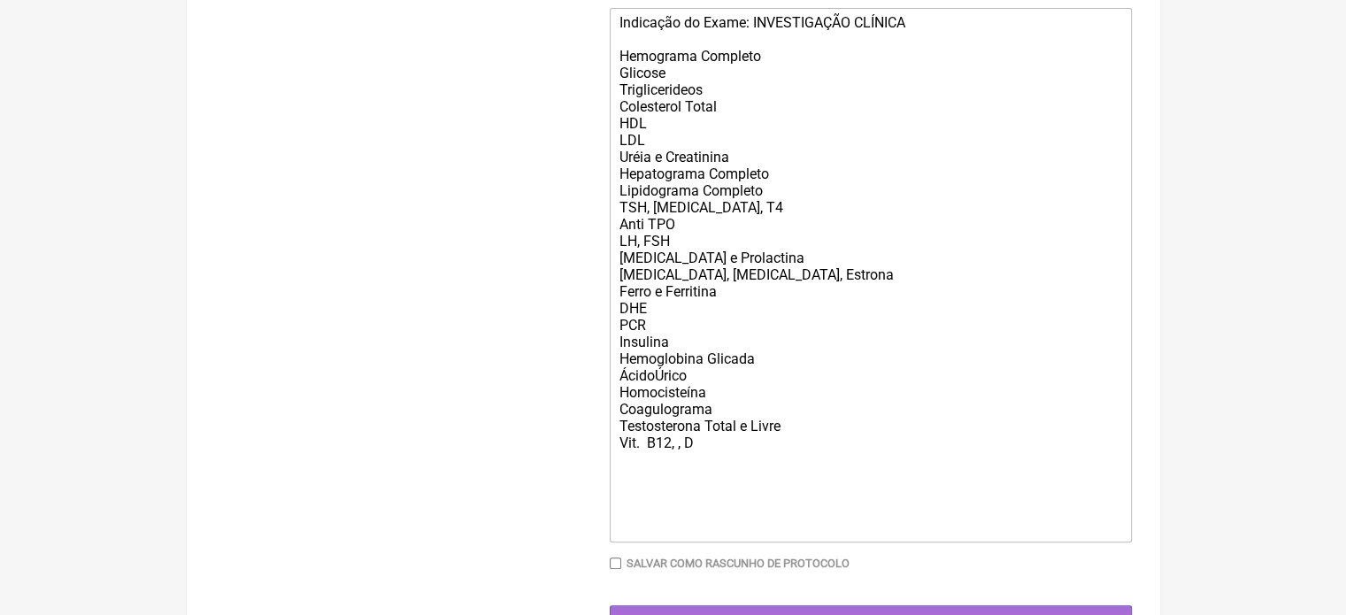
scroll to position [680, 0]
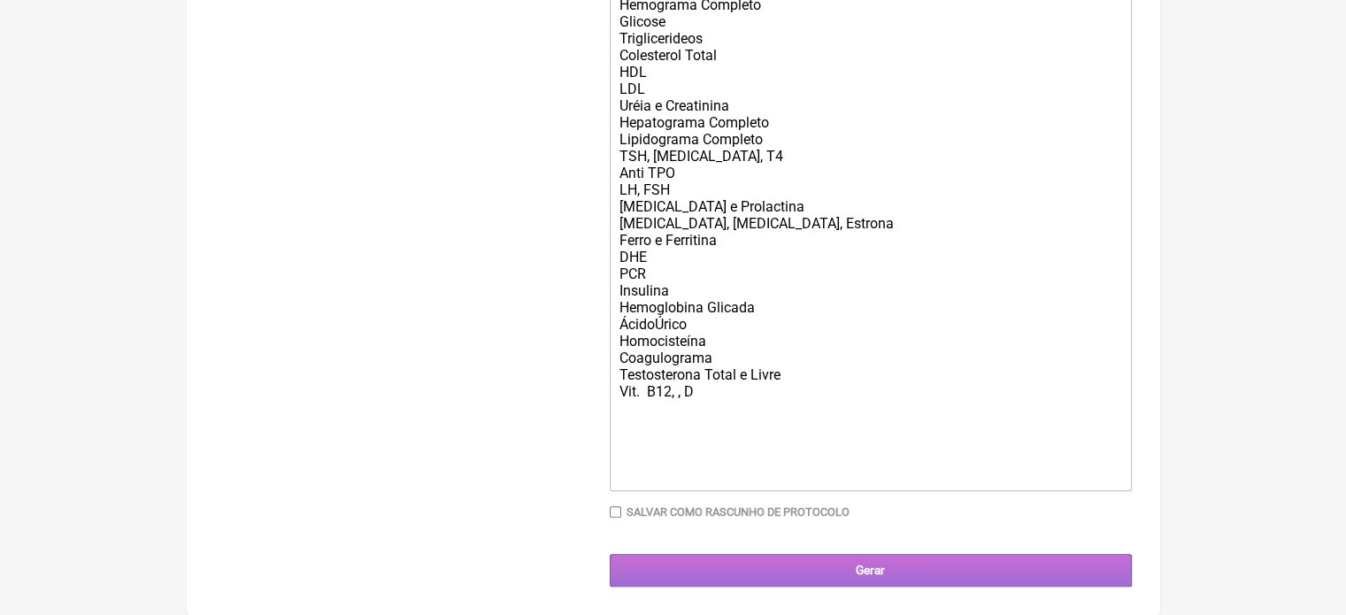
click at [842, 577] on input "Gerar" at bounding box center [871, 570] width 522 height 33
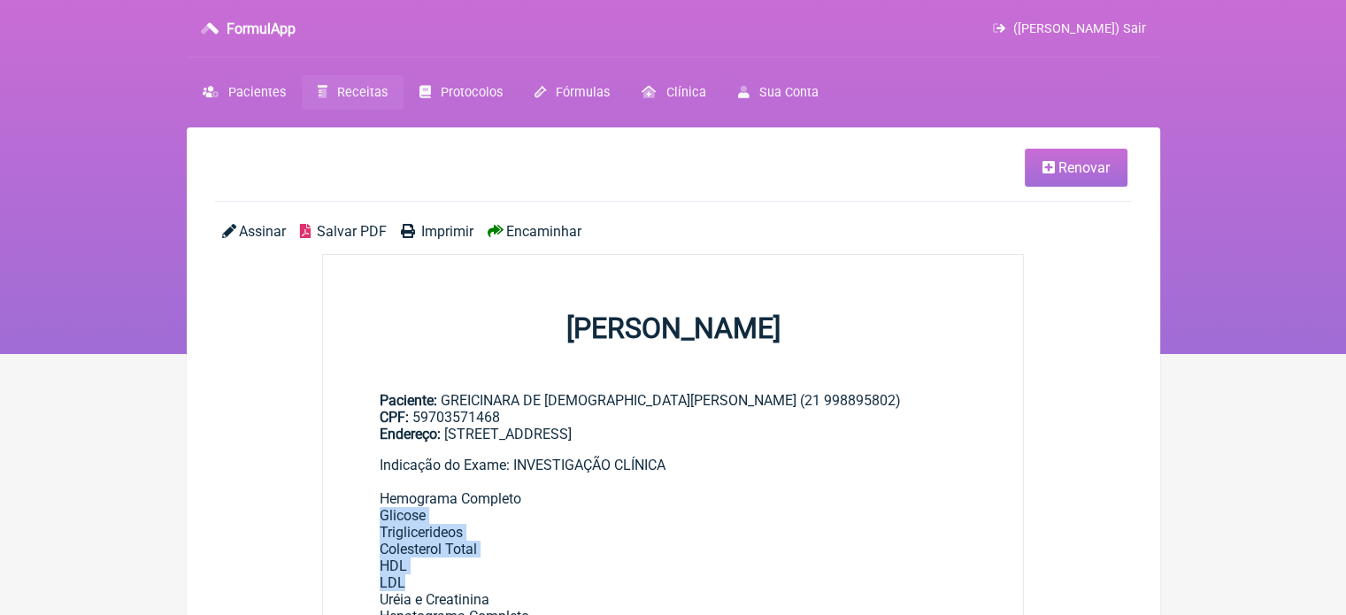
drag, startPoint x: 0, startPoint y: 0, endPoint x: 892, endPoint y: 570, distance: 1058.3
click at [524, 224] on span "Encaminhar" at bounding box center [543, 231] width 75 height 17
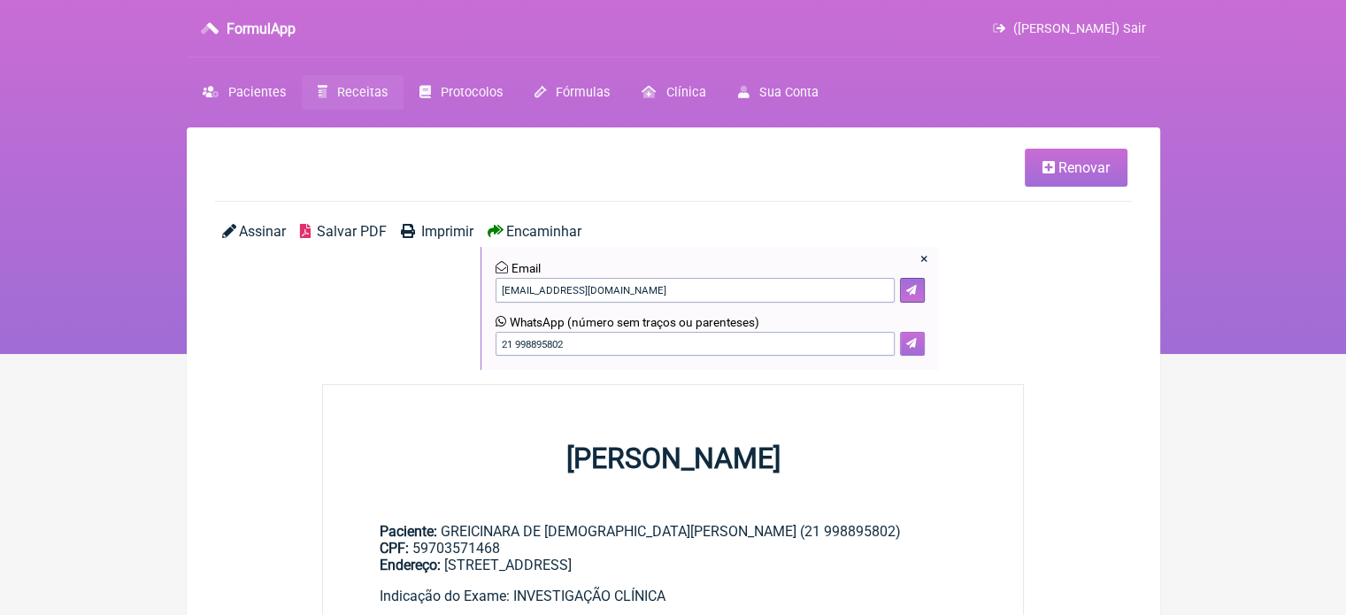
click at [915, 342] on icon at bounding box center [911, 343] width 11 height 11
